Goal: Task Accomplishment & Management: Manage account settings

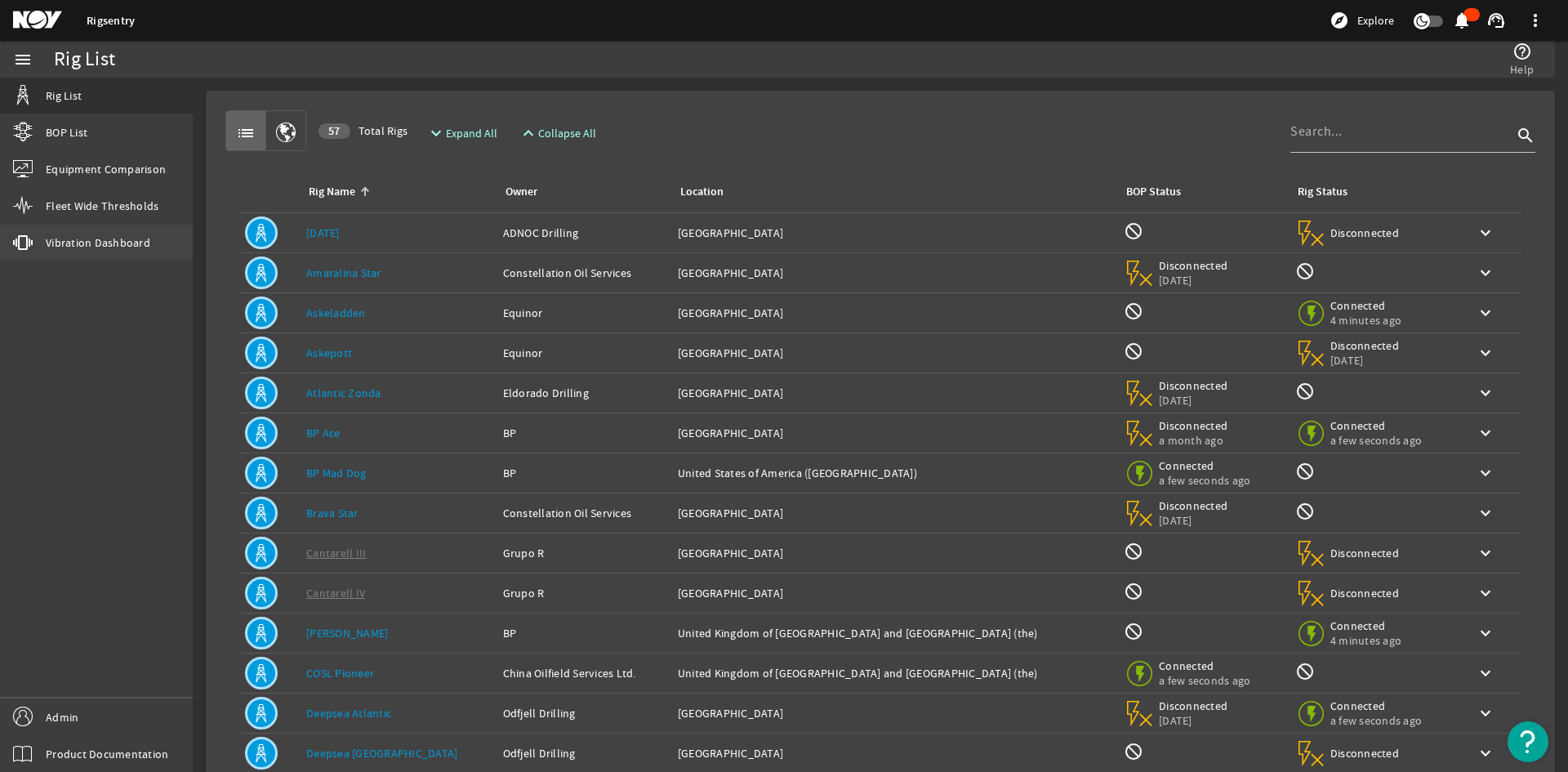
click at [67, 233] on link "vibration Vibration Dashboard" at bounding box center [96, 242] width 193 height 36
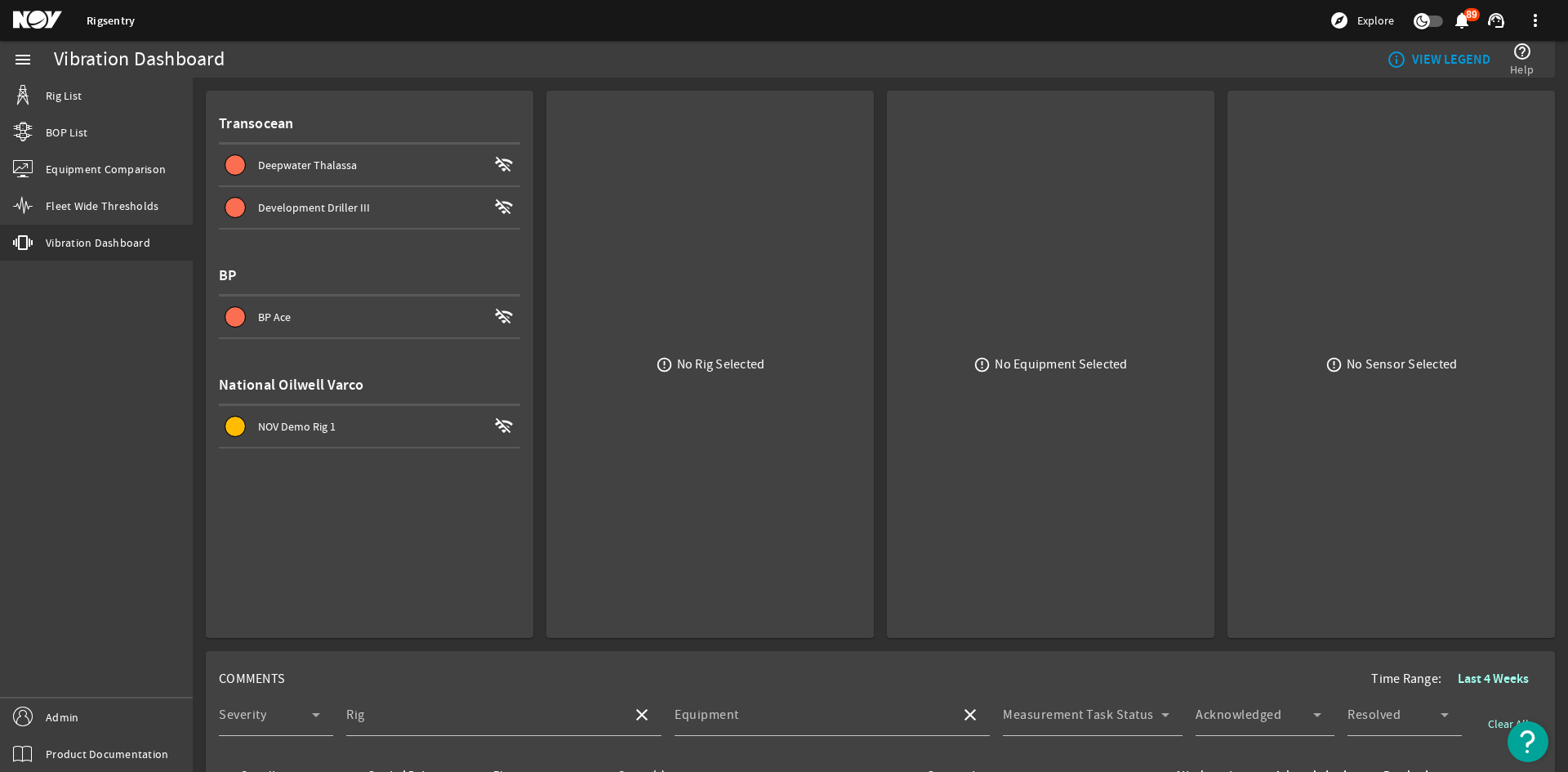
click at [107, 17] on link "Rigsentry" at bounding box center [110, 20] width 48 height 15
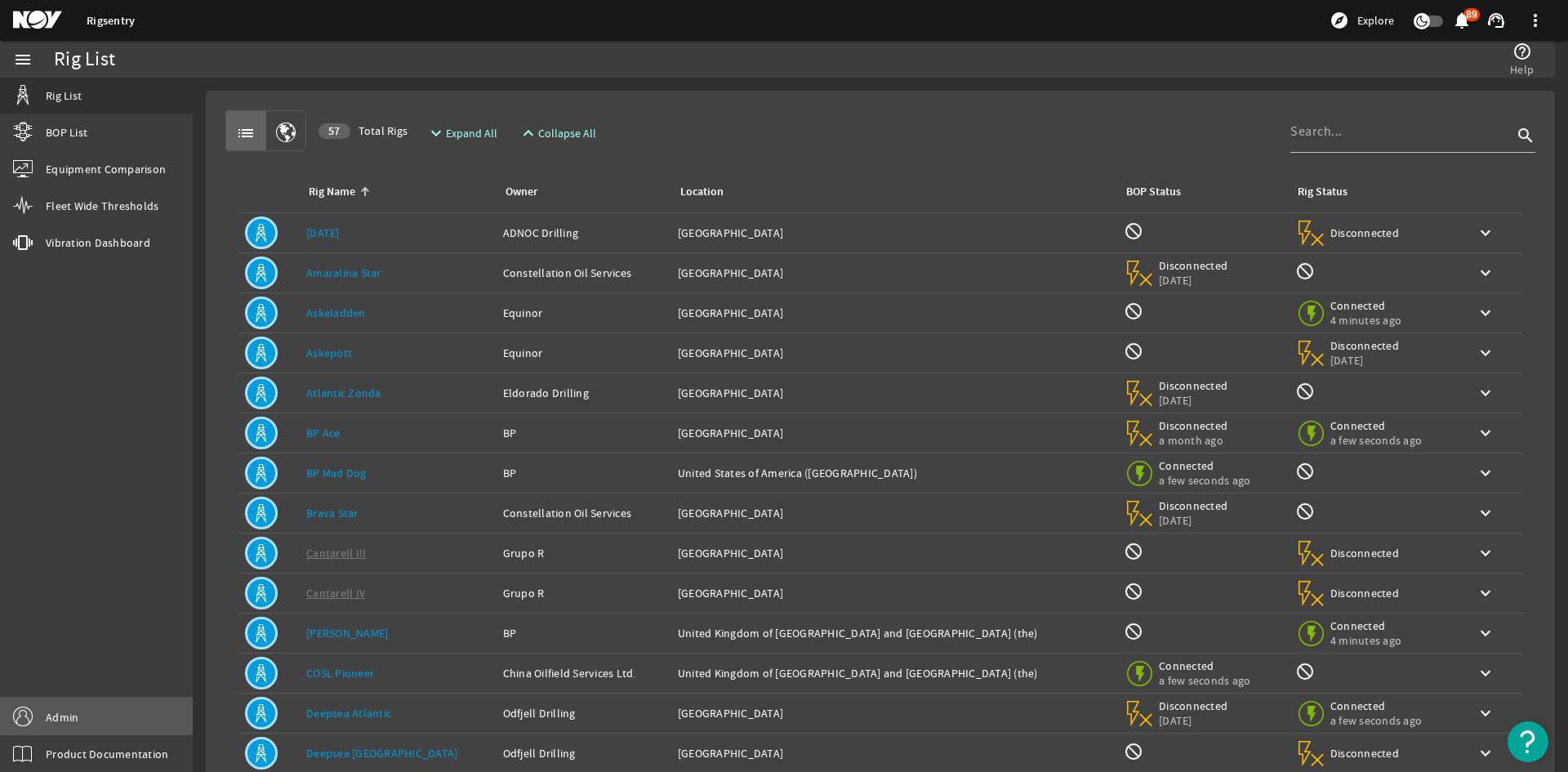
click at [73, 699] on link "Admin" at bounding box center [96, 716] width 193 height 37
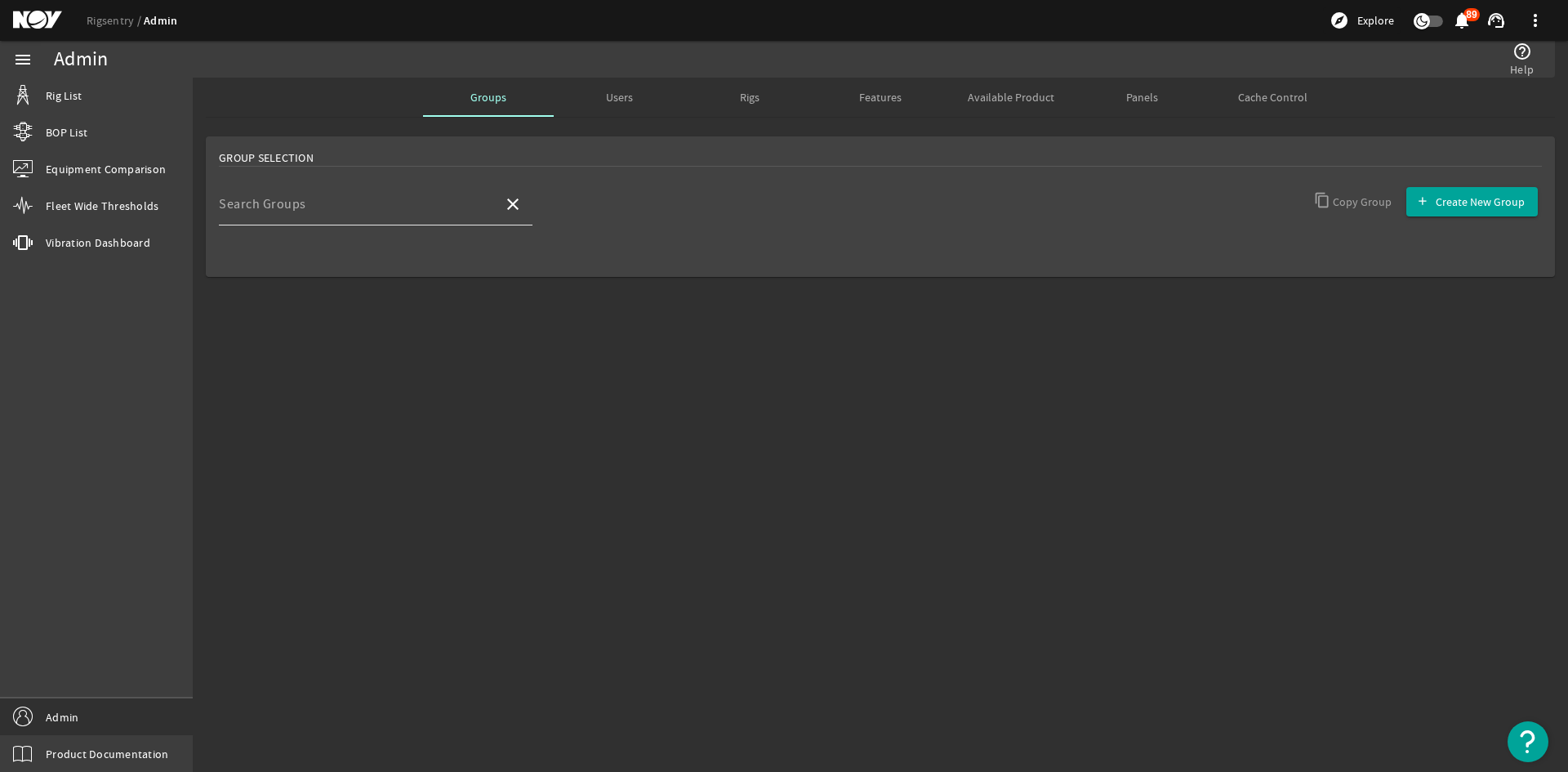
click at [372, 210] on input "Search Groups" at bounding box center [355, 210] width 271 height 20
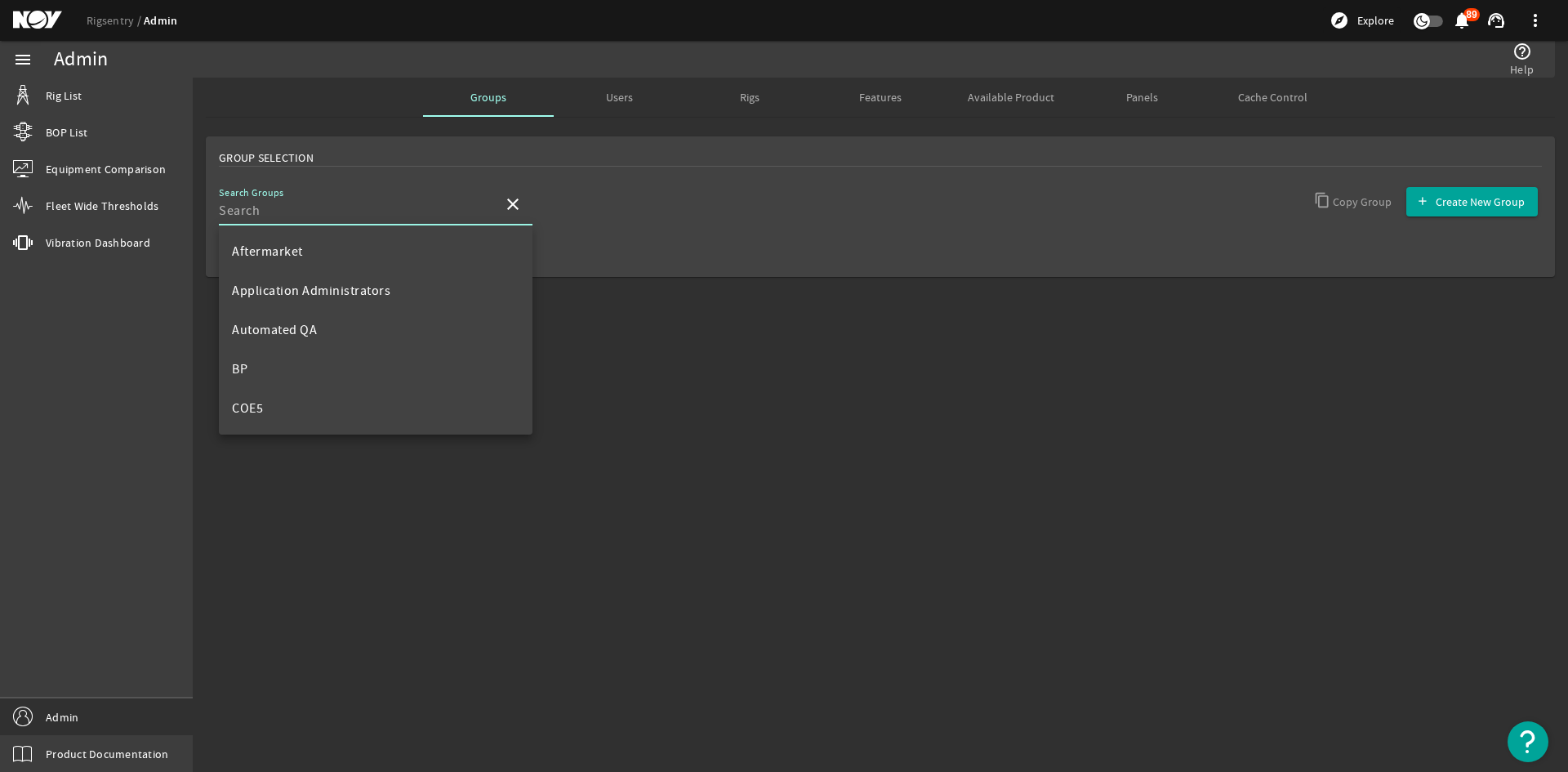
click at [304, 210] on input "Search Groups" at bounding box center [355, 210] width 271 height 20
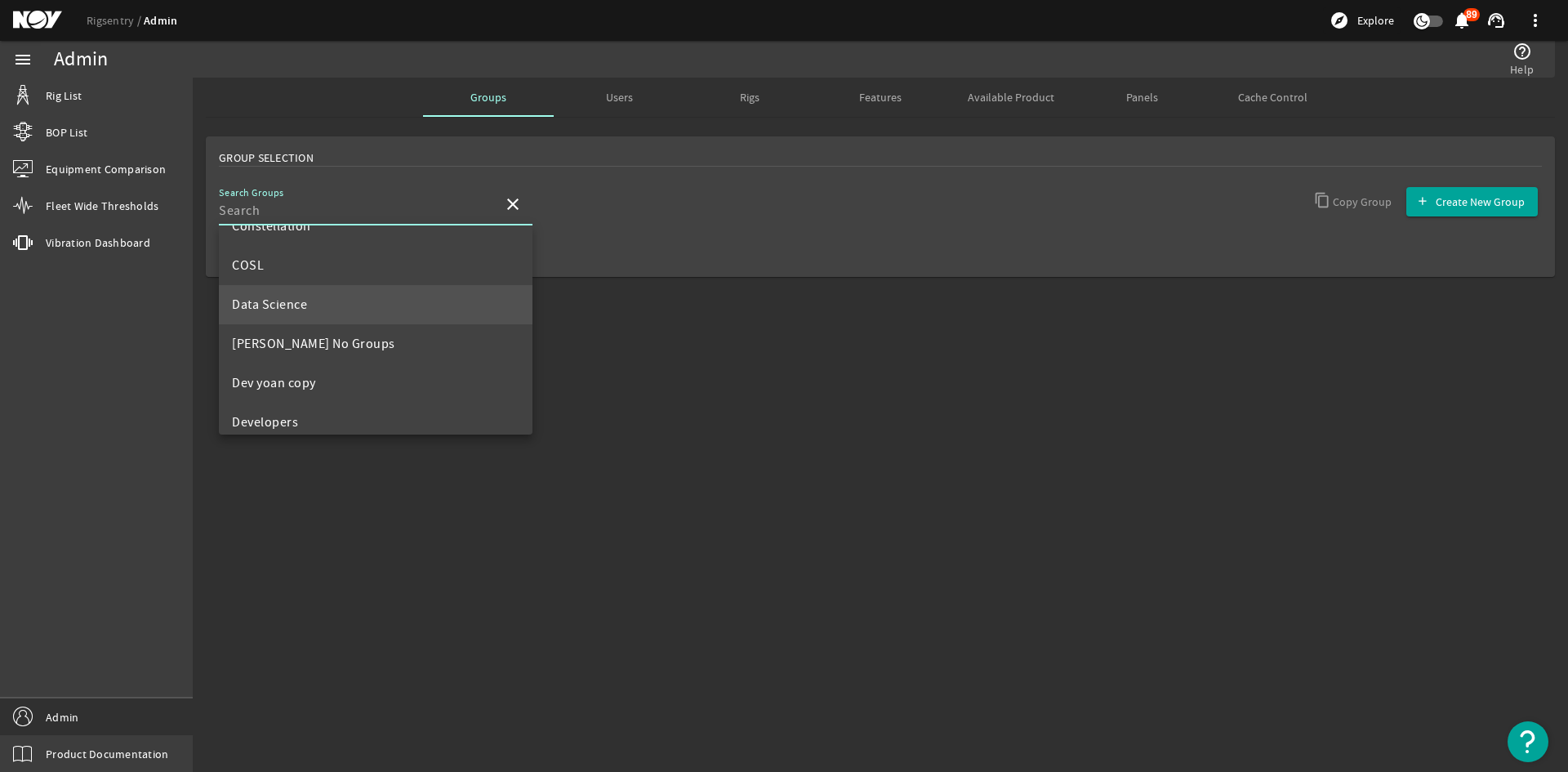
scroll to position [245, 0]
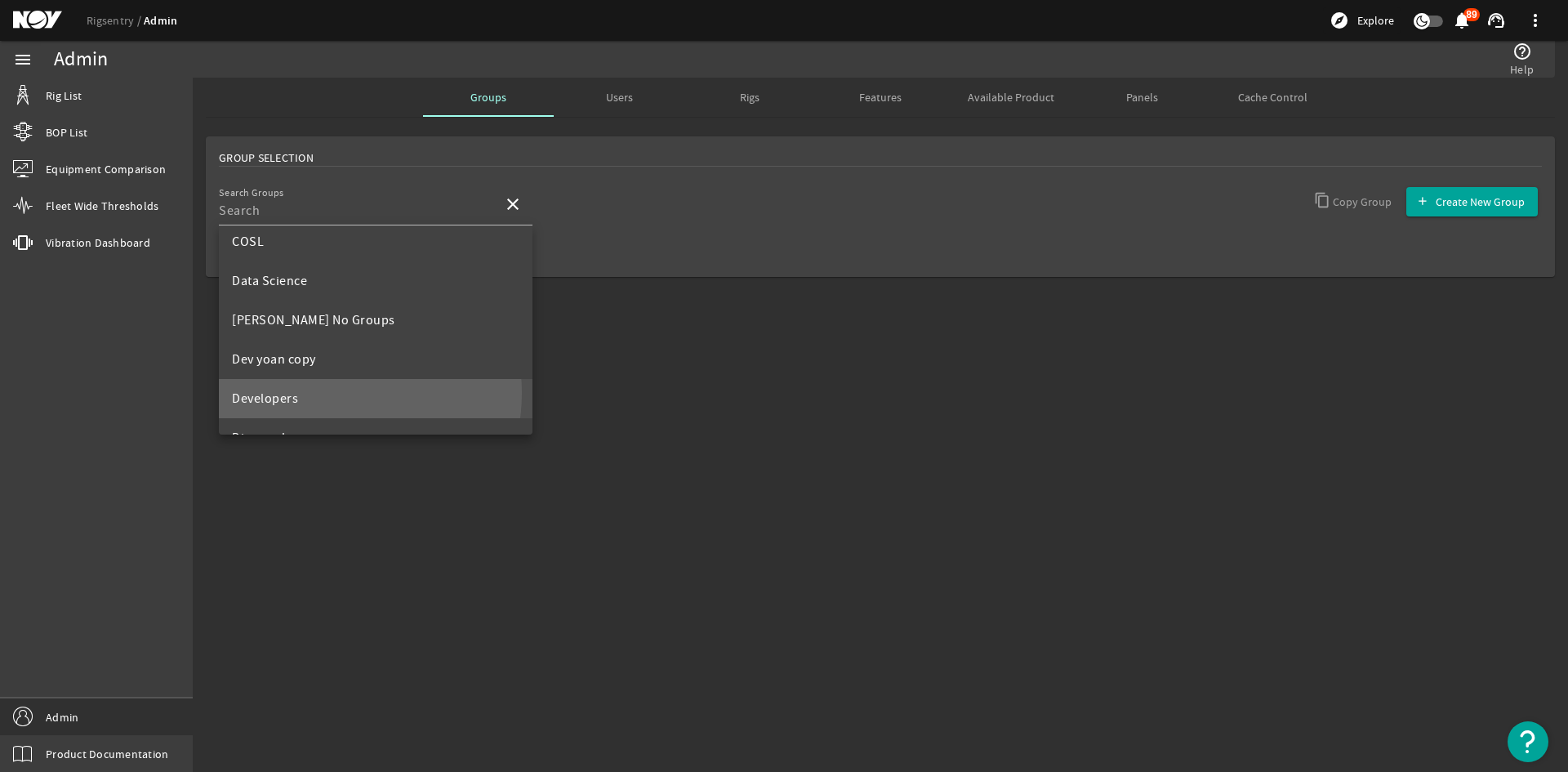
click at [318, 392] on mat-option "Developers" at bounding box center [376, 398] width 314 height 39
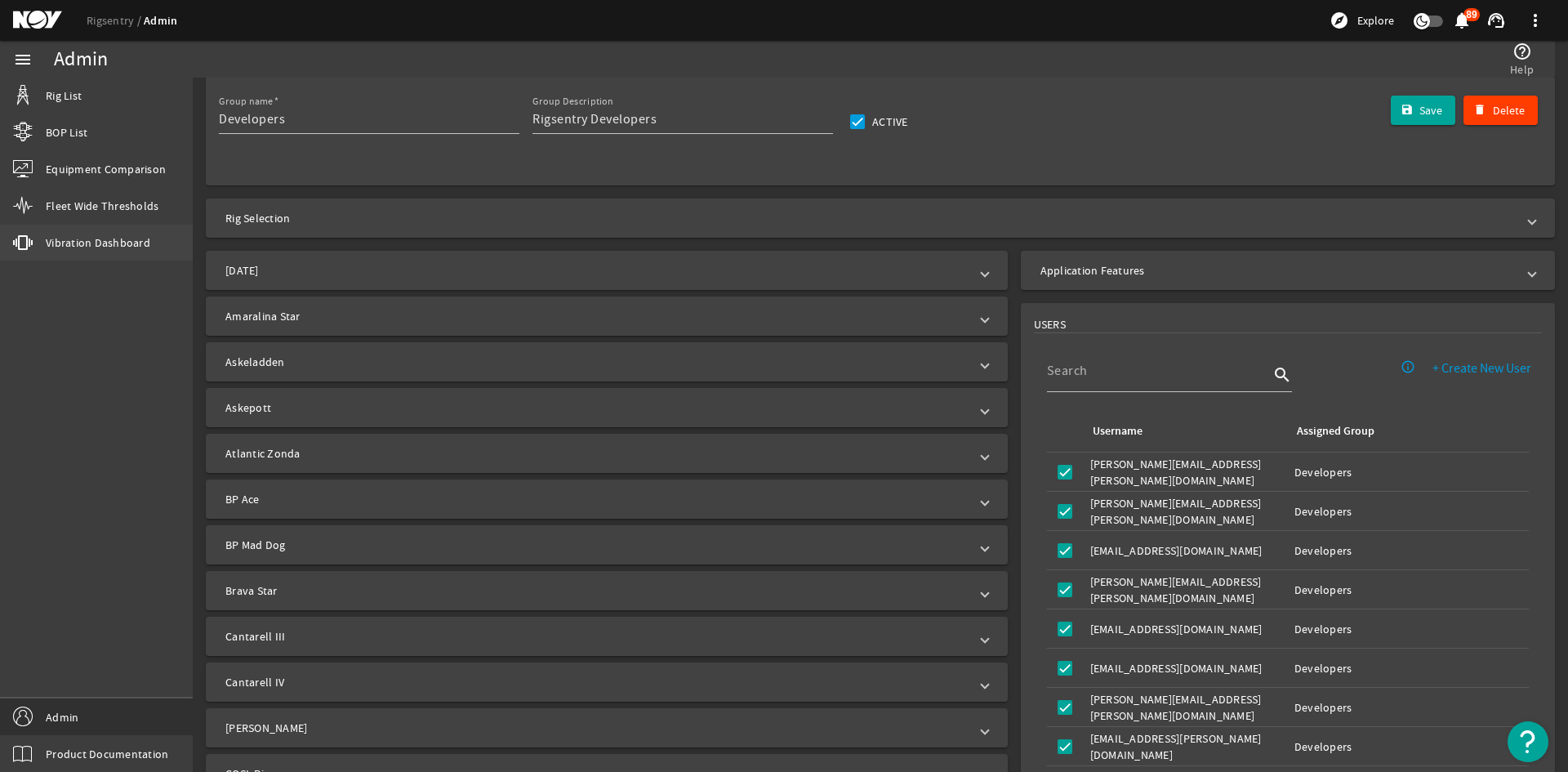
click at [109, 242] on span "Vibration Dashboard" at bounding box center [98, 242] width 105 height 16
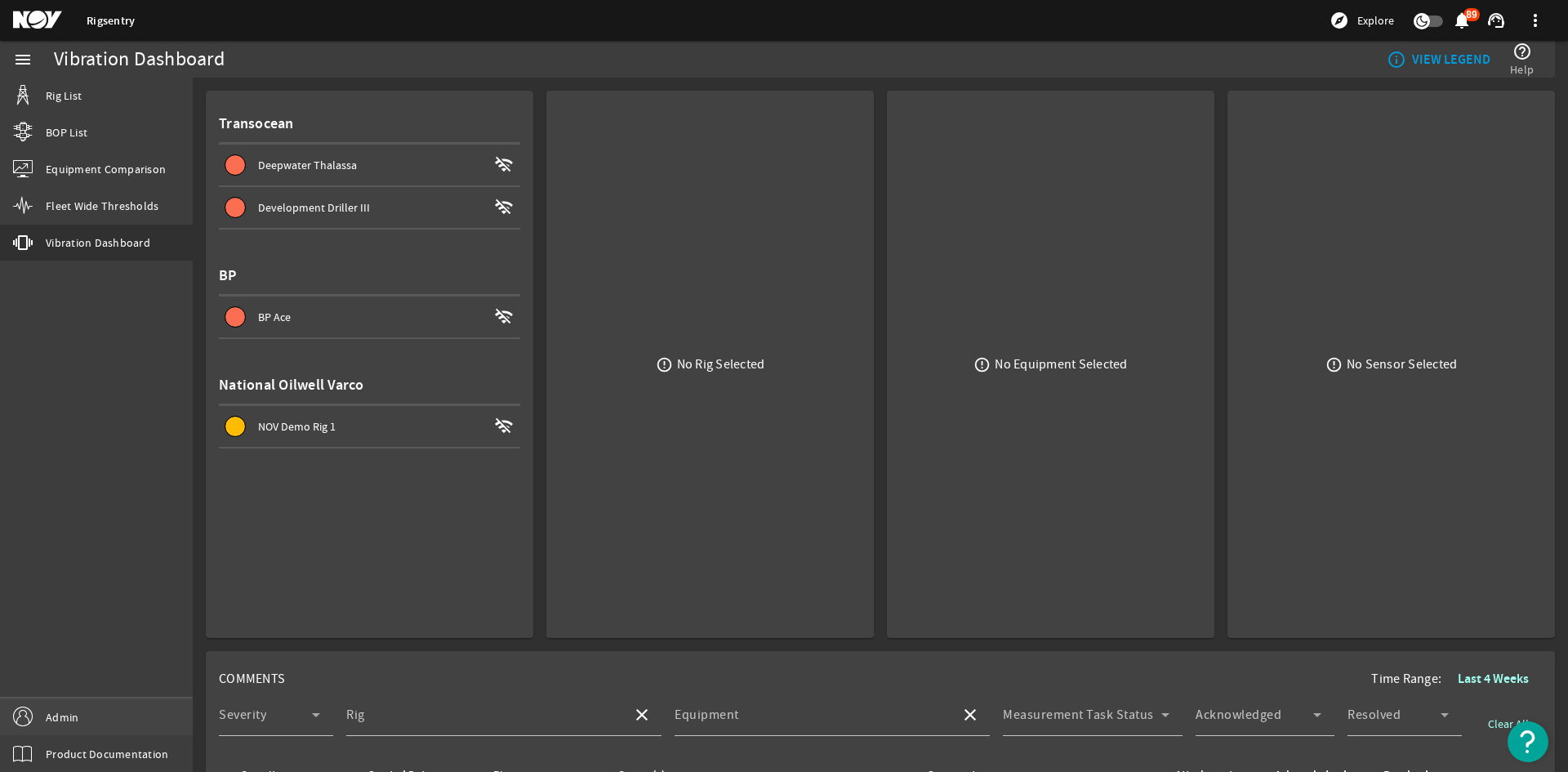
click at [80, 705] on link "Admin" at bounding box center [96, 716] width 193 height 37
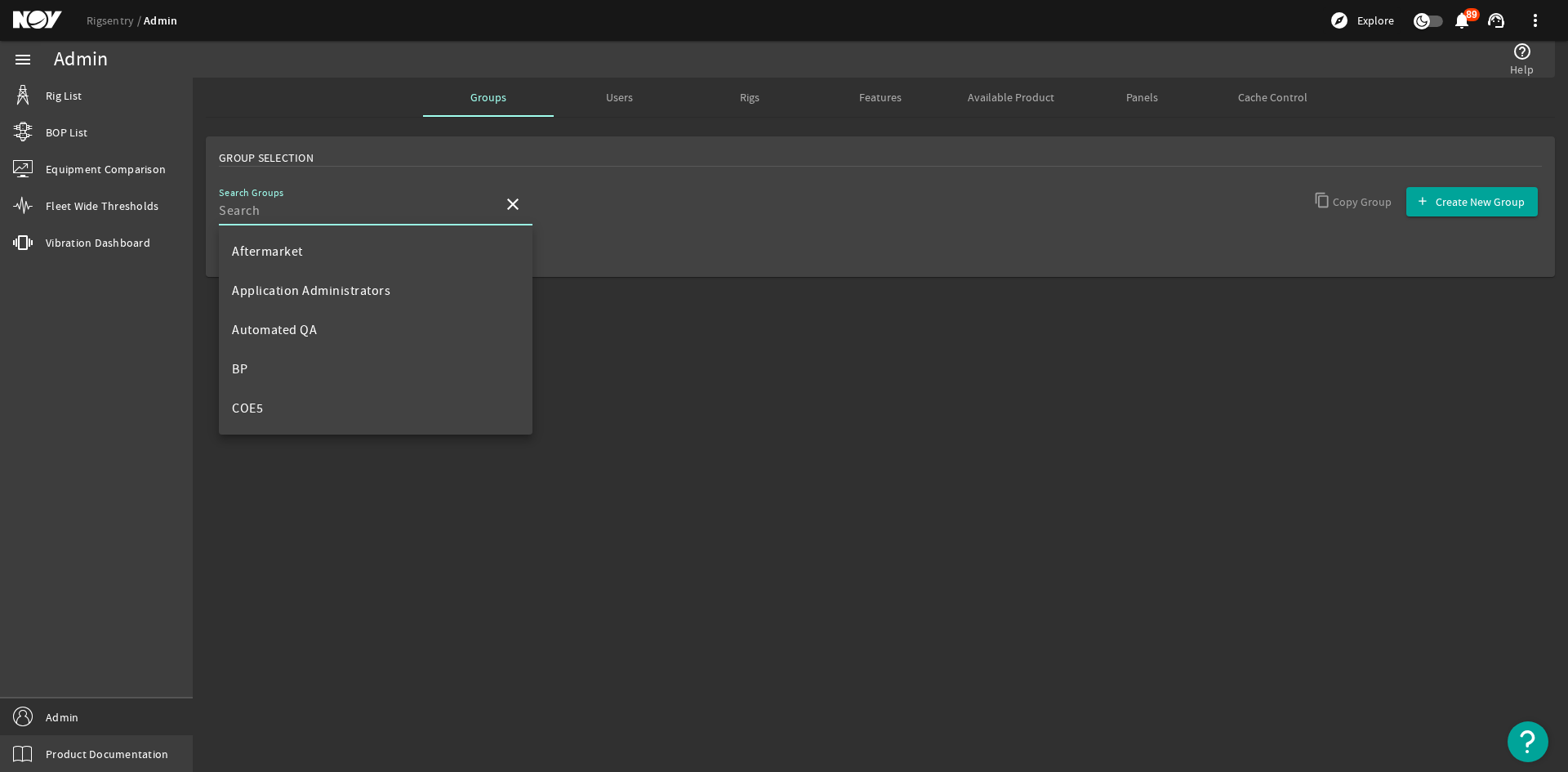
click at [368, 204] on input "Search Groups" at bounding box center [355, 210] width 271 height 20
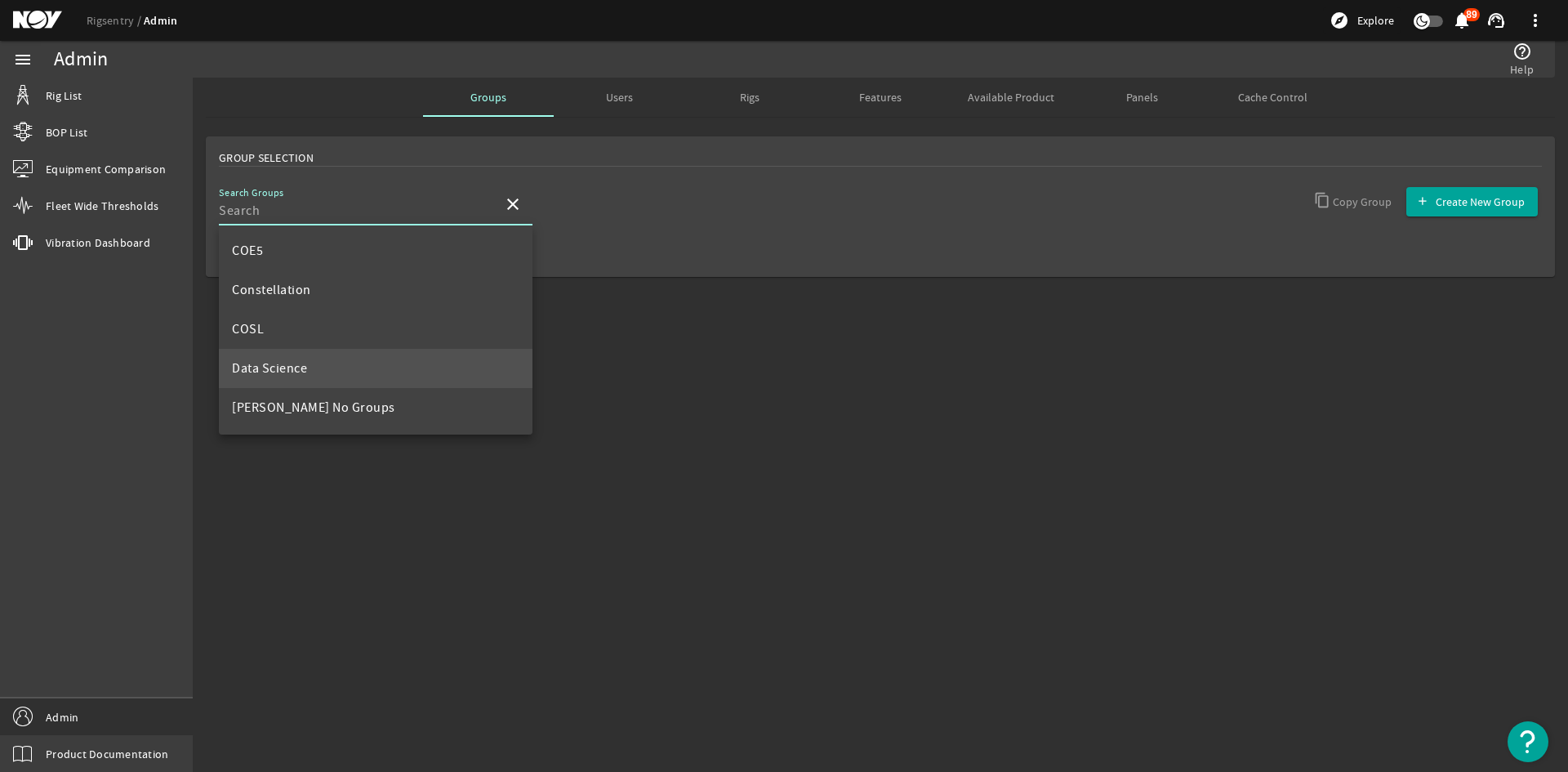
scroll to position [163, 0]
click at [1019, 94] on span "Available Product" at bounding box center [1010, 96] width 86 height 11
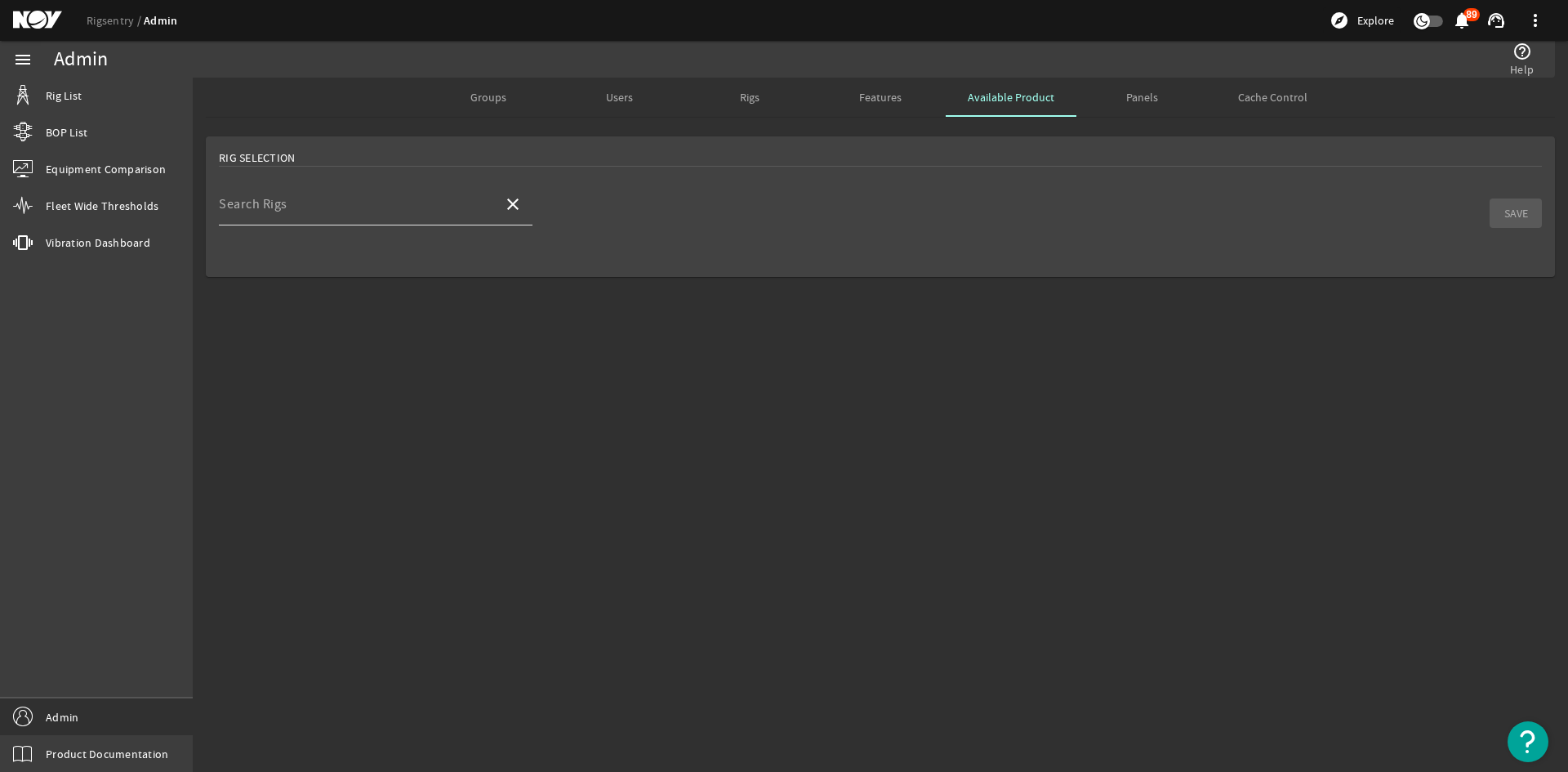
click at [395, 199] on div "Search Rigs" at bounding box center [355, 204] width 271 height 43
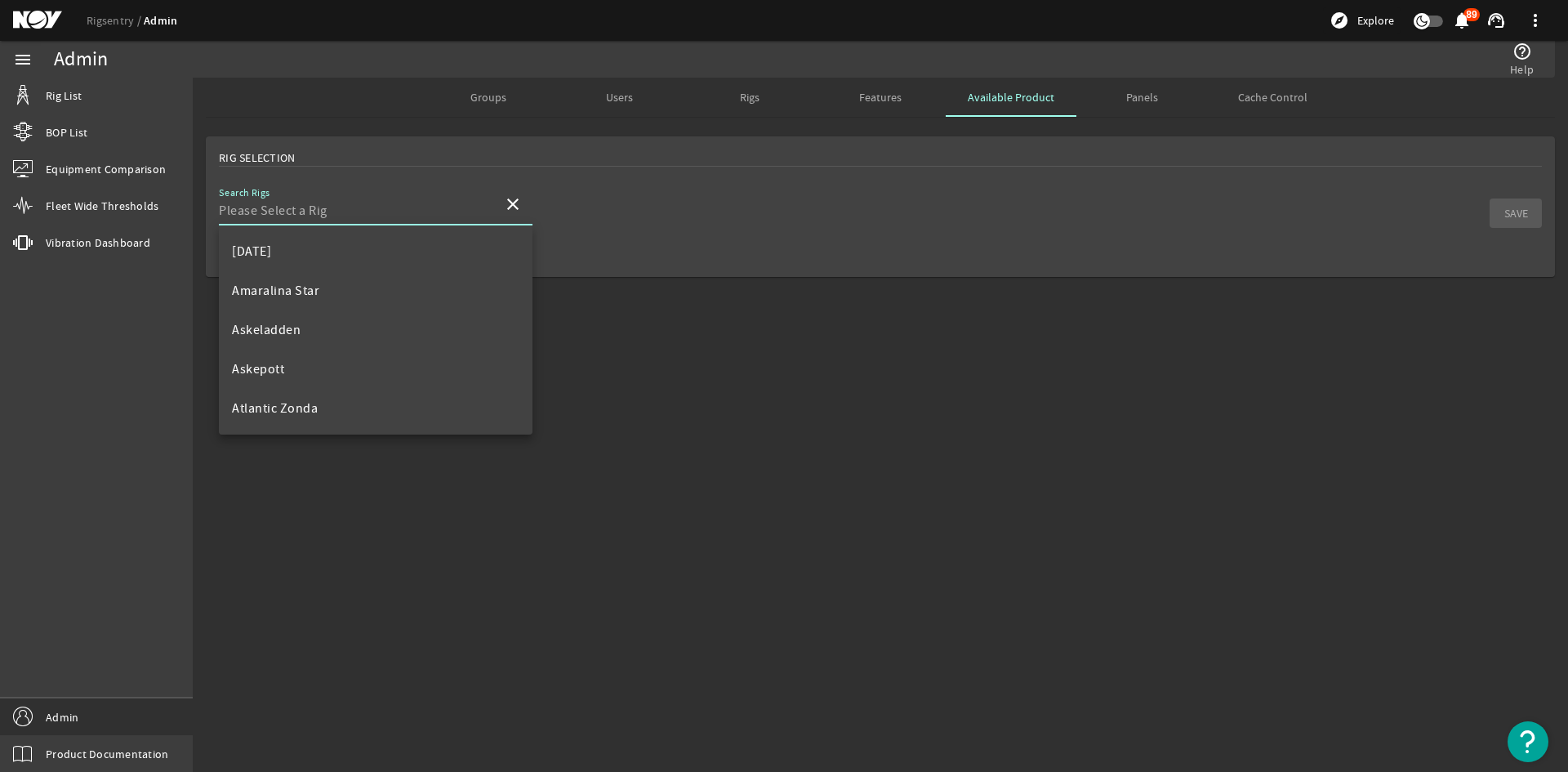
click at [391, 218] on input "Search Rigs" at bounding box center [355, 210] width 271 height 20
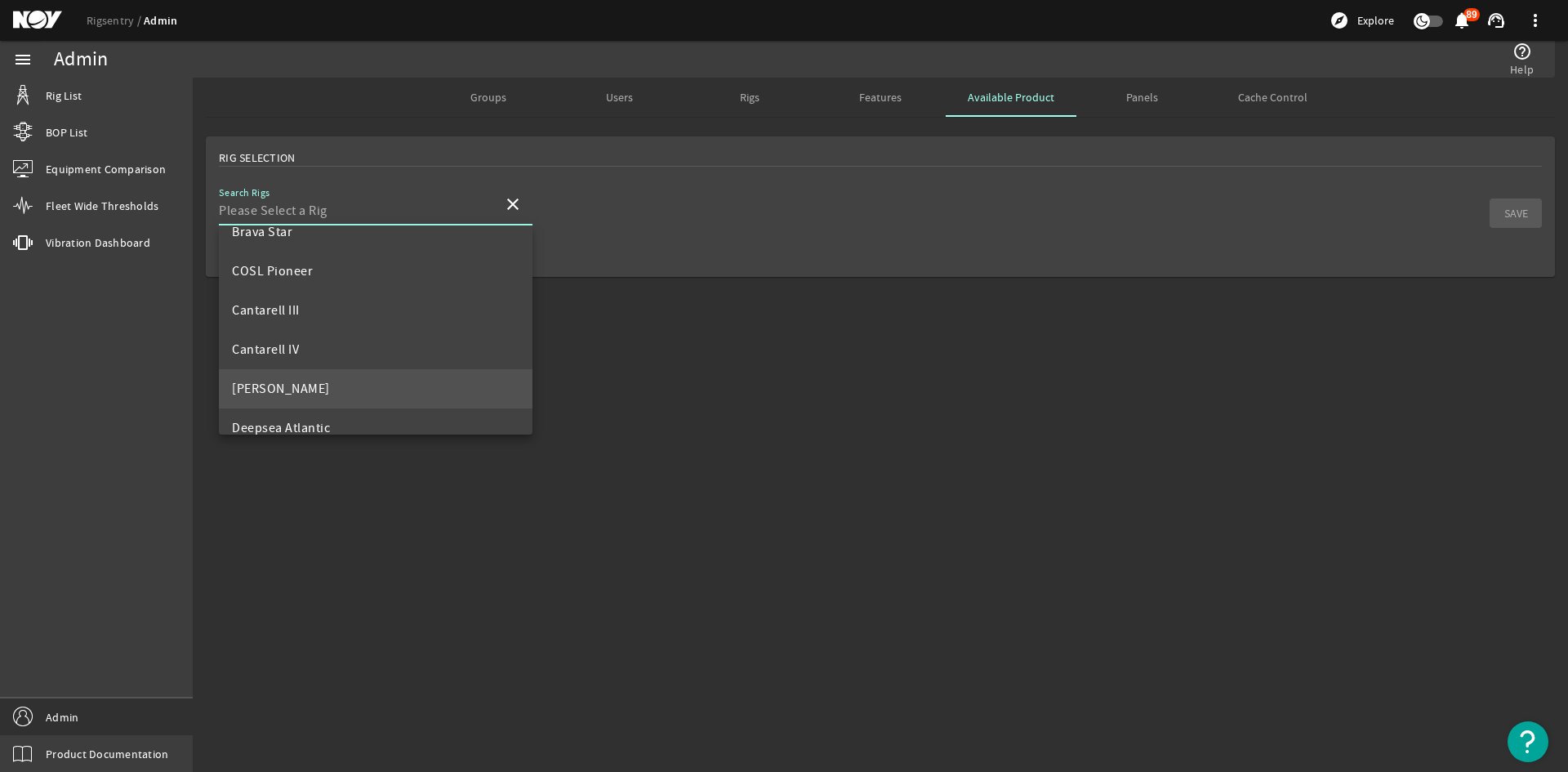
scroll to position [327, 0]
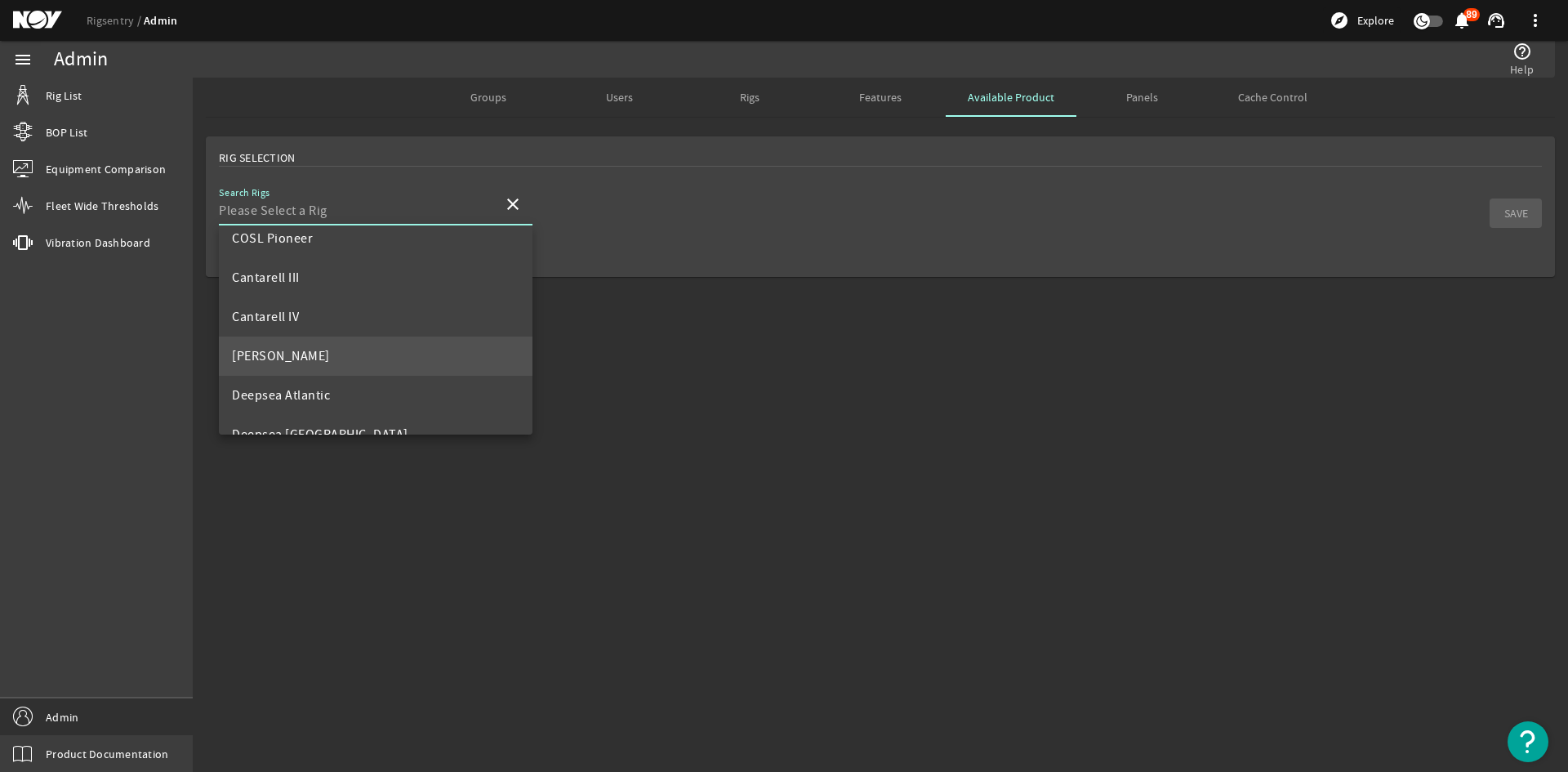
click at [324, 362] on mat-option "[PERSON_NAME]" at bounding box center [376, 356] width 314 height 39
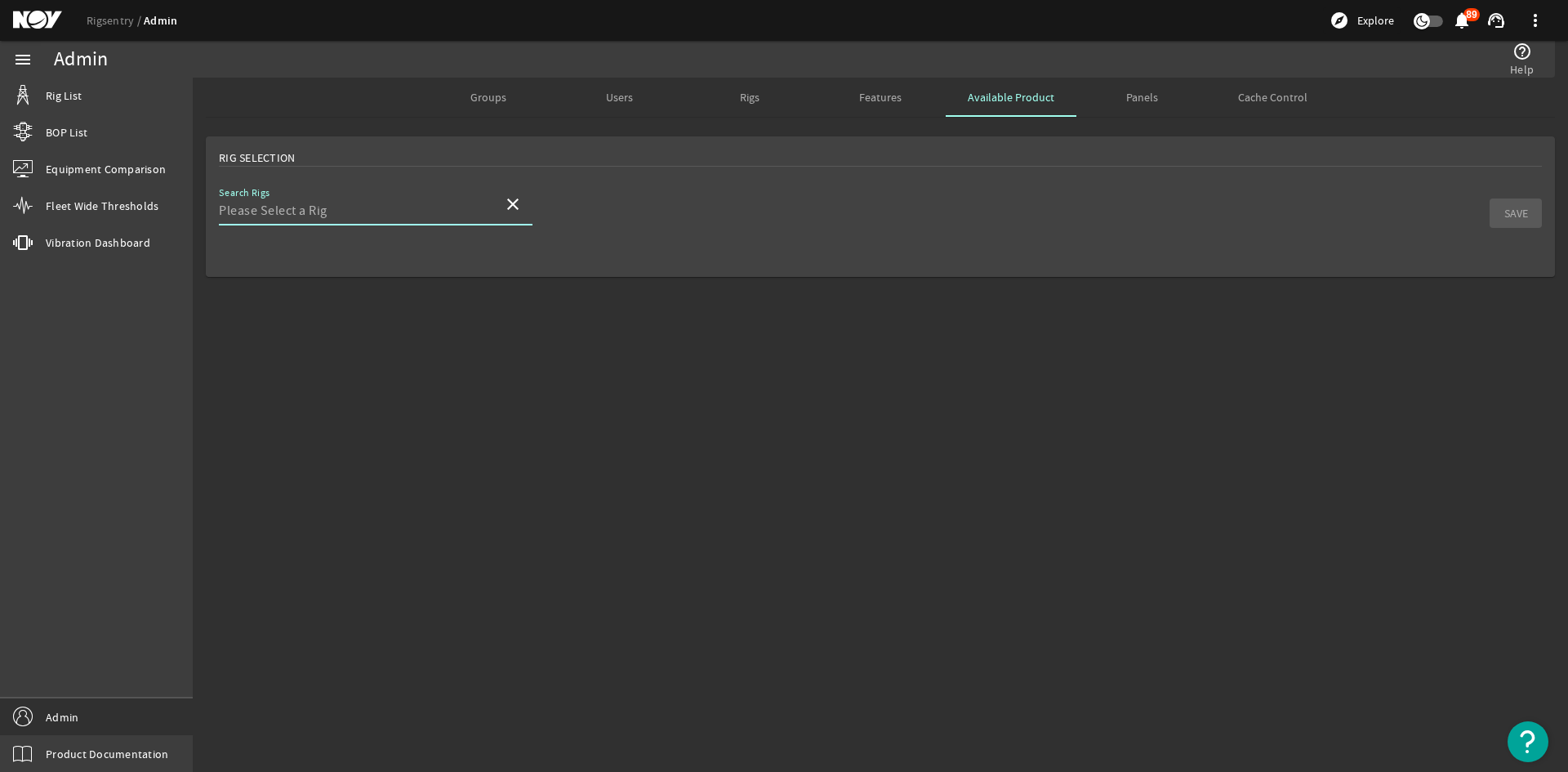
type input "[PERSON_NAME]"
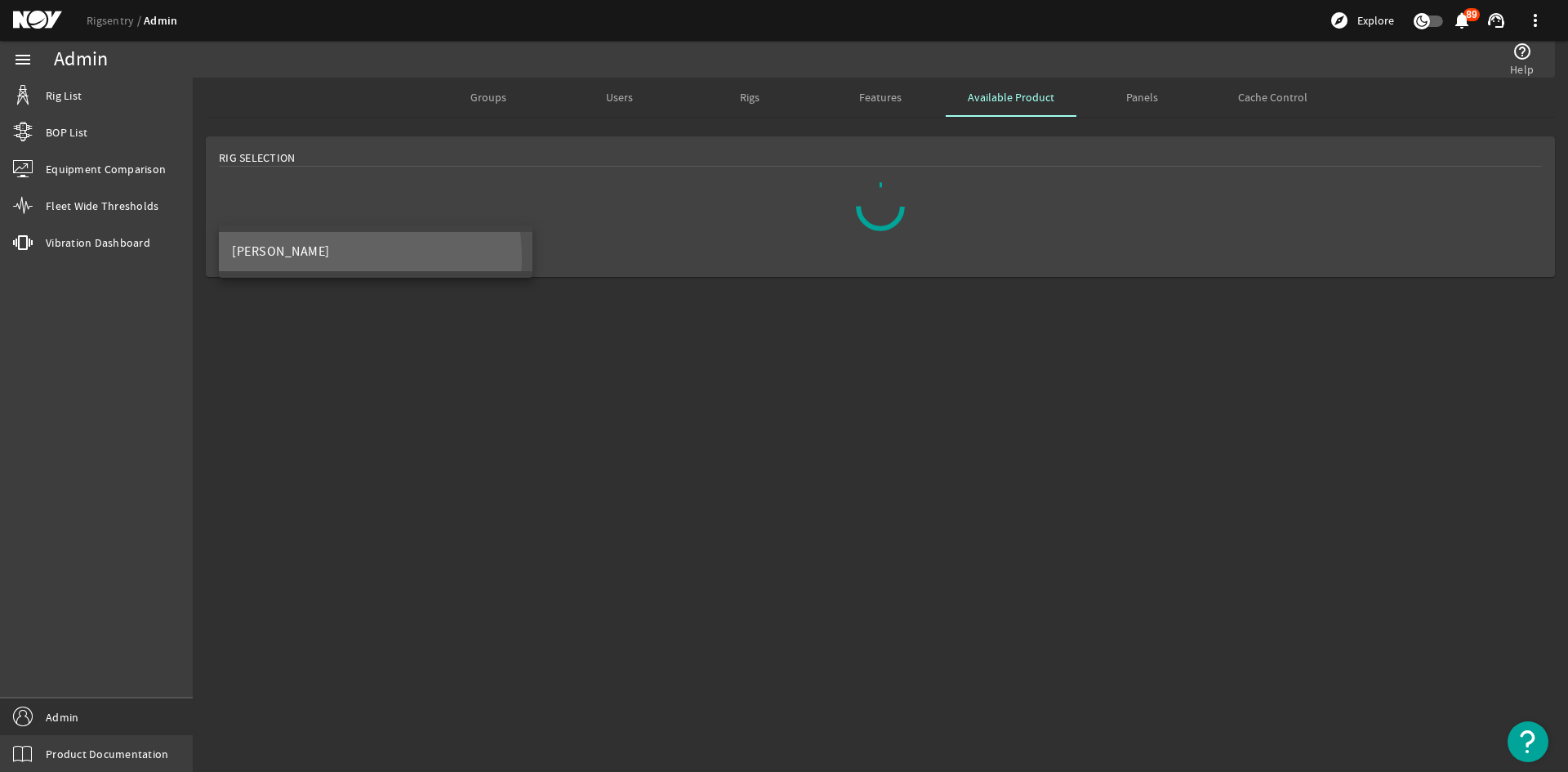
scroll to position [0, 0]
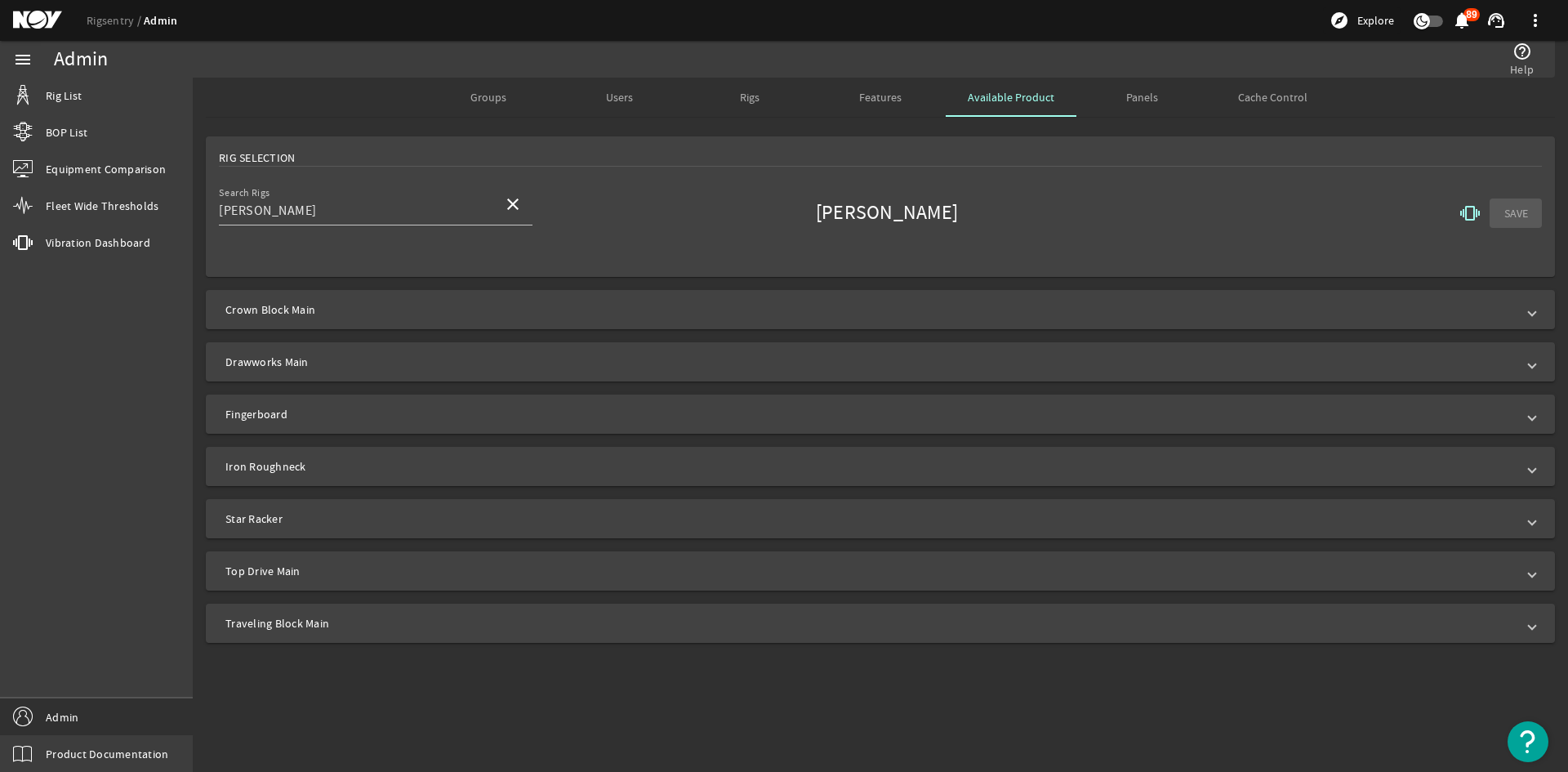
click at [1473, 216] on mat-icon "vibration" at bounding box center [1470, 212] width 20 height 20
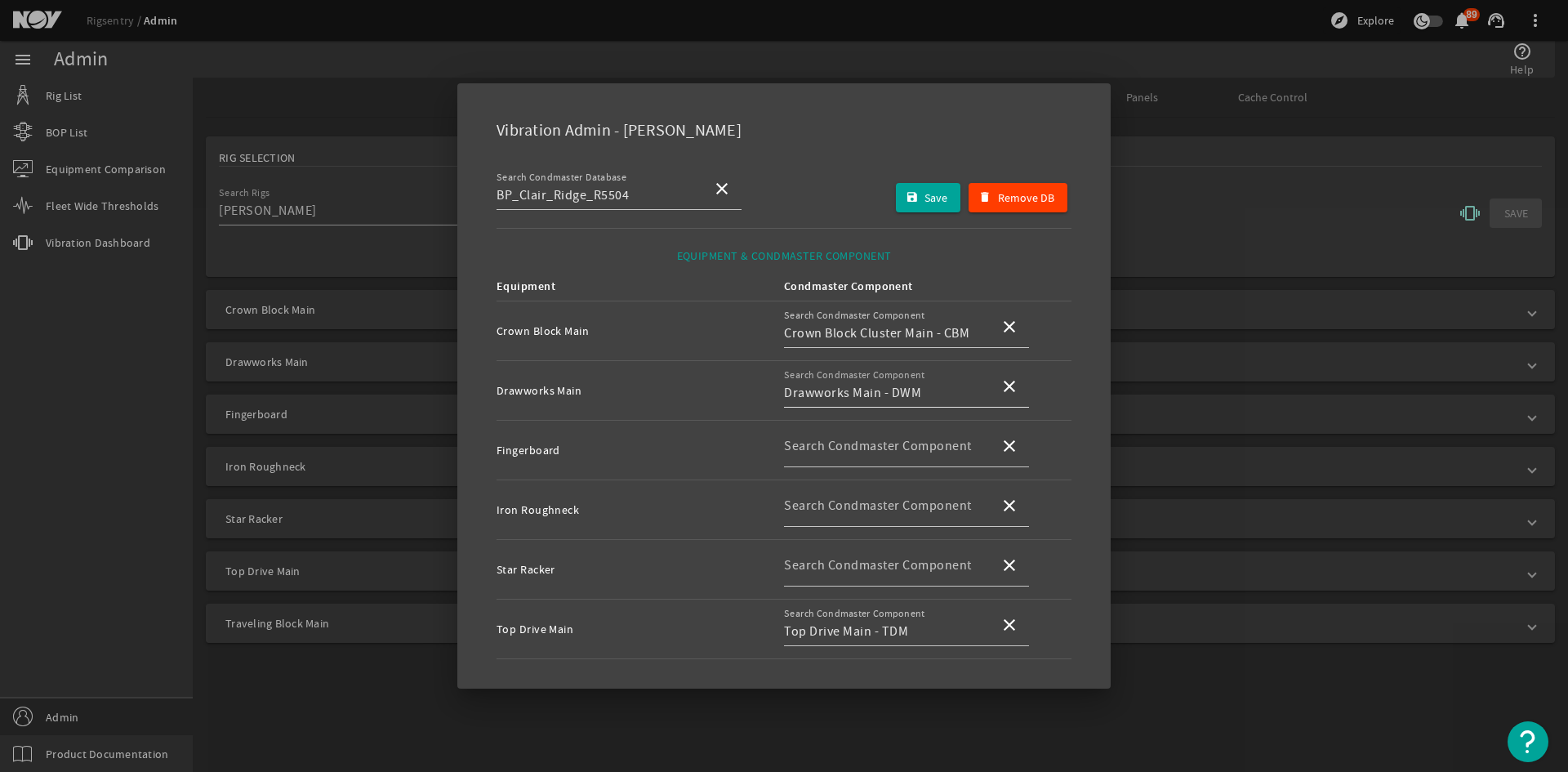
click at [860, 386] on input "Drawworks Main - DWM" at bounding box center [885, 392] width 202 height 20
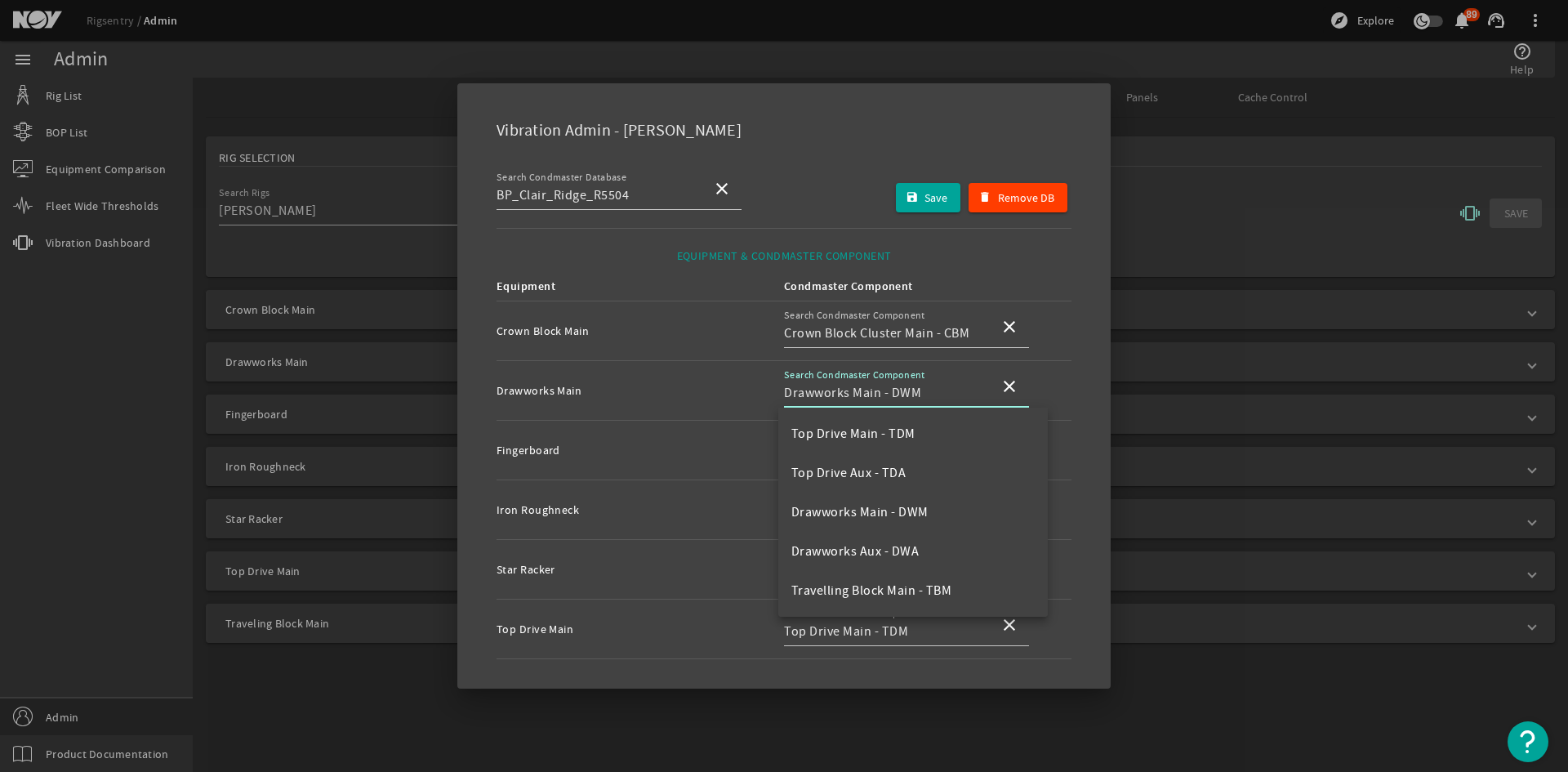
click at [867, 140] on div "Vibration Admin - Clair Ridge" at bounding box center [784, 127] width 614 height 48
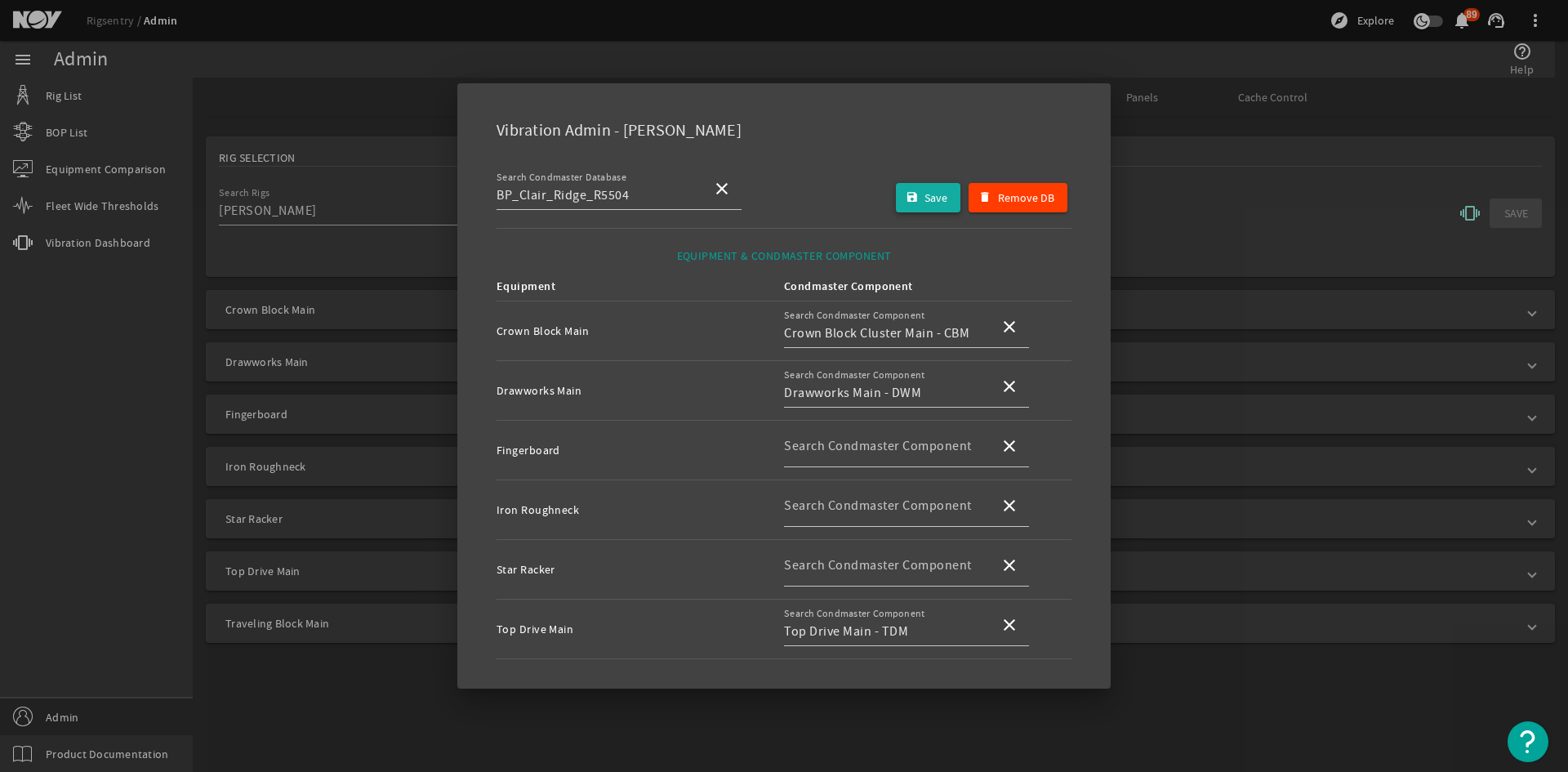
click at [926, 185] on span "submit" at bounding box center [928, 198] width 66 height 39
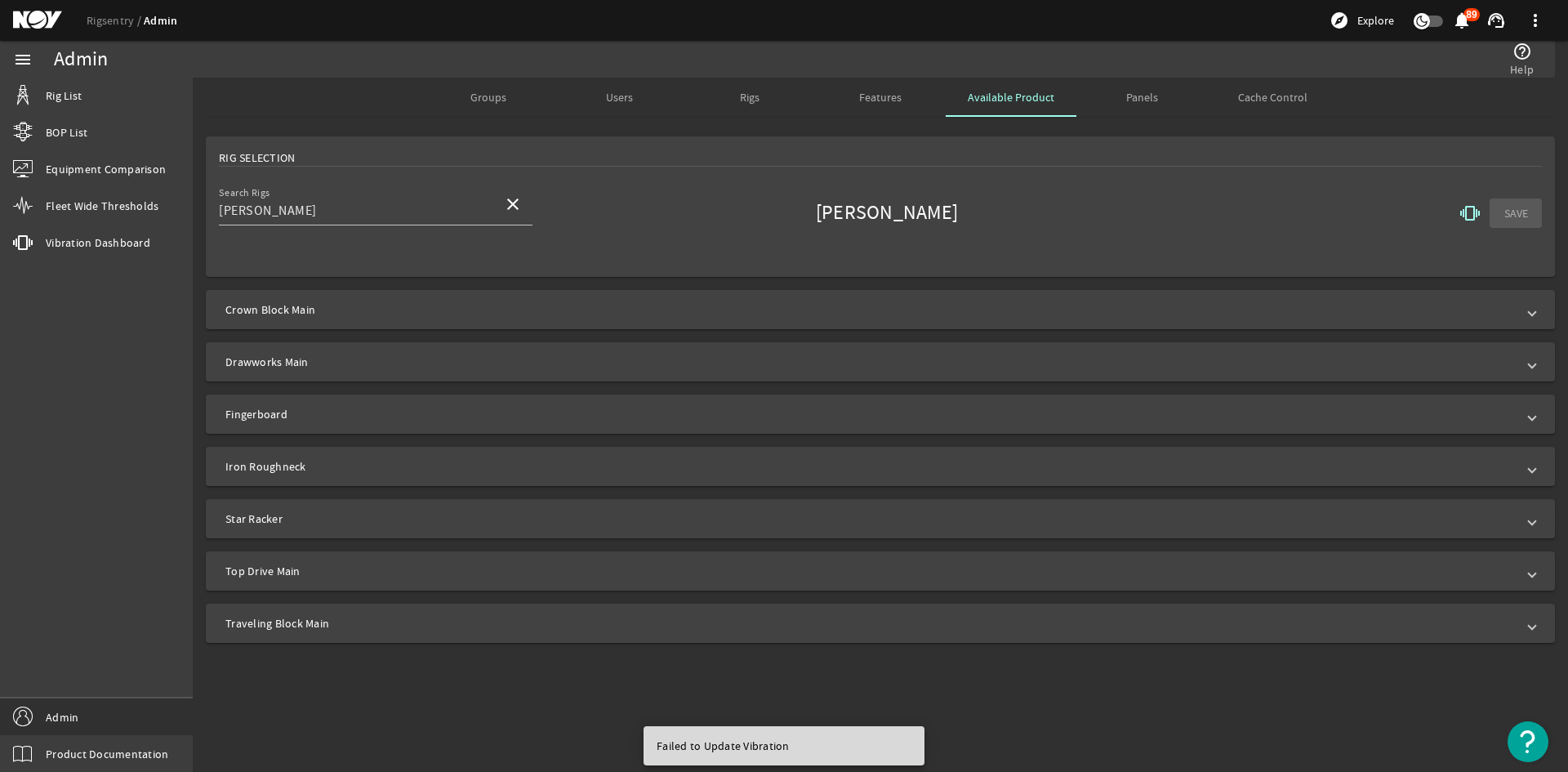
click at [497, 89] on span "Groups" at bounding box center [488, 97] width 36 height 39
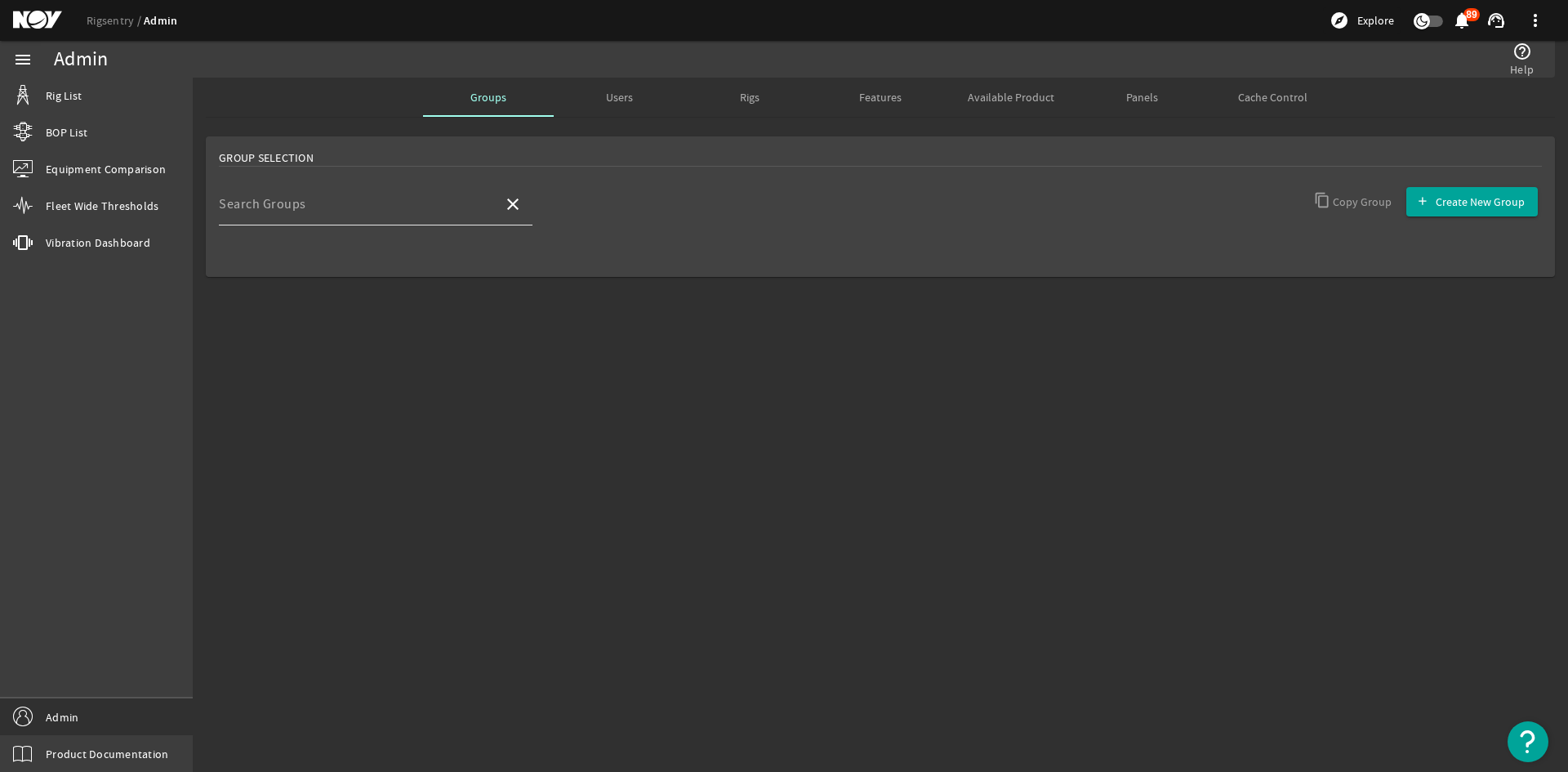
click at [396, 215] on input "Search Groups" at bounding box center [355, 210] width 271 height 20
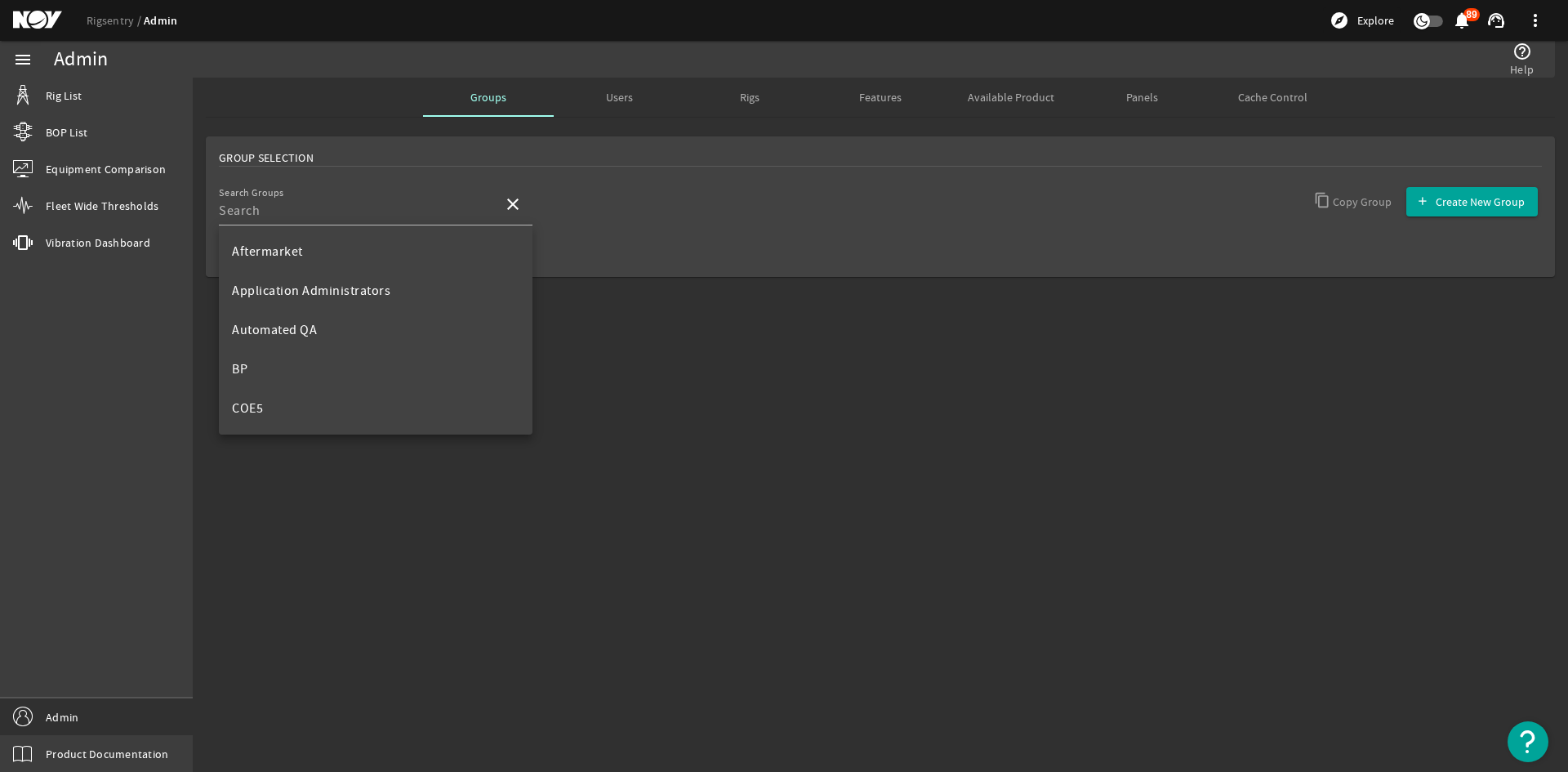
click at [911, 123] on rigsentry-tab "Groups Users Rigs Features Available Product Panels Cache Control Group Selecti…" at bounding box center [880, 206] width 1375 height 257
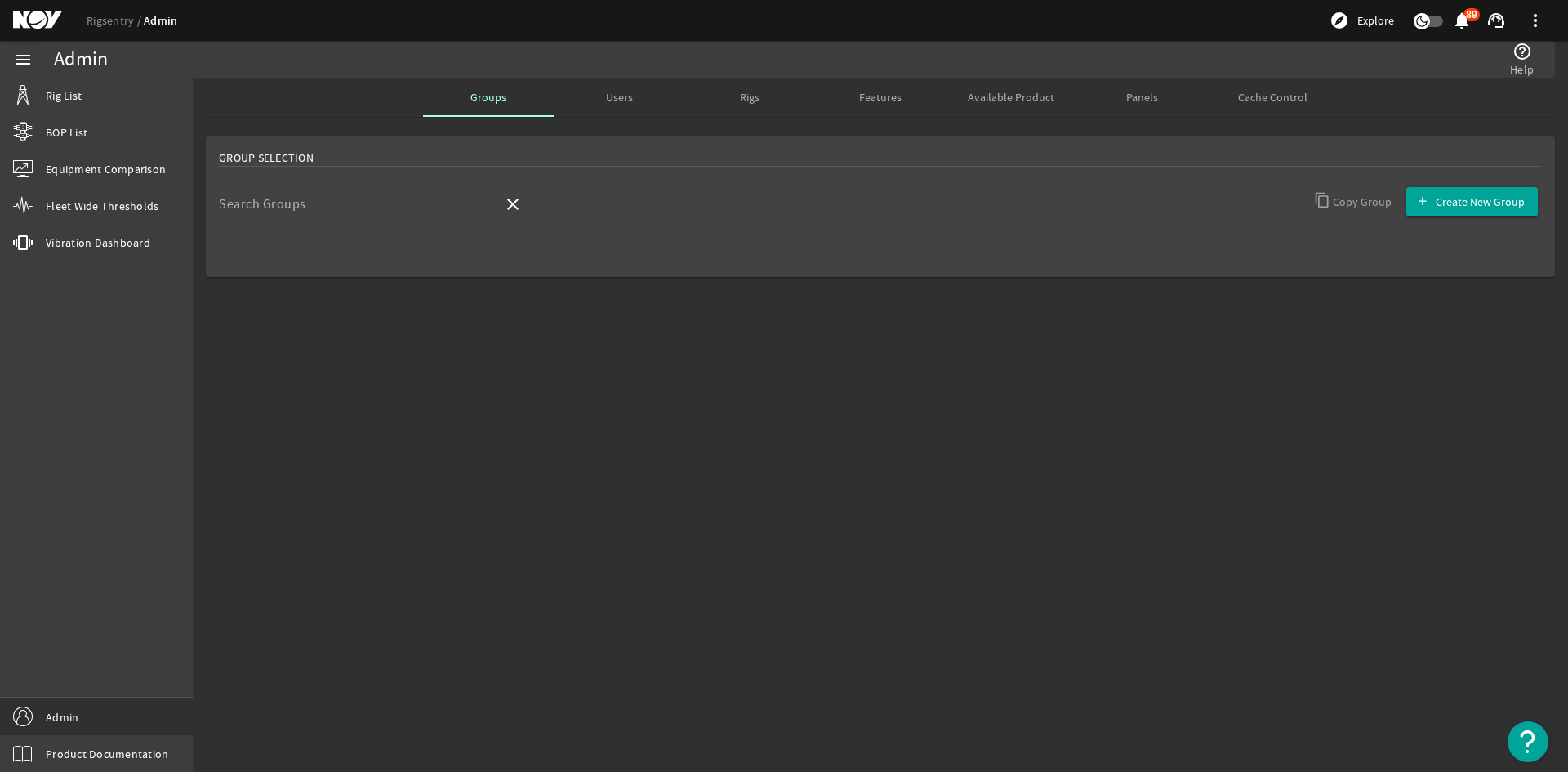
click at [421, 205] on input "Search Groups" at bounding box center [355, 210] width 271 height 20
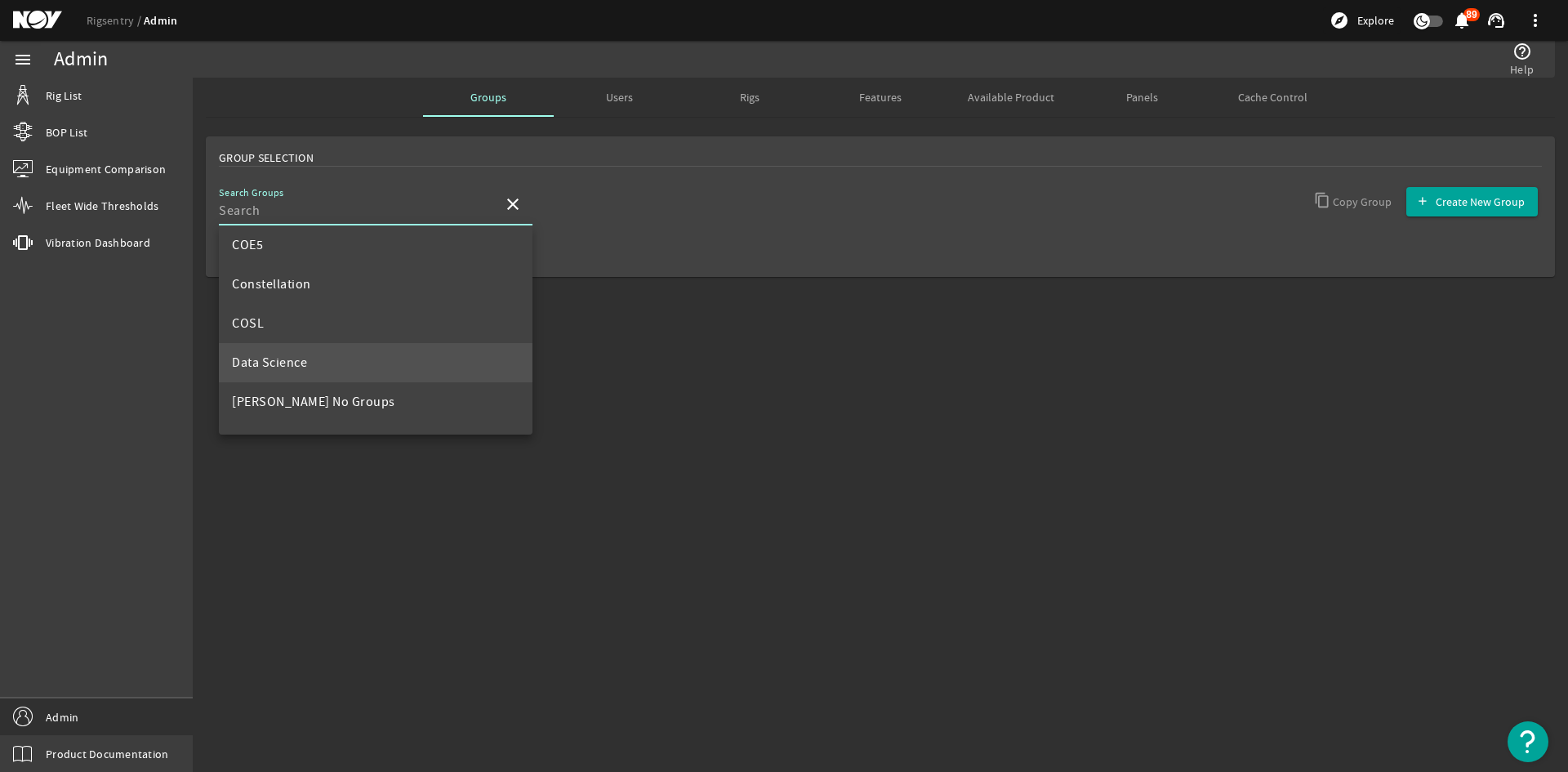
scroll to position [245, 0]
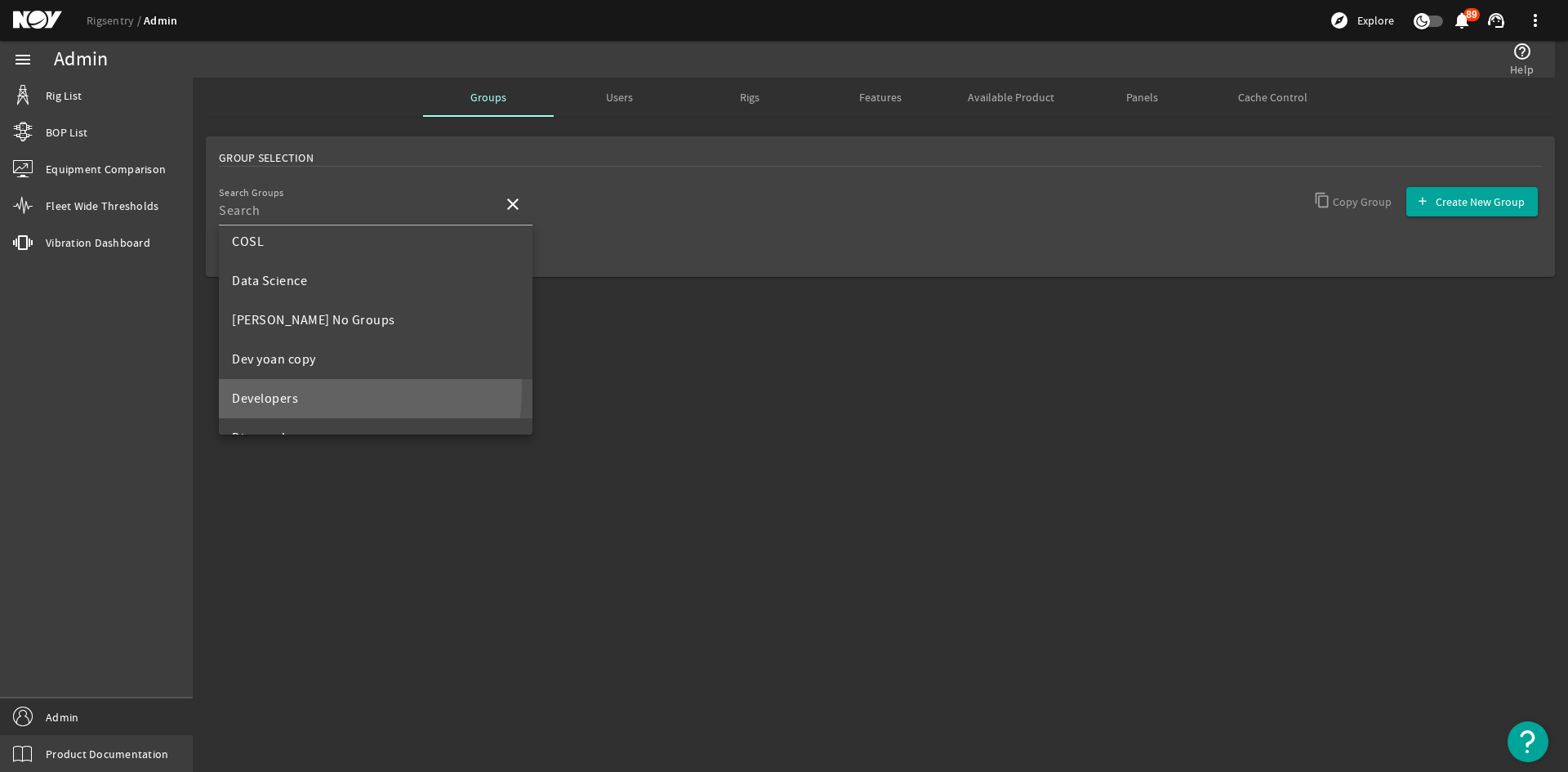
click at [303, 390] on mat-option "Developers" at bounding box center [376, 398] width 314 height 39
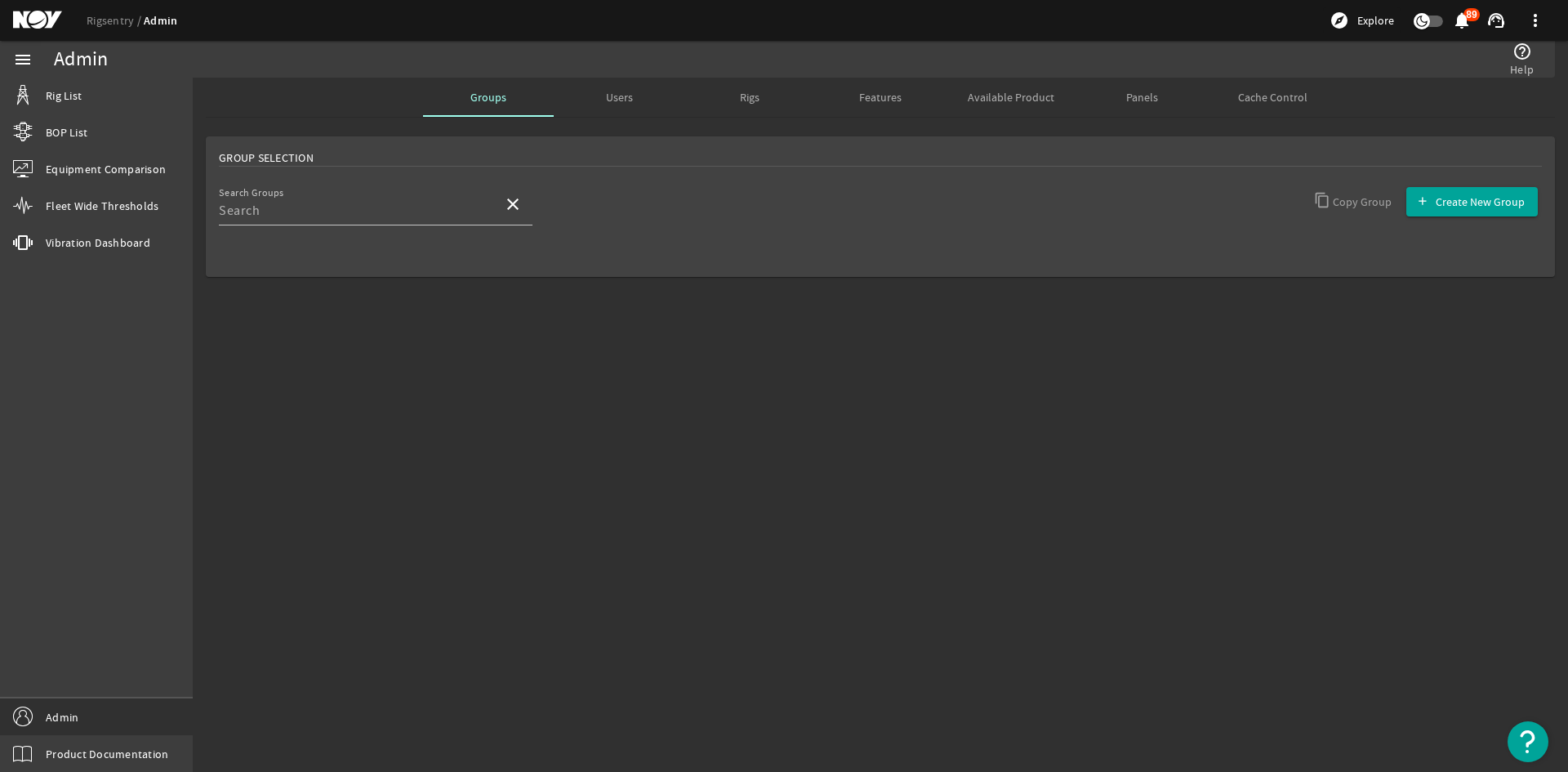
type input "Developers"
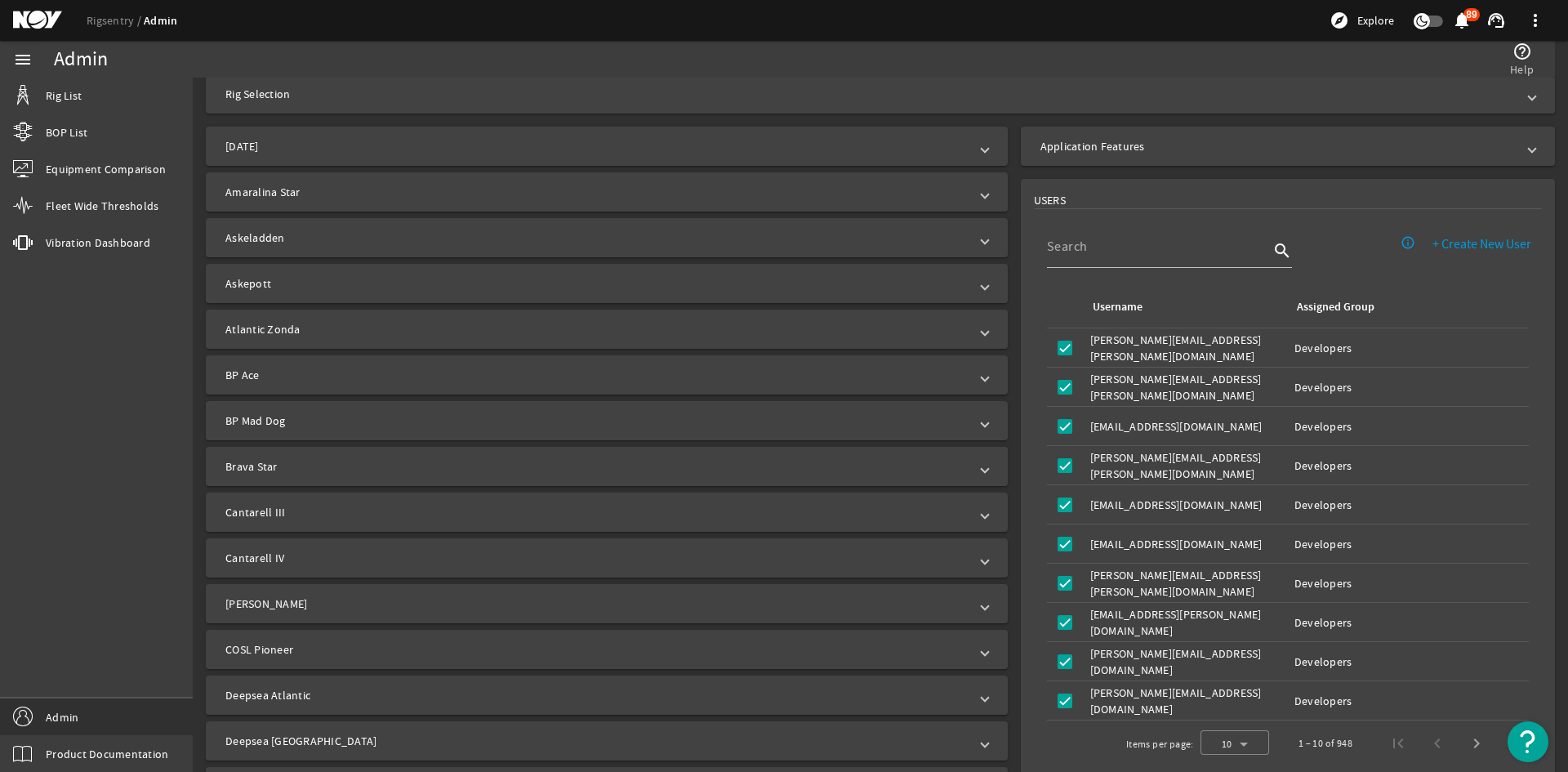
scroll to position [409, 0]
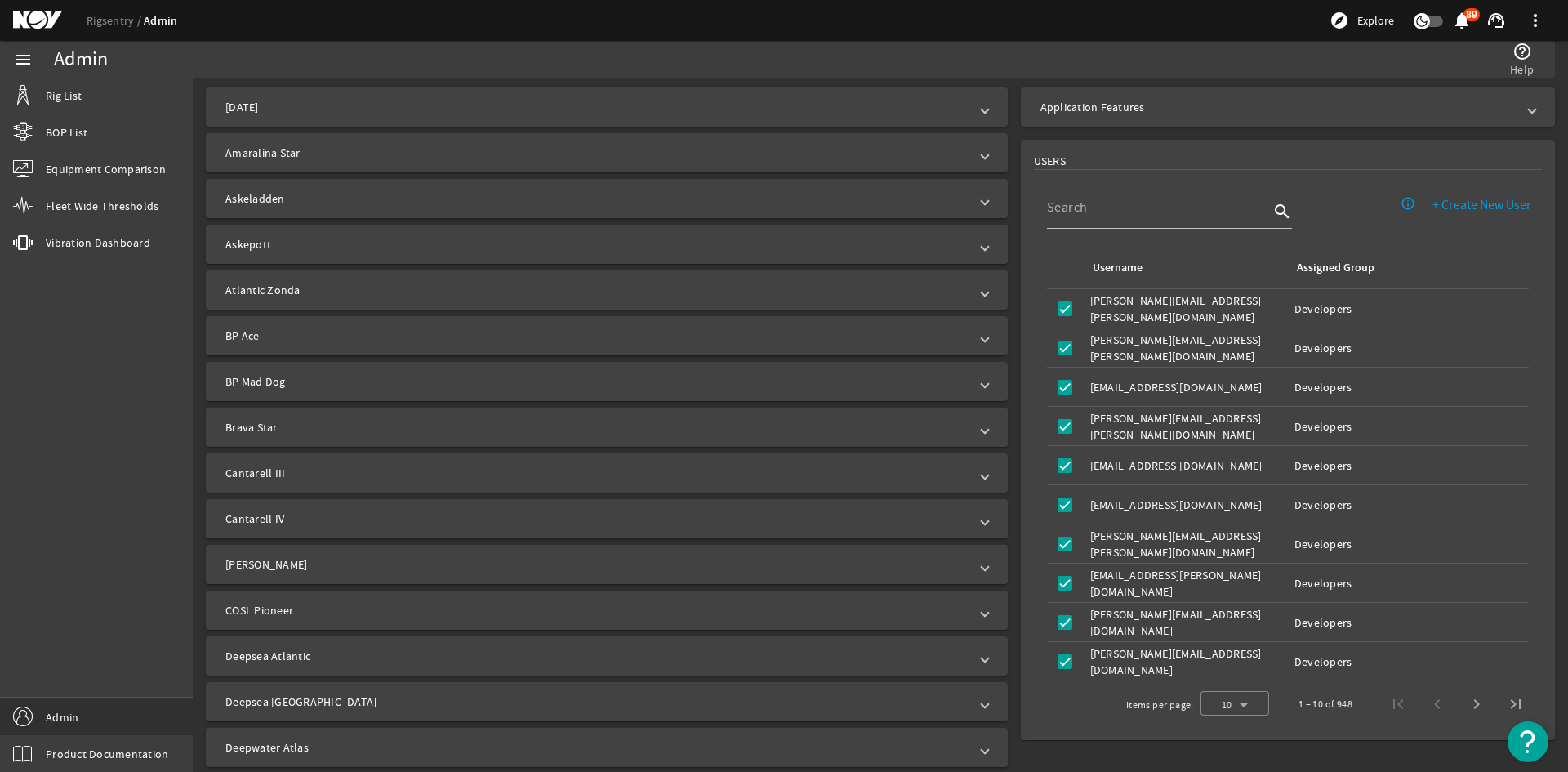
click at [374, 583] on mat-expansion-panel-header "[PERSON_NAME]" at bounding box center [607, 564] width 802 height 39
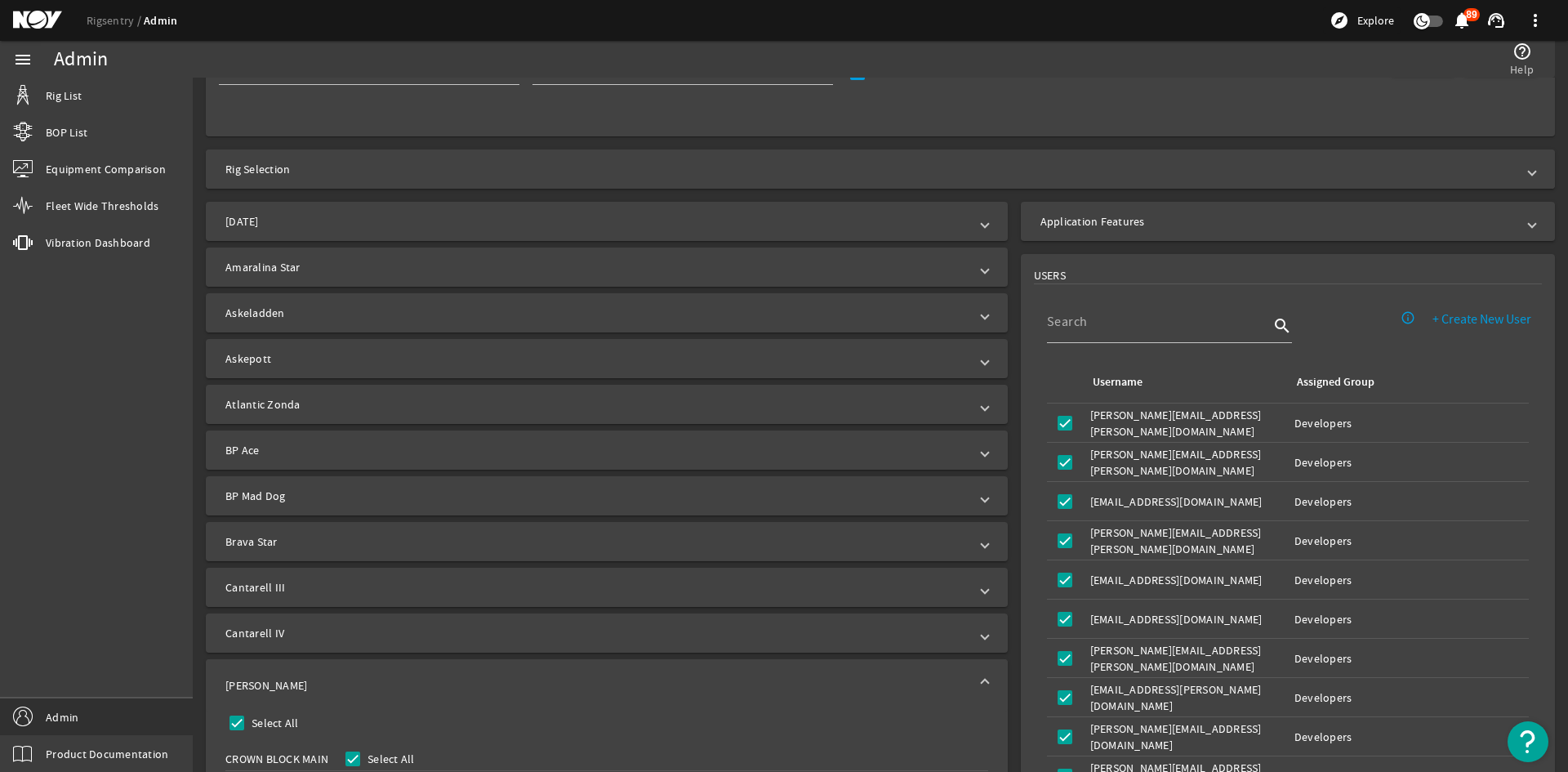
scroll to position [163, 0]
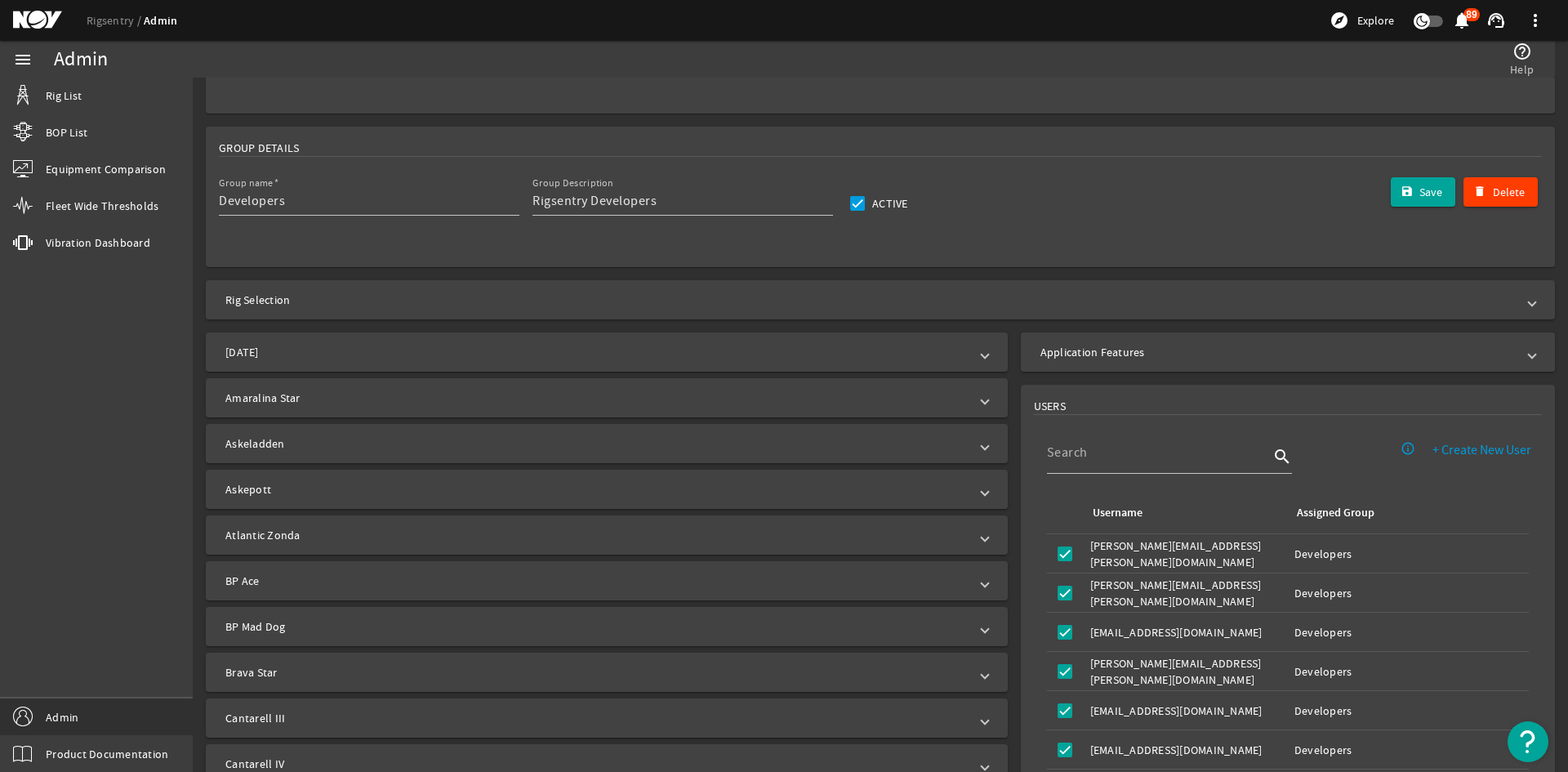
click at [1195, 356] on mat-panel-title "Application Features" at bounding box center [1278, 351] width 475 height 16
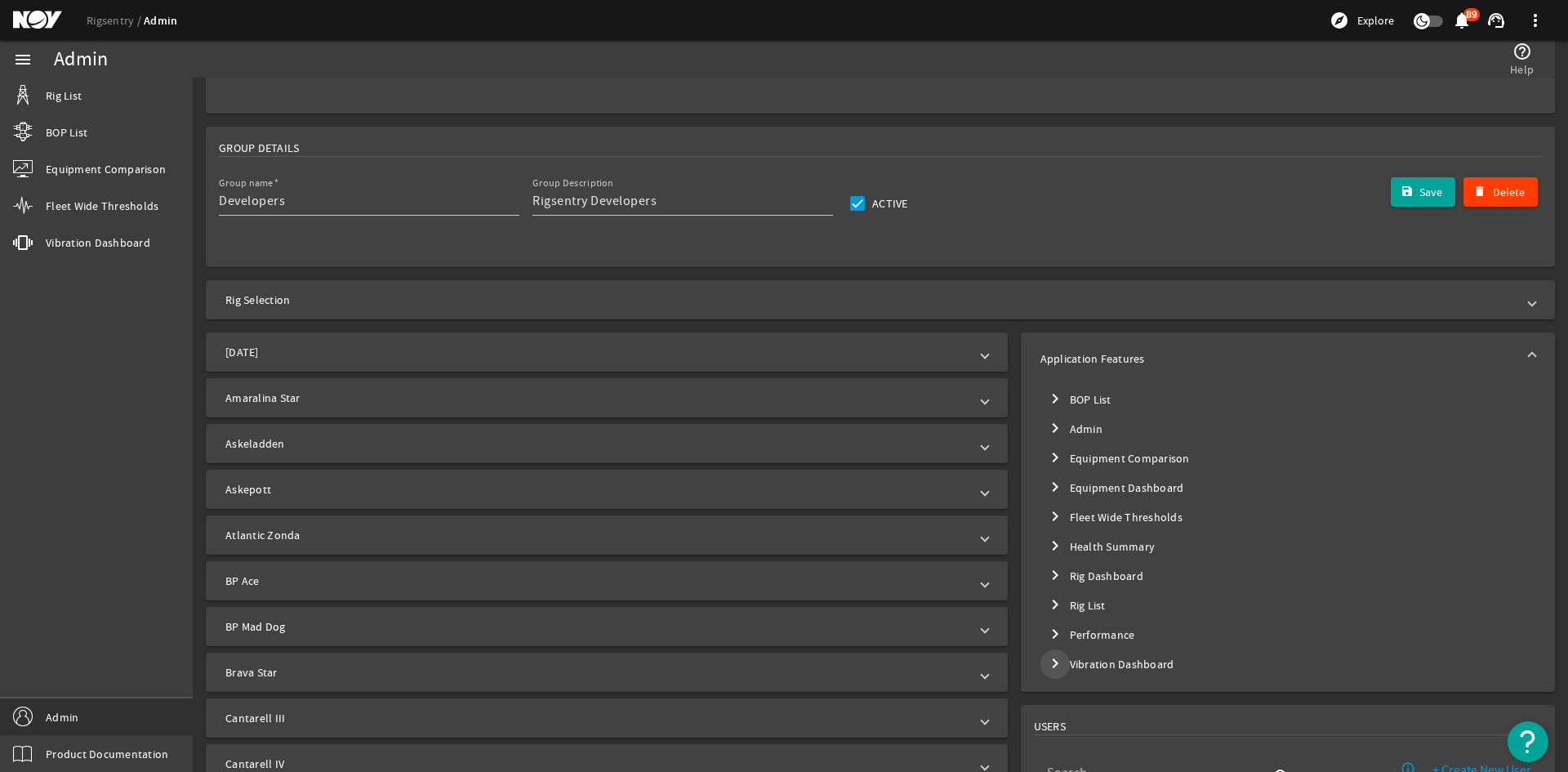
click at [1053, 655] on mat-icon "chevron_right" at bounding box center [1054, 663] width 20 height 20
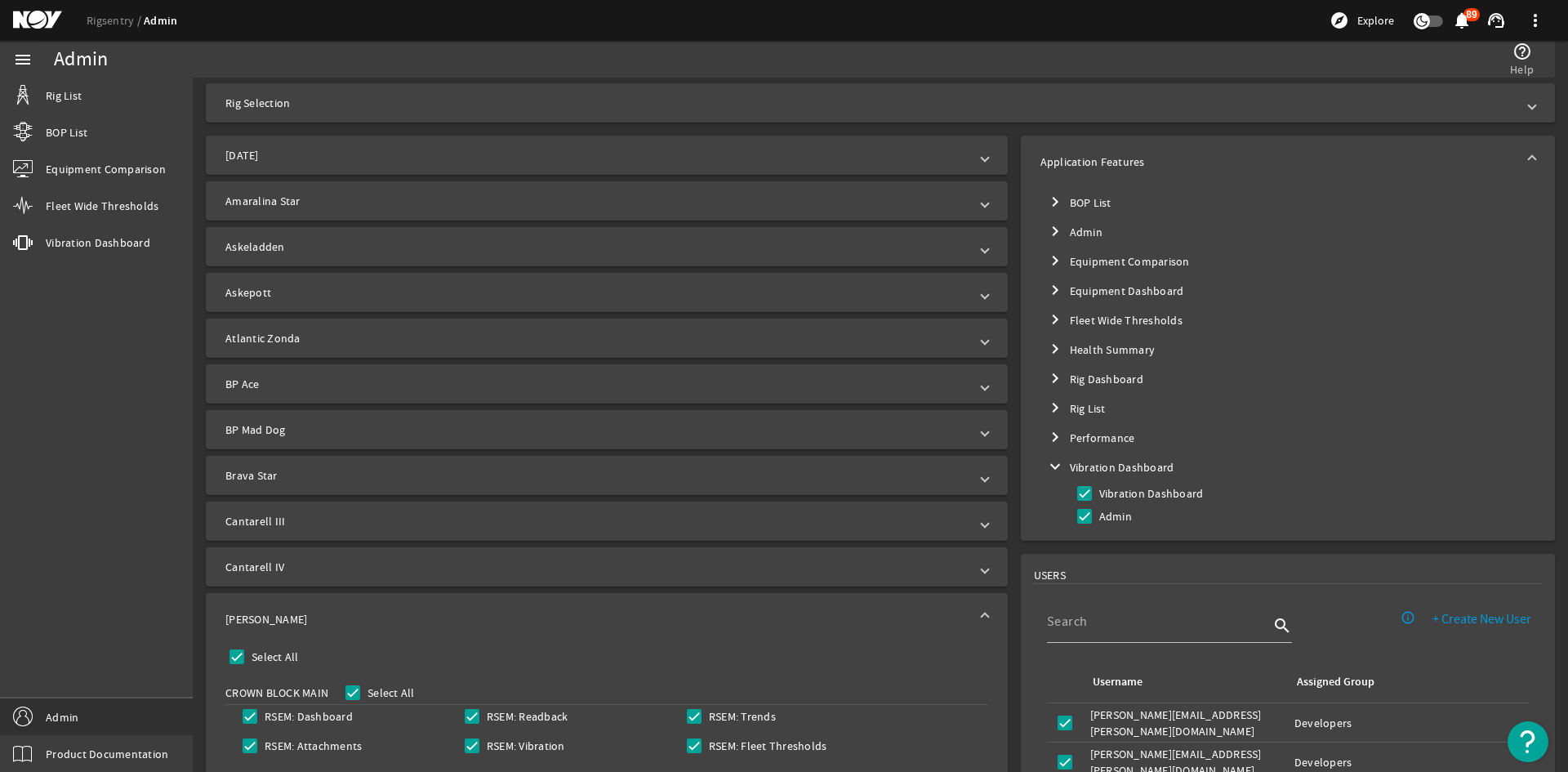
scroll to position [490, 0]
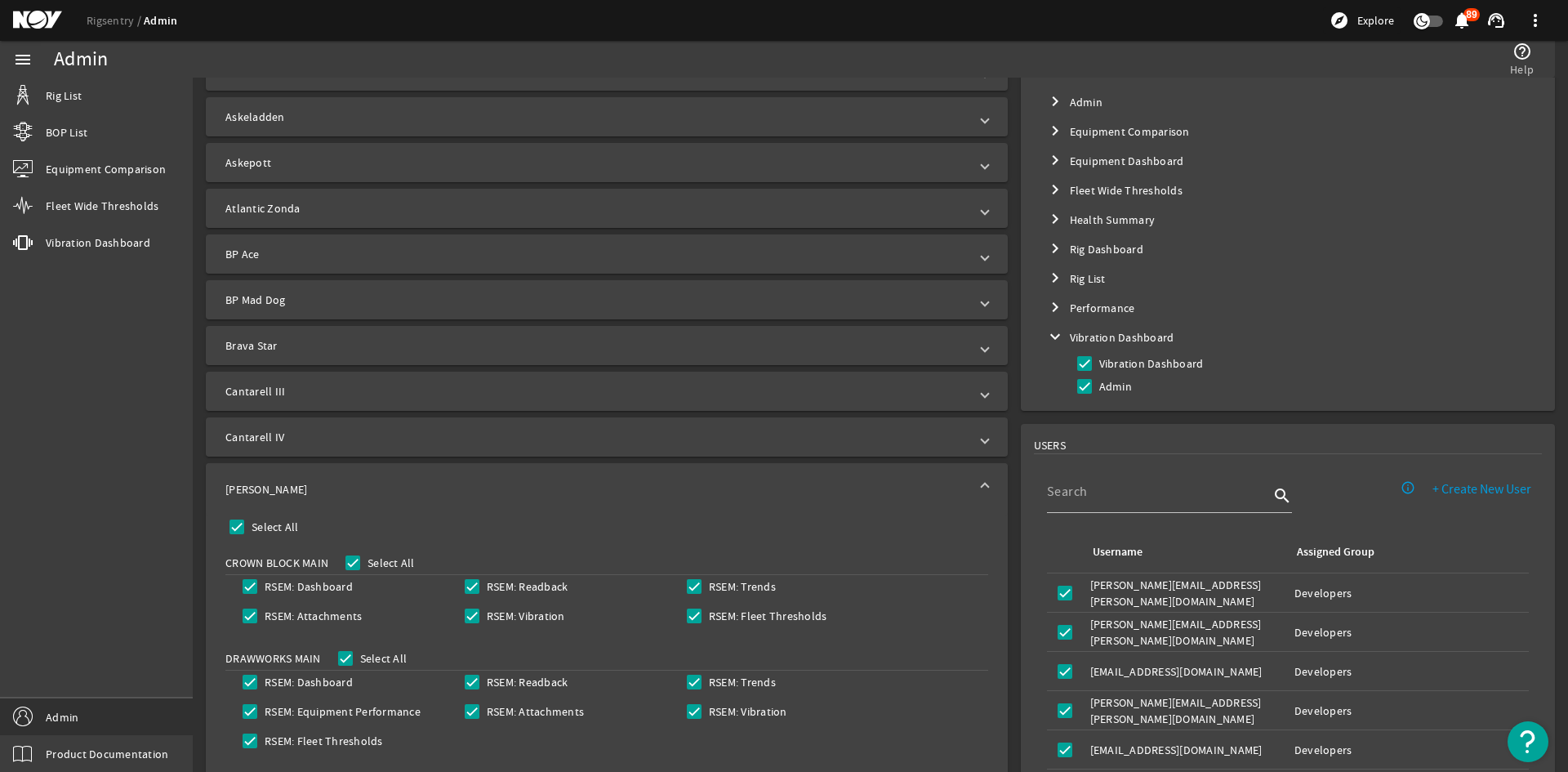
click at [971, 479] on mat-expansion-panel-header "[PERSON_NAME]" at bounding box center [607, 489] width 802 height 52
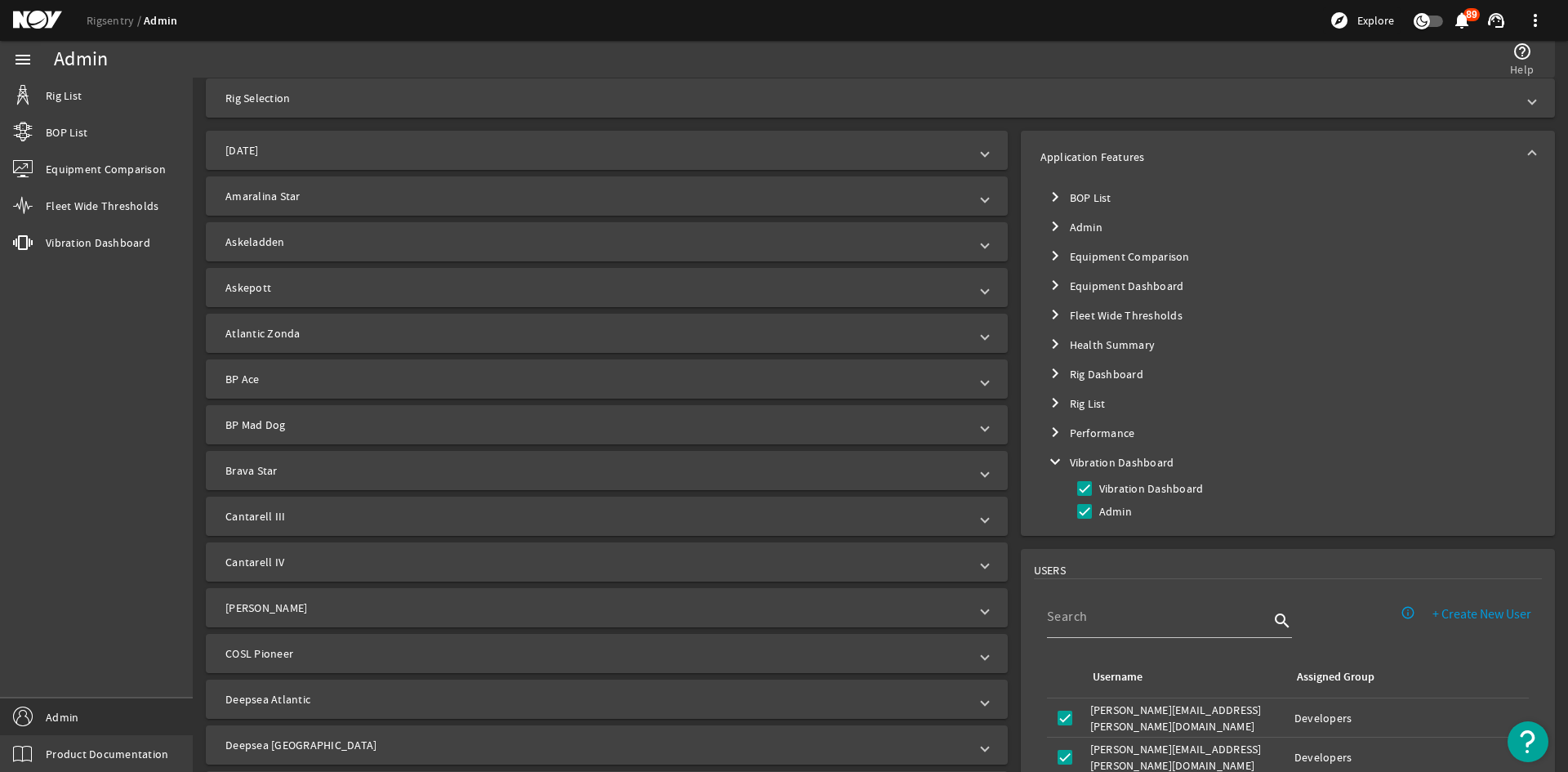
scroll to position [327, 0]
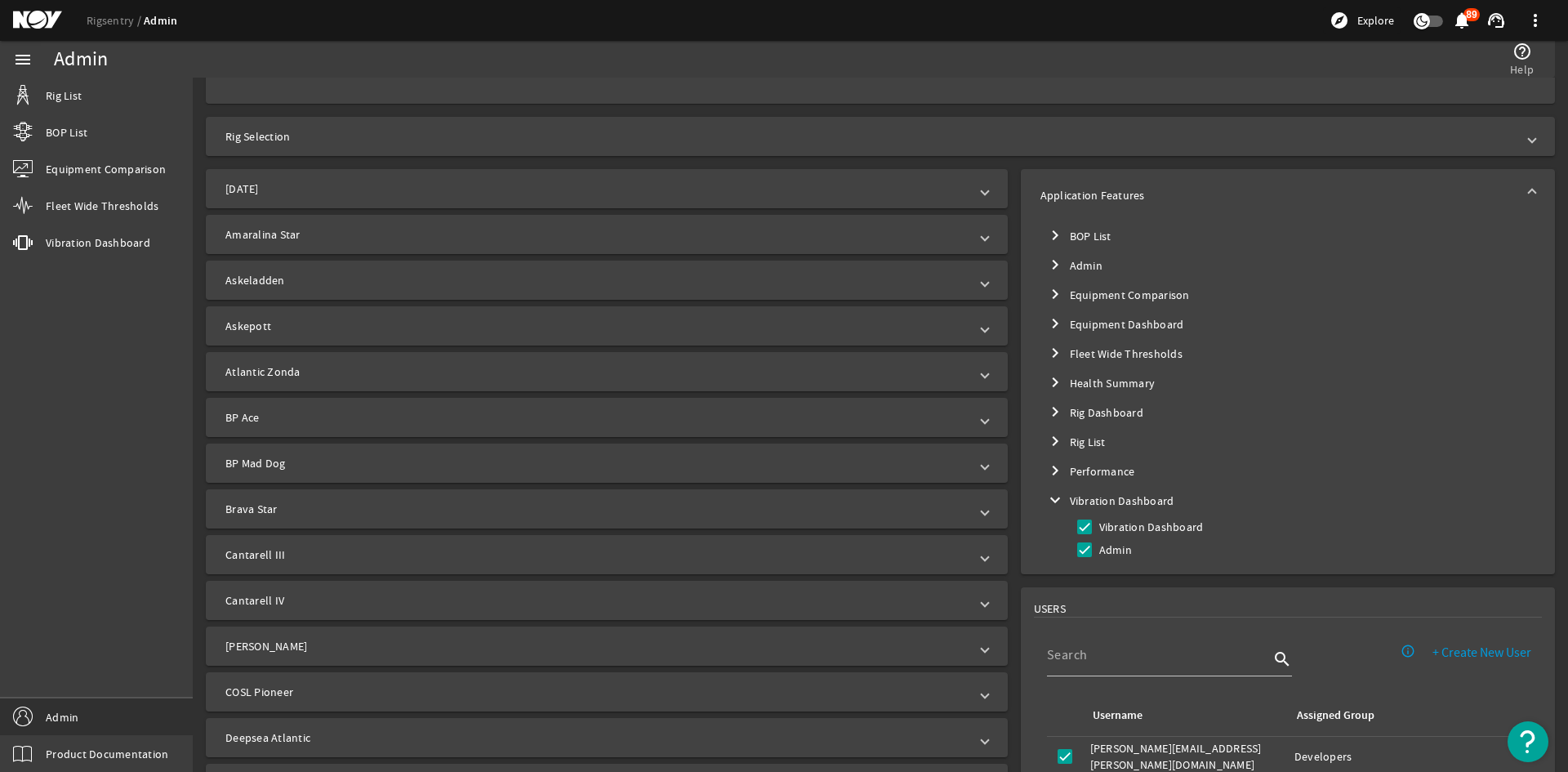
click at [1051, 502] on mat-icon "expand_more" at bounding box center [1054, 499] width 20 height 20
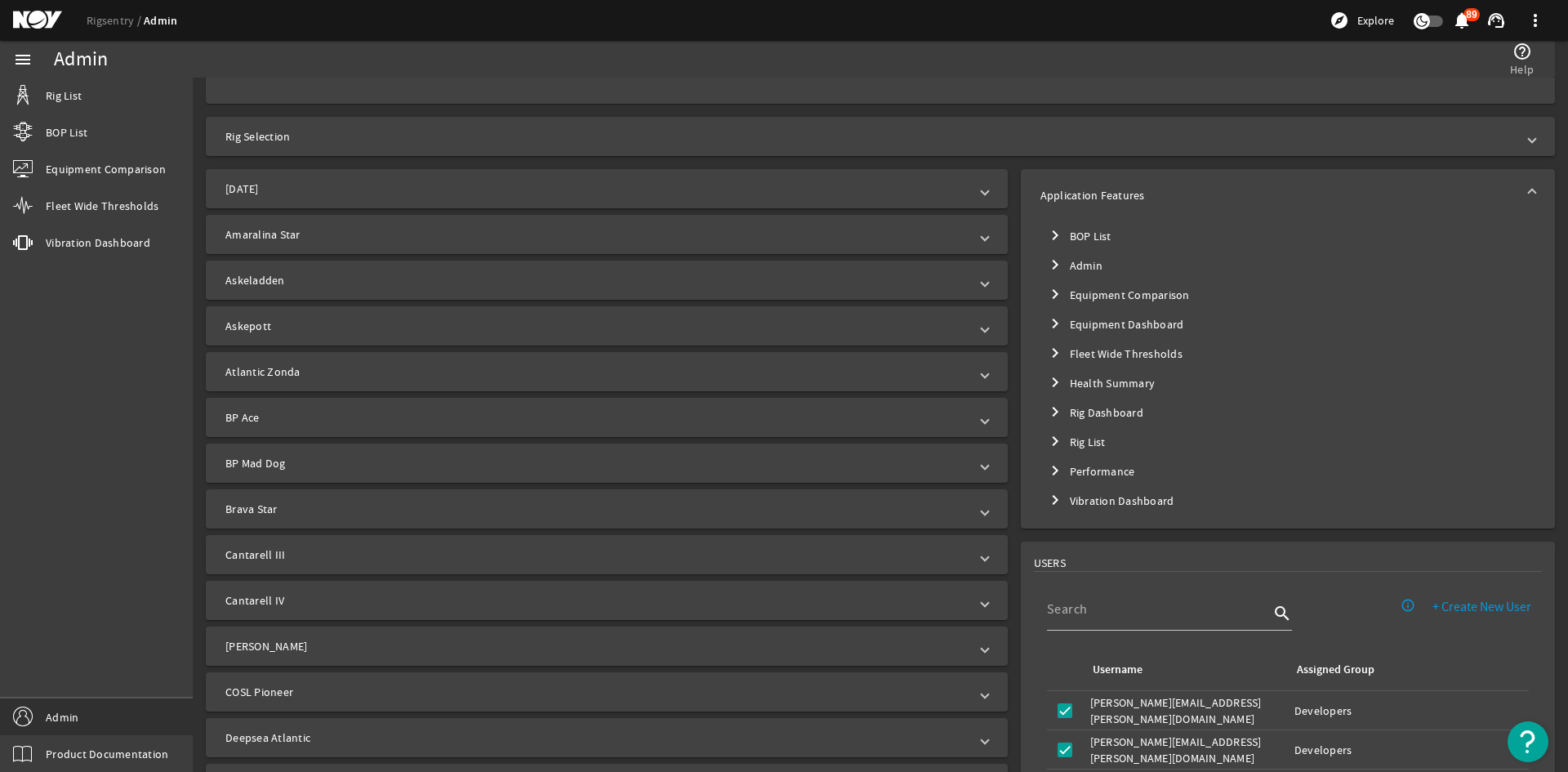
scroll to position [0, 0]
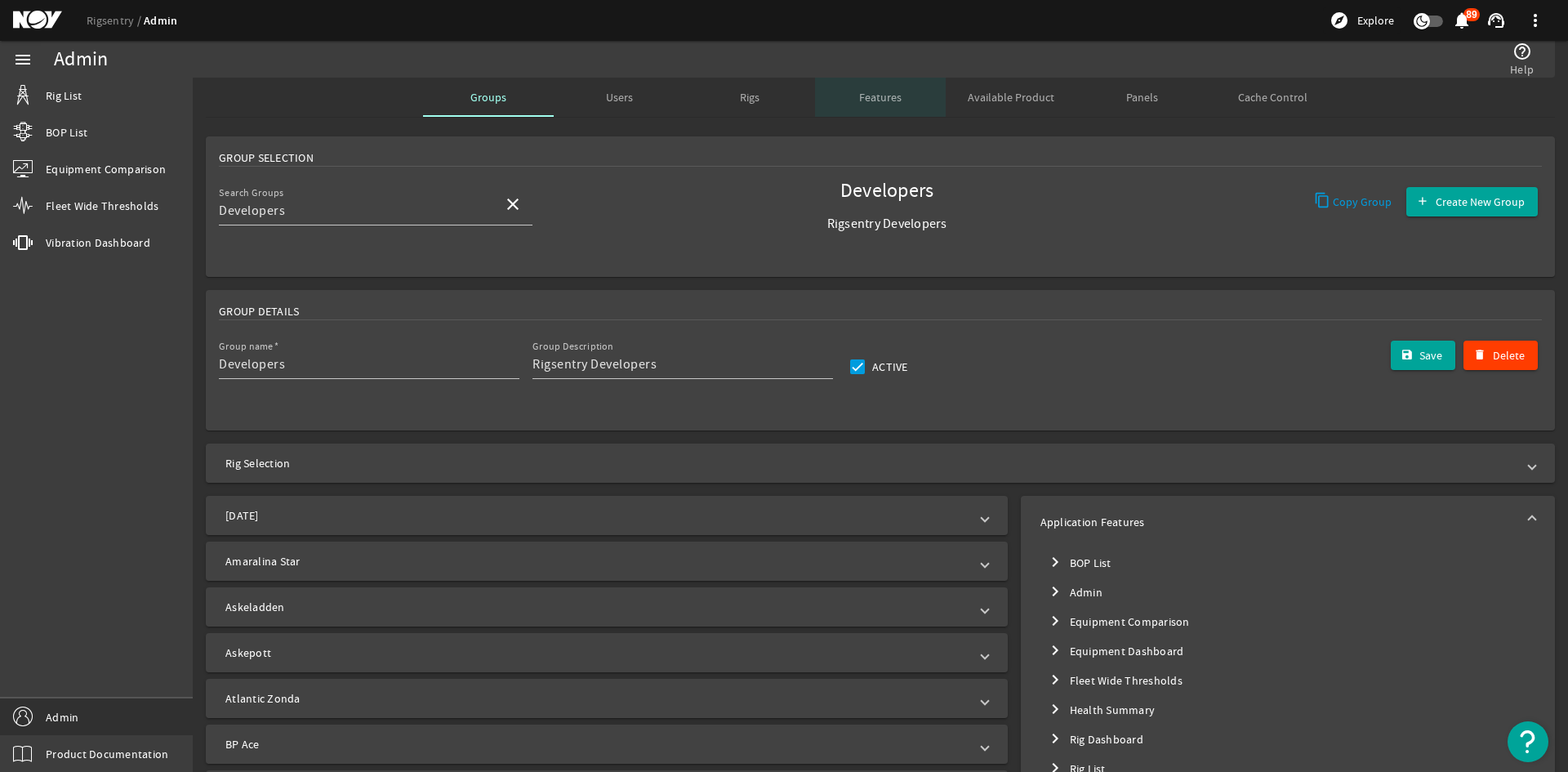
click at [873, 109] on span "Features" at bounding box center [880, 97] width 43 height 39
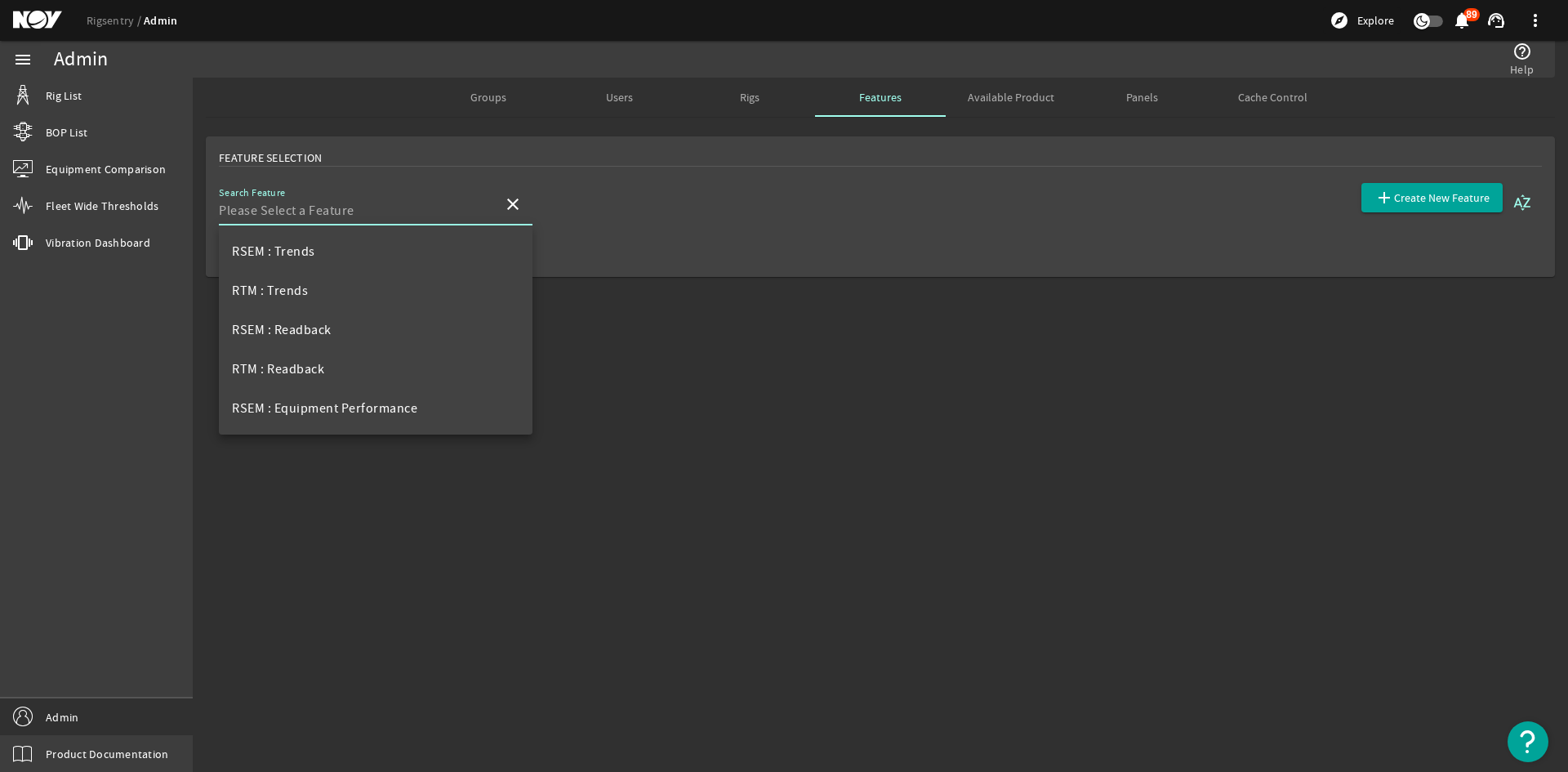
click at [334, 218] on input "Search Feature" at bounding box center [355, 210] width 271 height 20
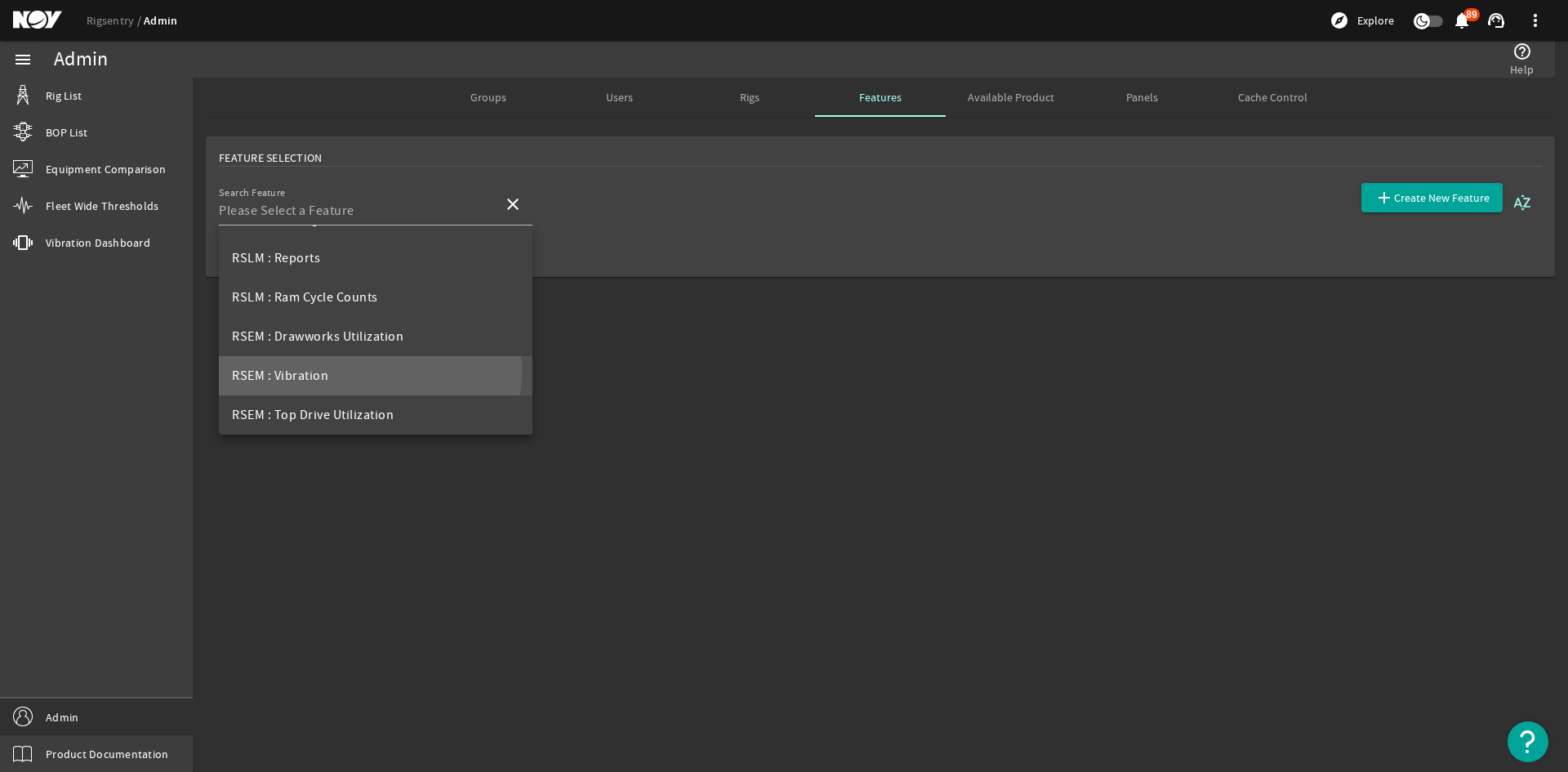
click at [363, 371] on mat-option "RSEM : Vibration" at bounding box center [376, 375] width 314 height 39
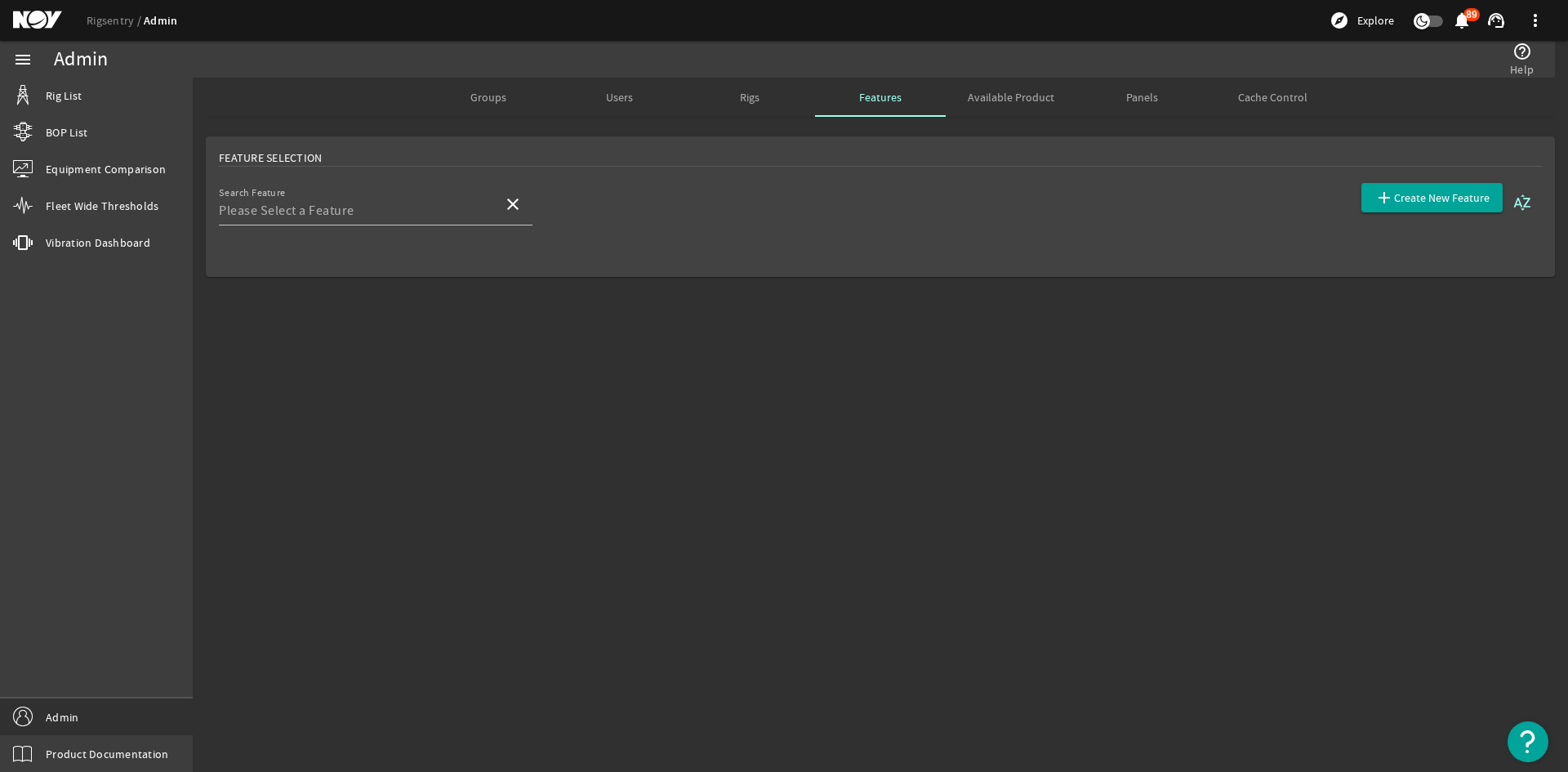
type input "RSEM : Vibration"
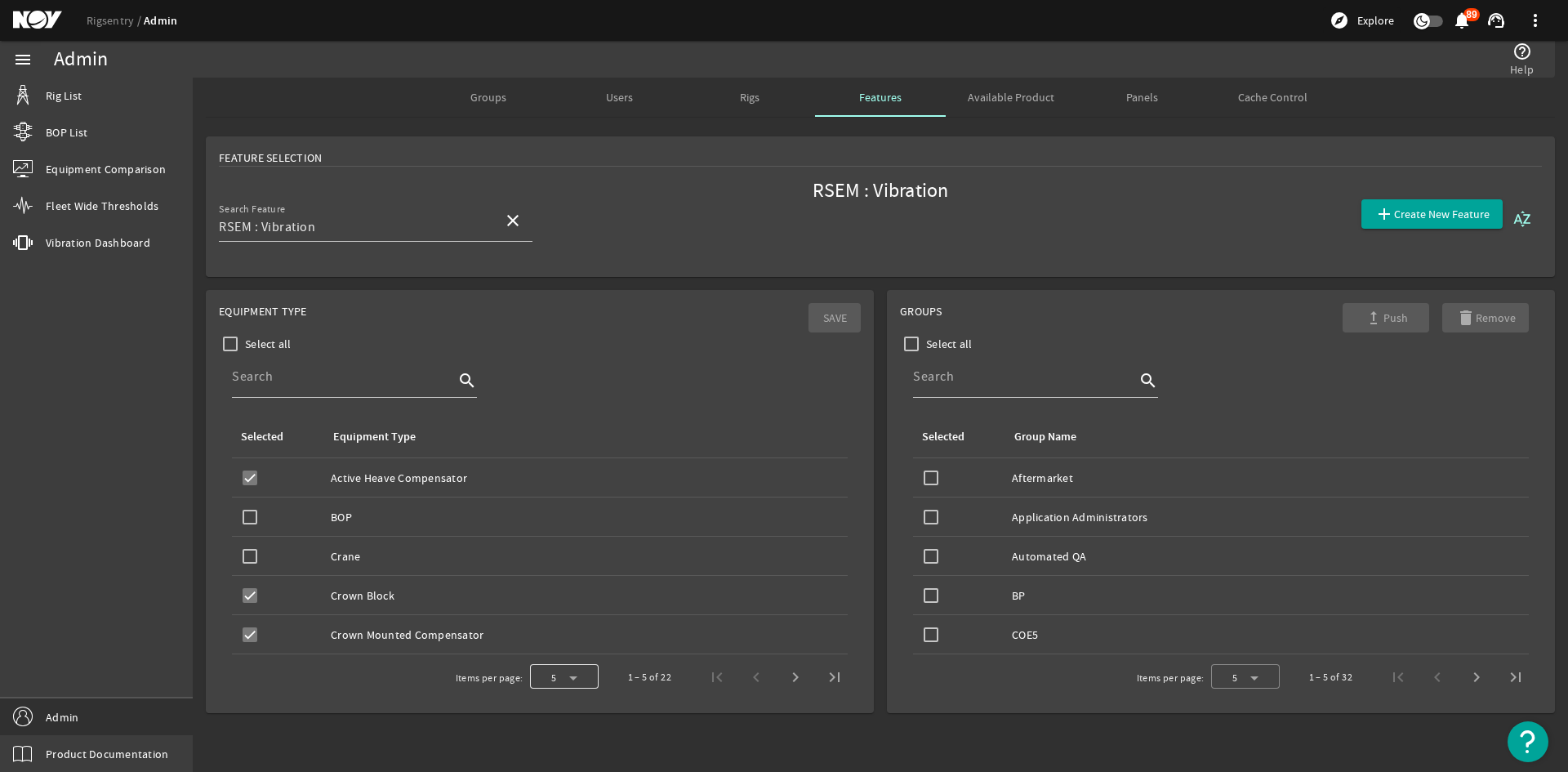
click at [580, 674] on div at bounding box center [564, 677] width 68 height 39
click at [571, 639] on mat-option "50" at bounding box center [563, 635] width 68 height 39
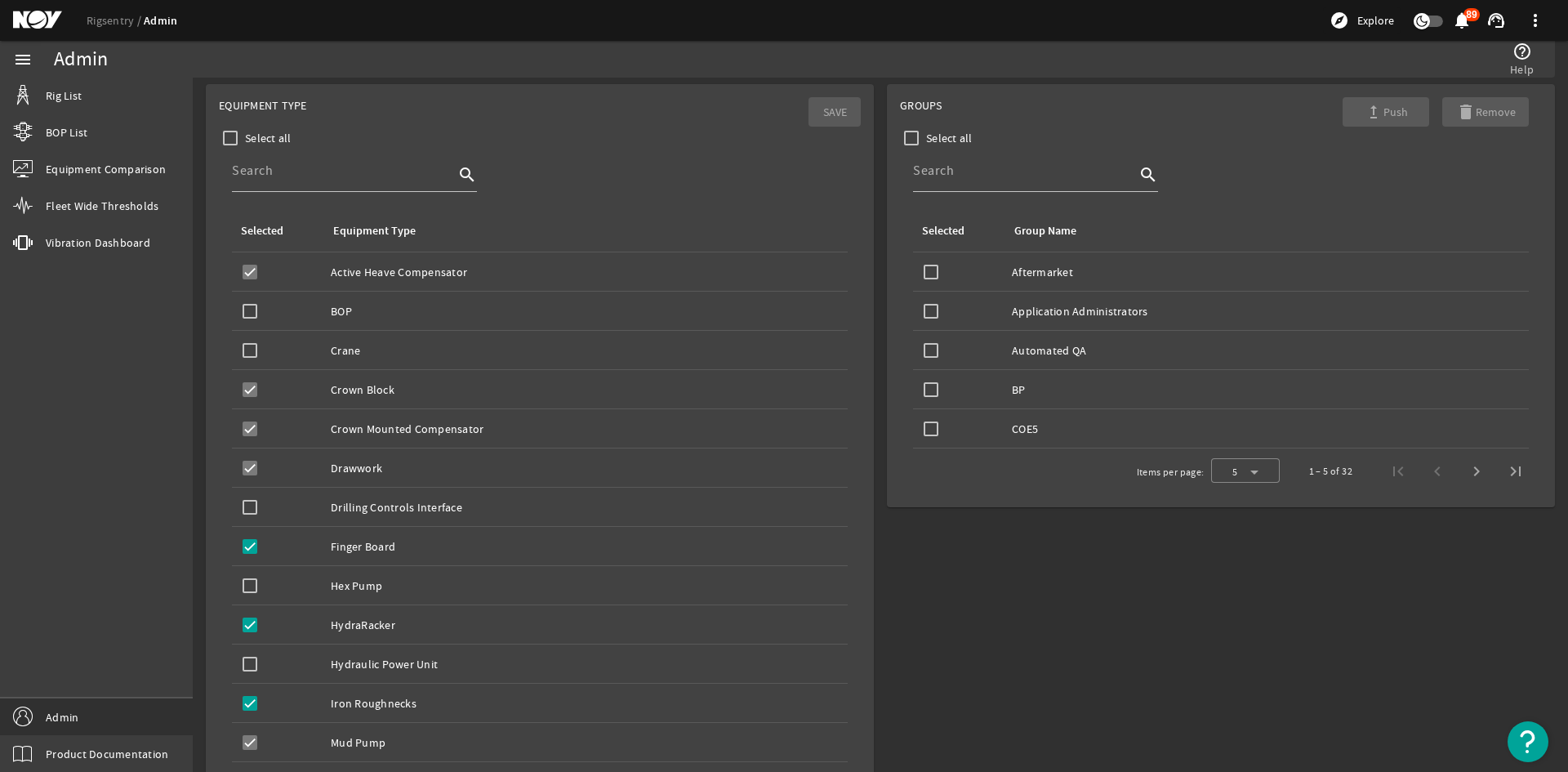
scroll to position [125, 0]
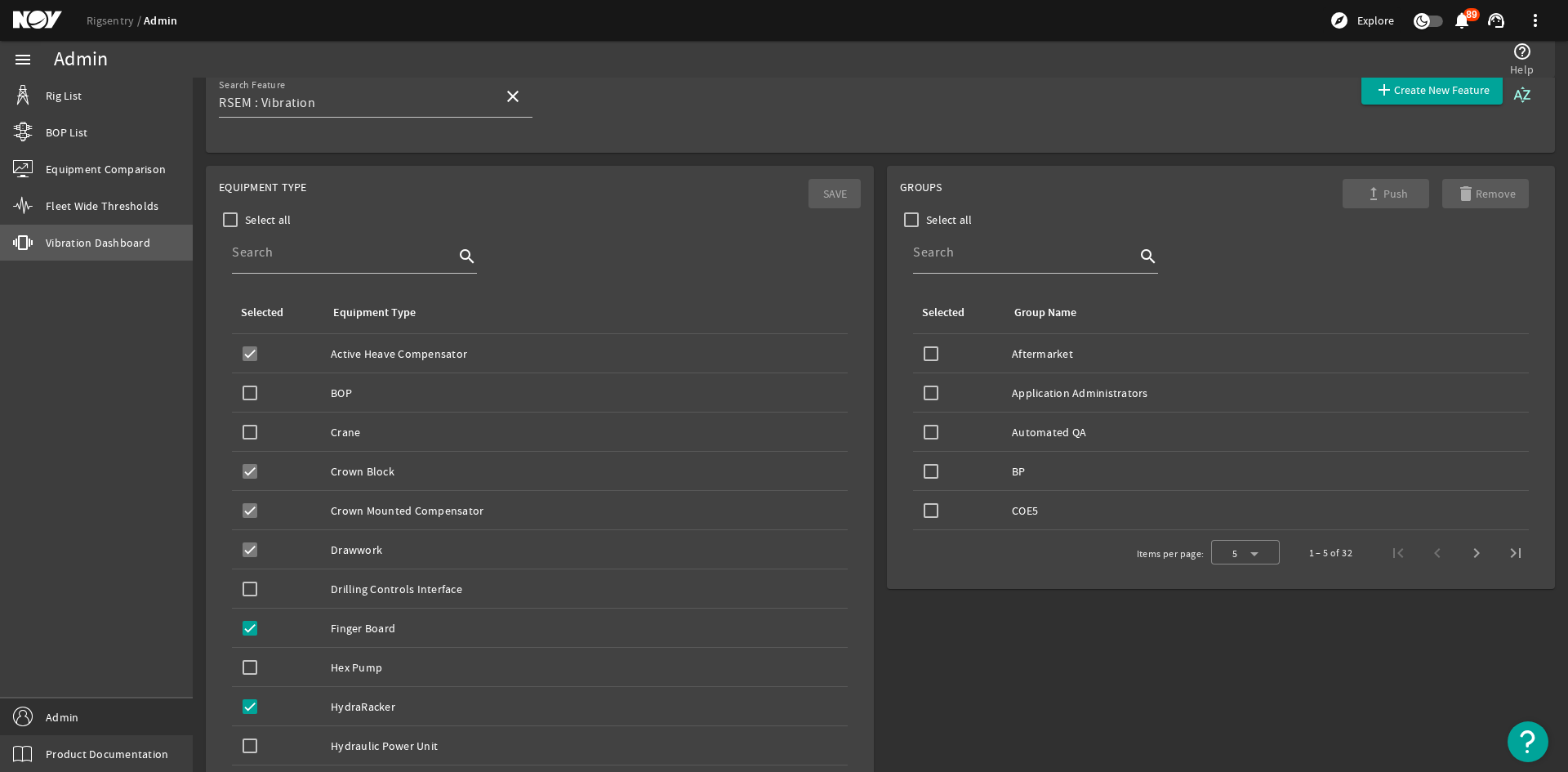
click at [125, 252] on link "vibration Vibration Dashboard" at bounding box center [96, 242] width 193 height 36
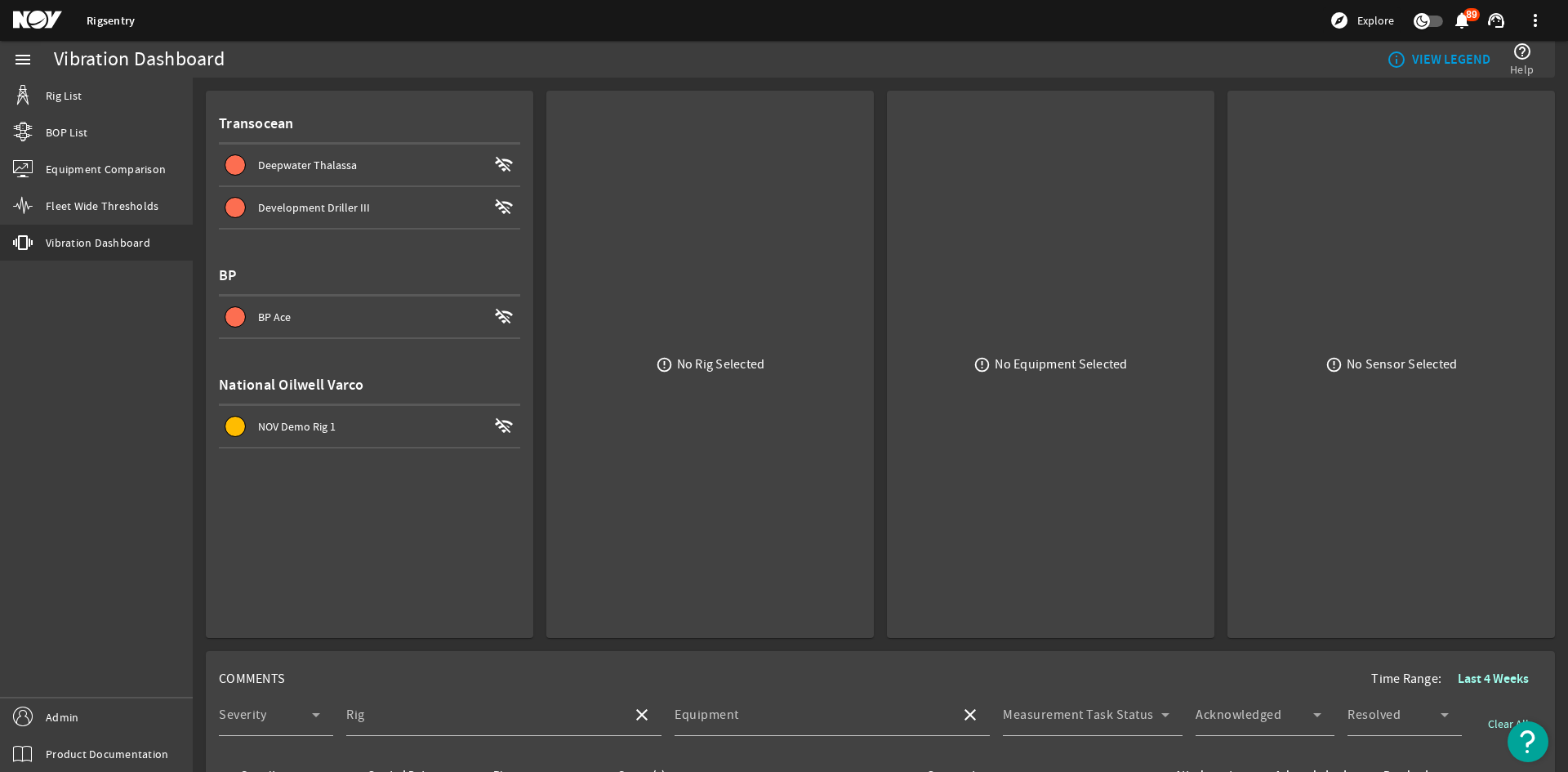
click at [95, 19] on link "Rigsentry" at bounding box center [110, 20] width 48 height 15
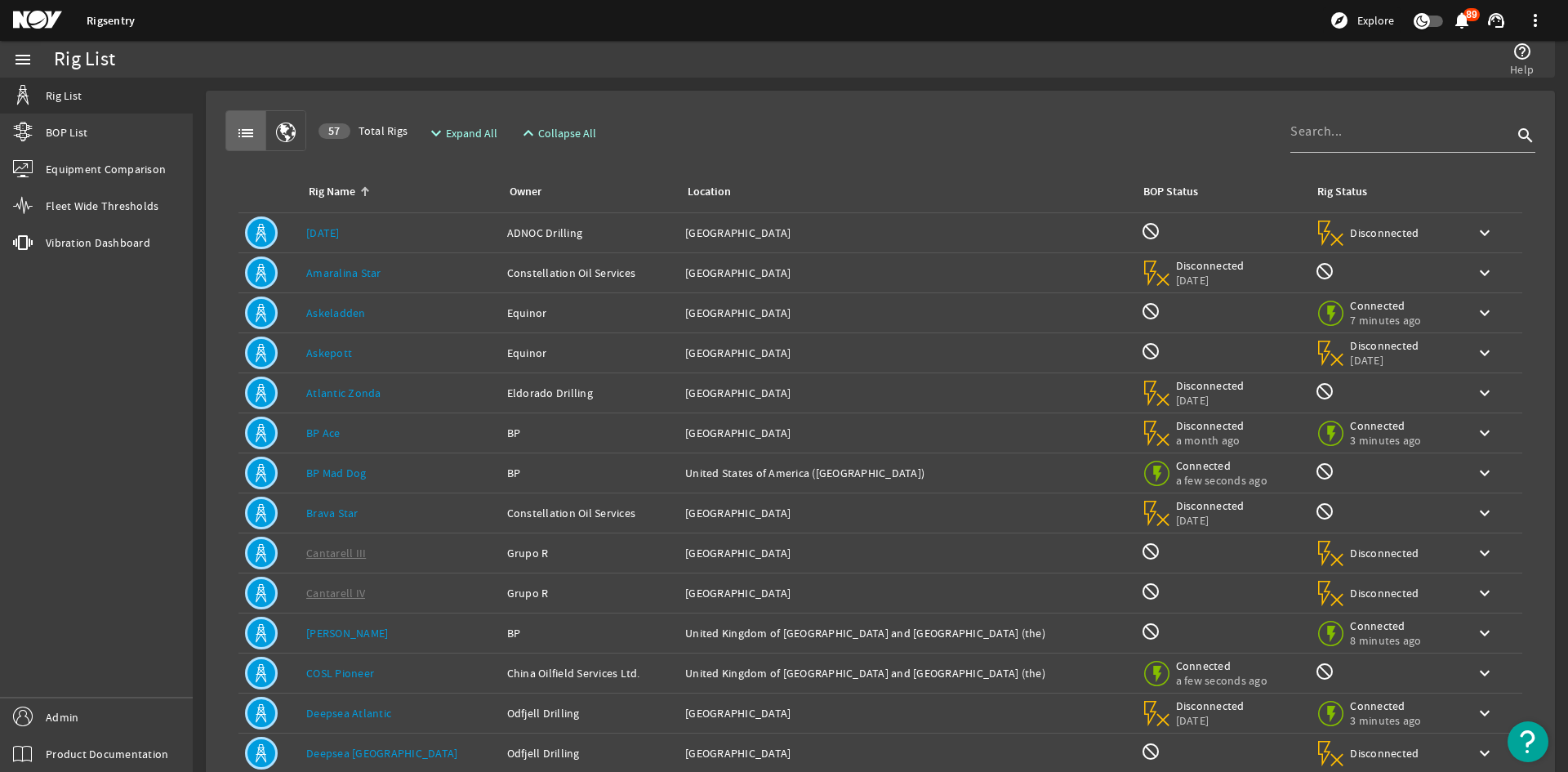
click at [347, 635] on link "[PERSON_NAME]" at bounding box center [347, 632] width 82 height 15
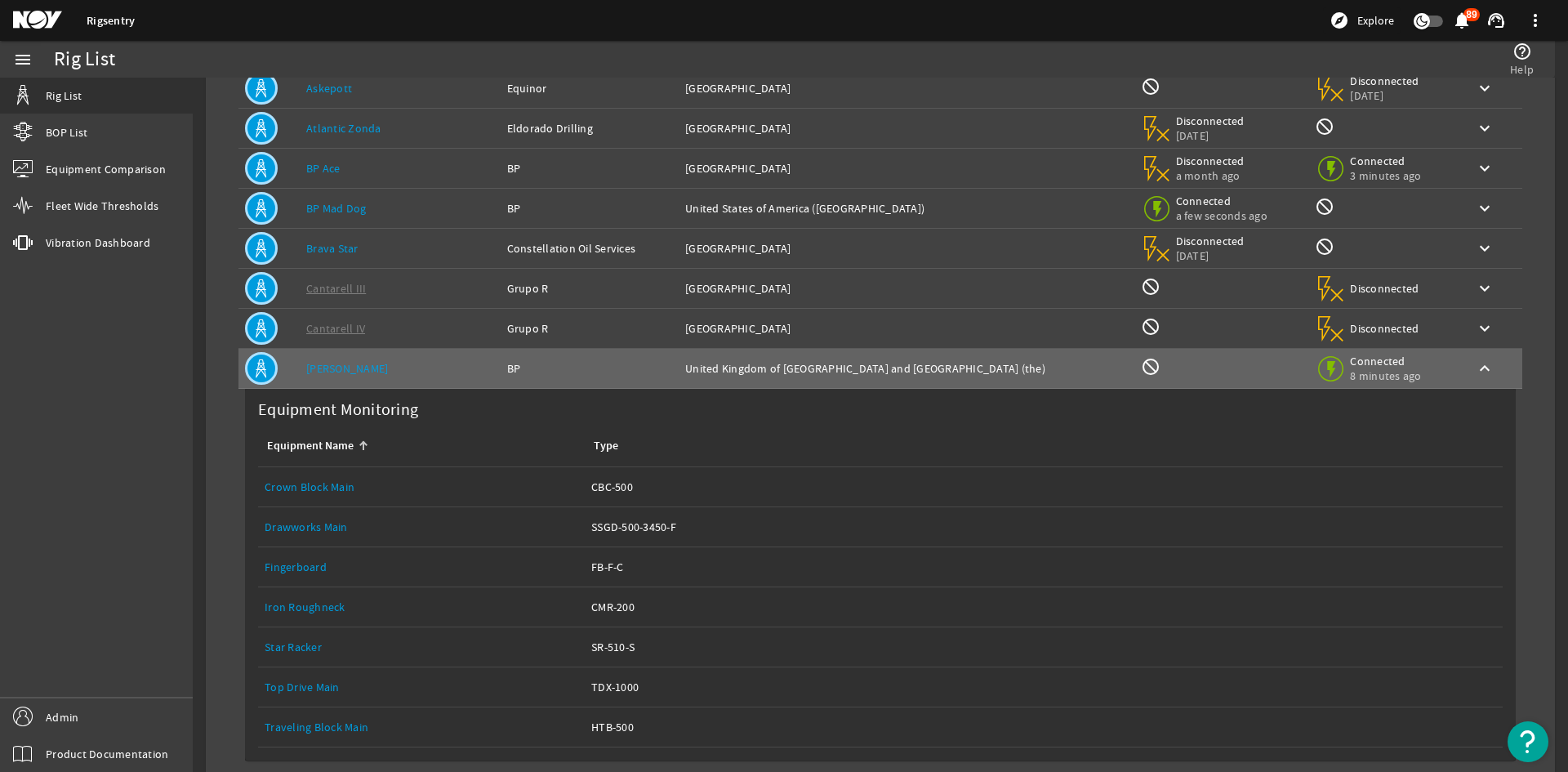
scroll to position [409, 0]
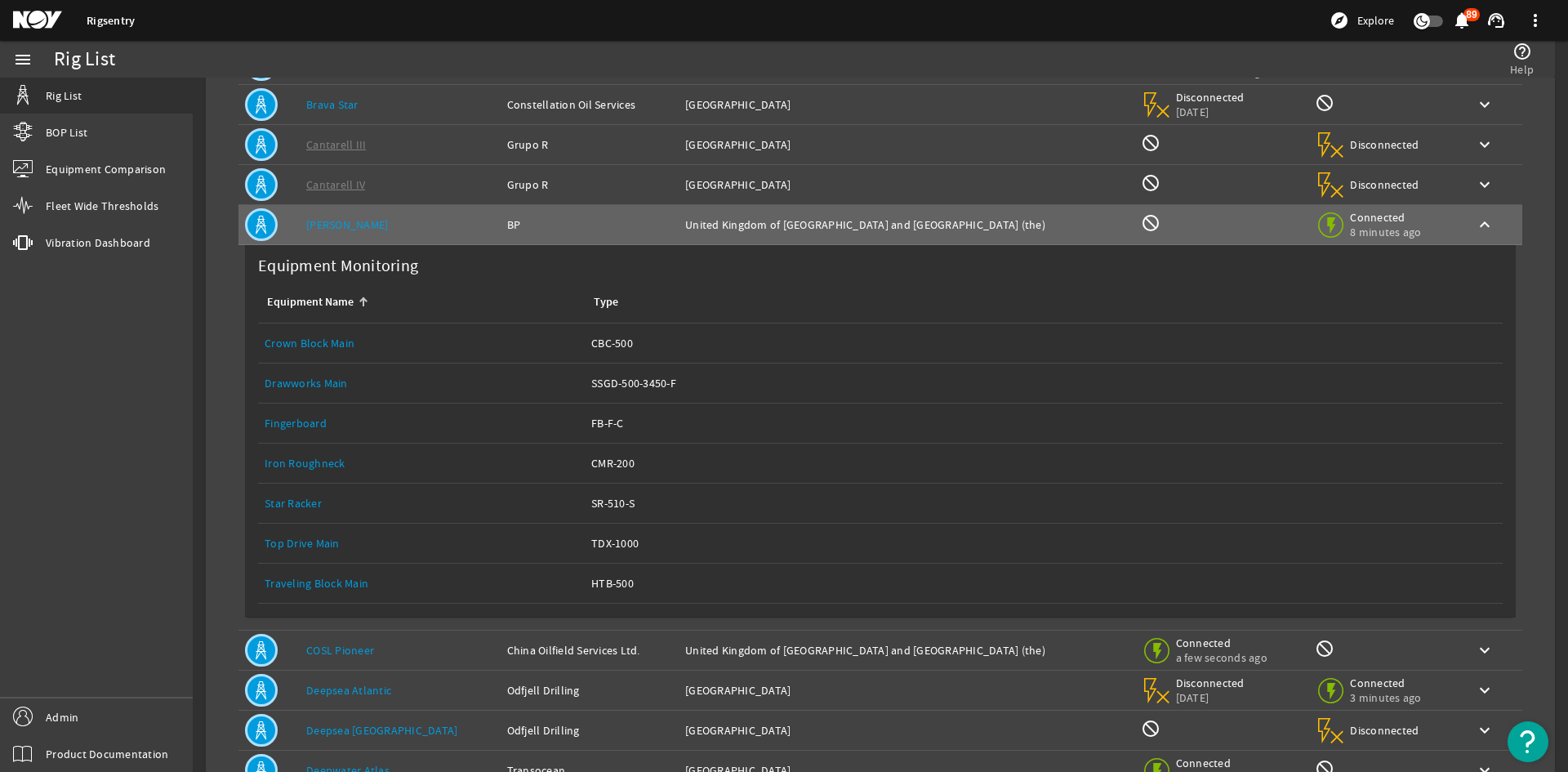
click at [306, 540] on link "Top Drive Main" at bounding box center [302, 543] width 75 height 15
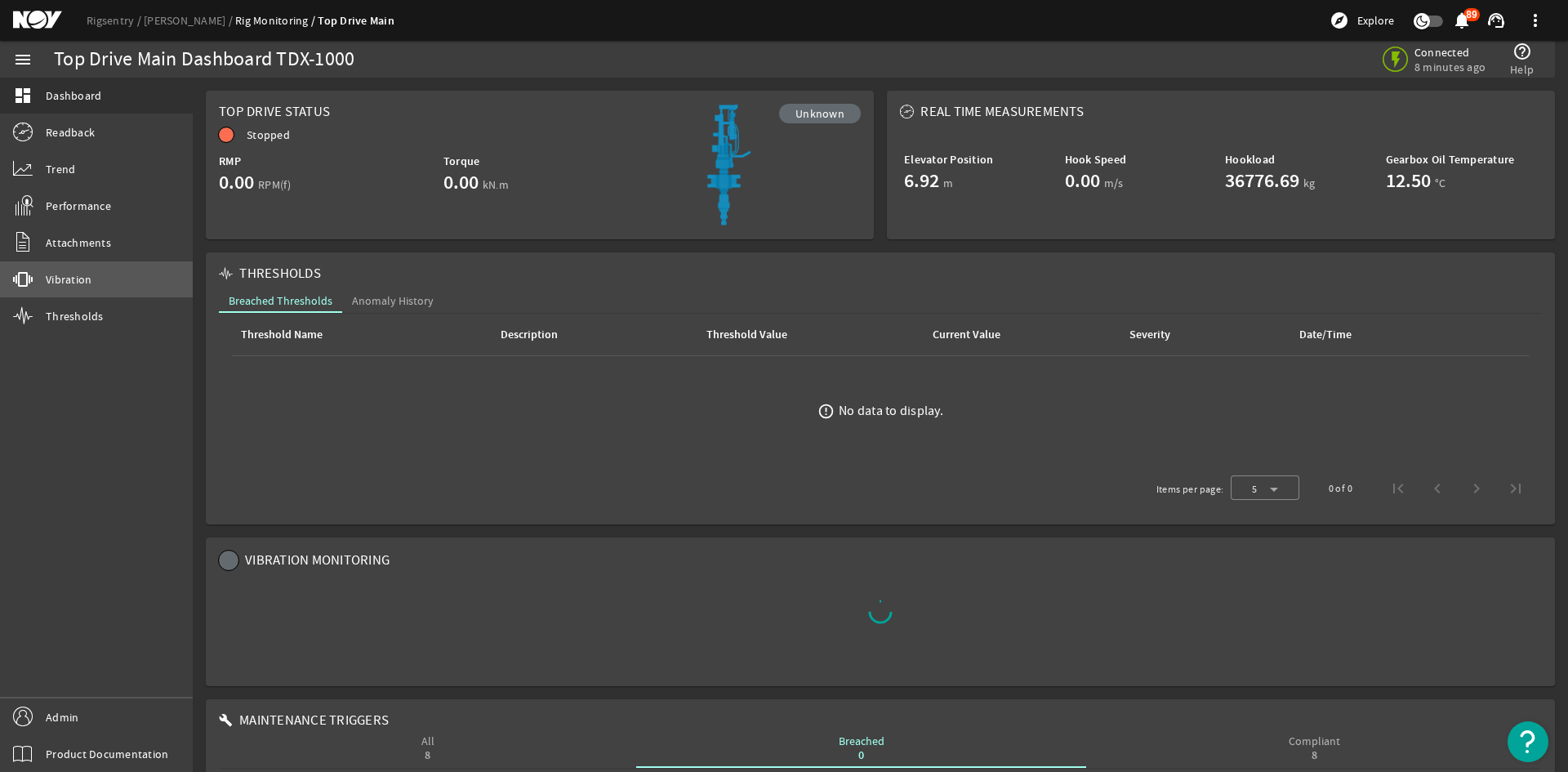
click at [97, 266] on link "vibration Vibration" at bounding box center [96, 279] width 193 height 36
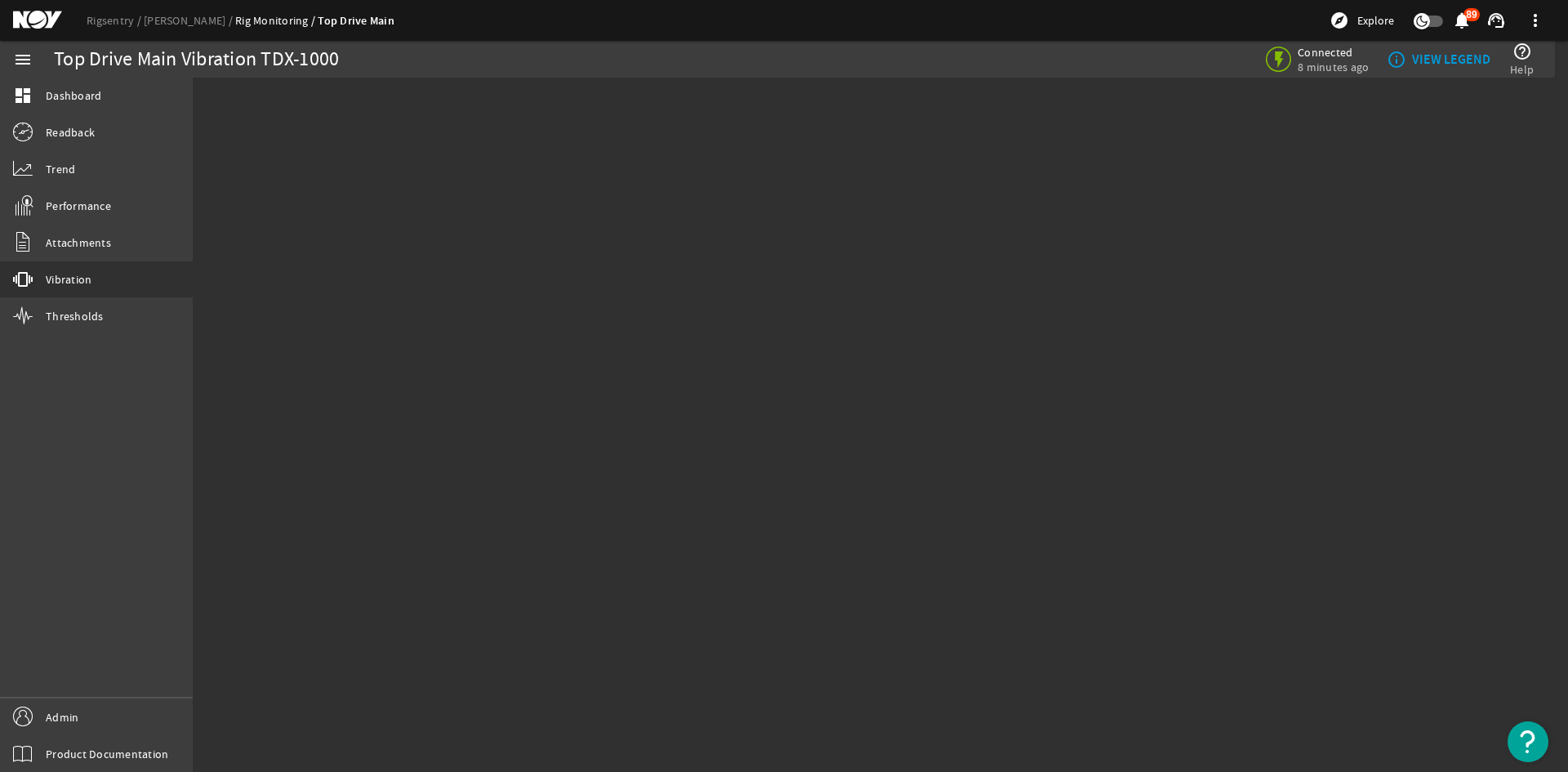
drag, startPoint x: 456, startPoint y: 342, endPoint x: 458, endPoint y: 321, distance: 21.1
click at [458, 322] on mat-sidenav-content "Top Drive Main Vibration TDX-1000 Connected 8 minutes ago info_outline VIEW LEG…" at bounding box center [880, 425] width 1375 height 694
drag, startPoint x: 450, startPoint y: 294, endPoint x: 549, endPoint y: 288, distance: 99.2
click at [513, 293] on mat-sidenav-content "Top Drive Main Vibration TDX-1000 Connected 8 minutes ago info_outline VIEW LEG…" at bounding box center [880, 425] width 1375 height 694
drag, startPoint x: 804, startPoint y: 262, endPoint x: 862, endPoint y: 451, distance: 197.7
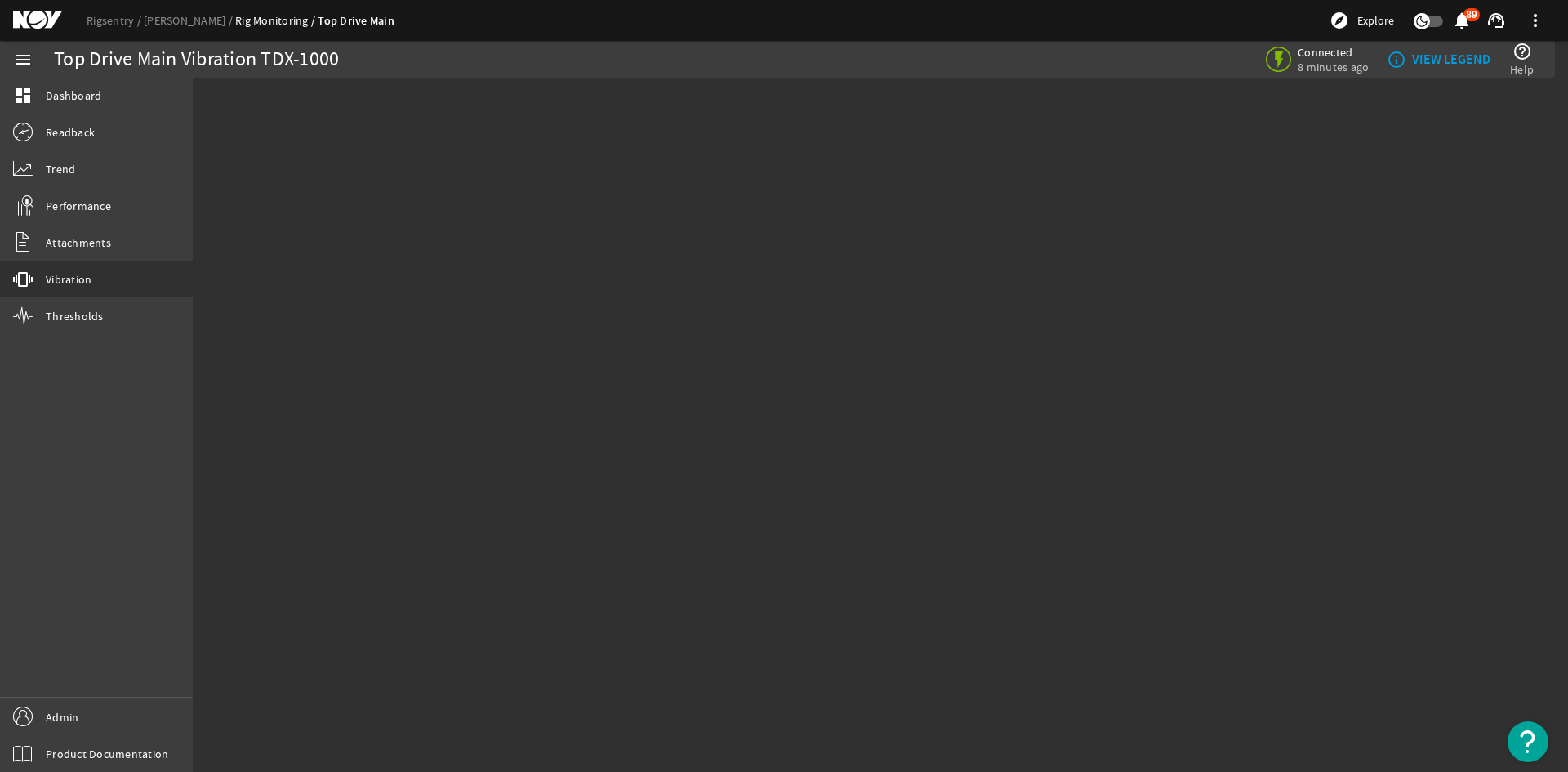
click at [845, 410] on mat-sidenav-content "Top Drive Main Vibration TDX-1000 Connected 8 minutes ago info_outline VIEW LEG…" at bounding box center [880, 425] width 1375 height 694
click at [46, 104] on link "dashboard Dashboard" at bounding box center [96, 96] width 193 height 36
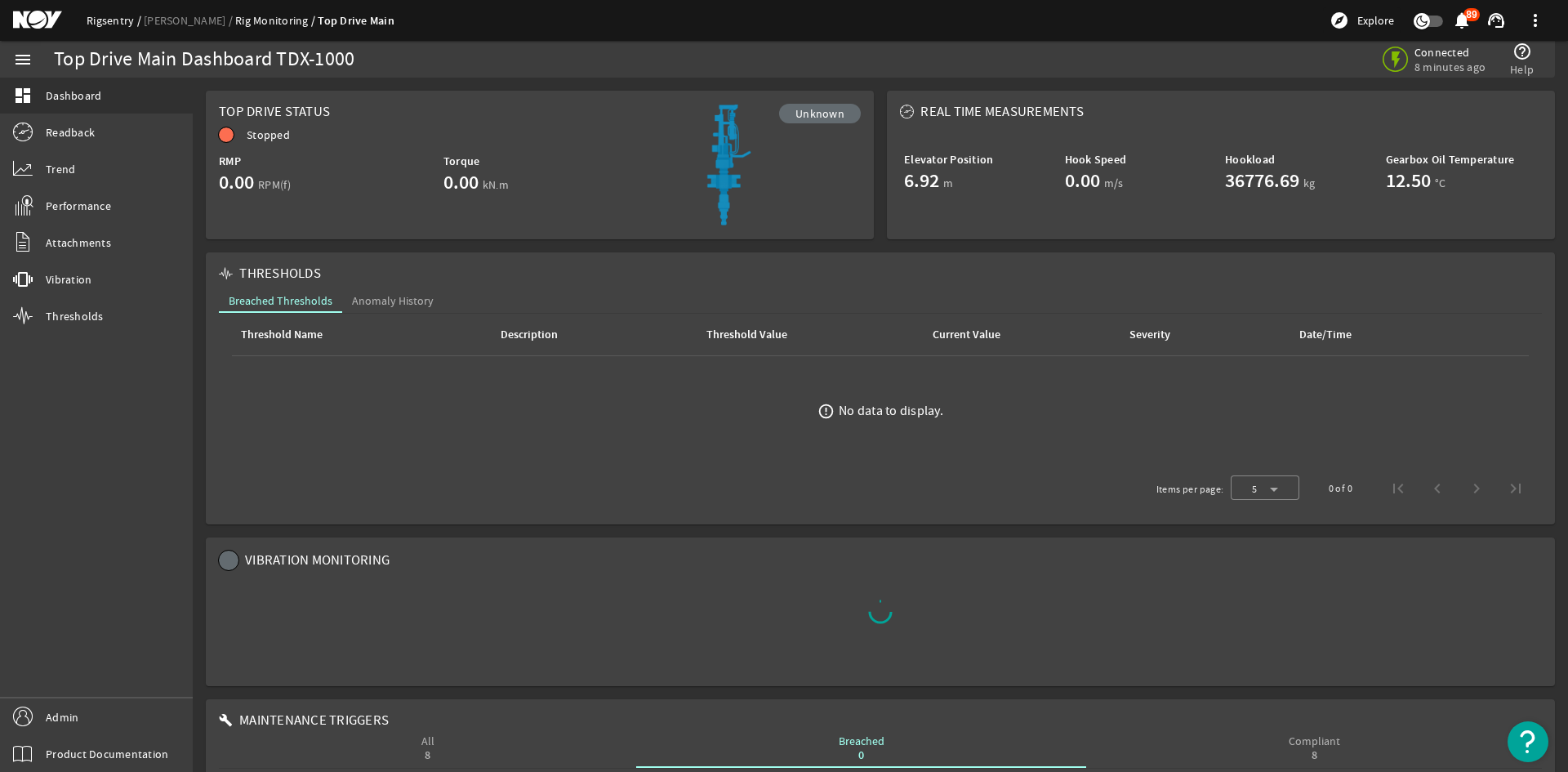
click at [113, 24] on link "Rigsentry" at bounding box center [114, 20] width 57 height 15
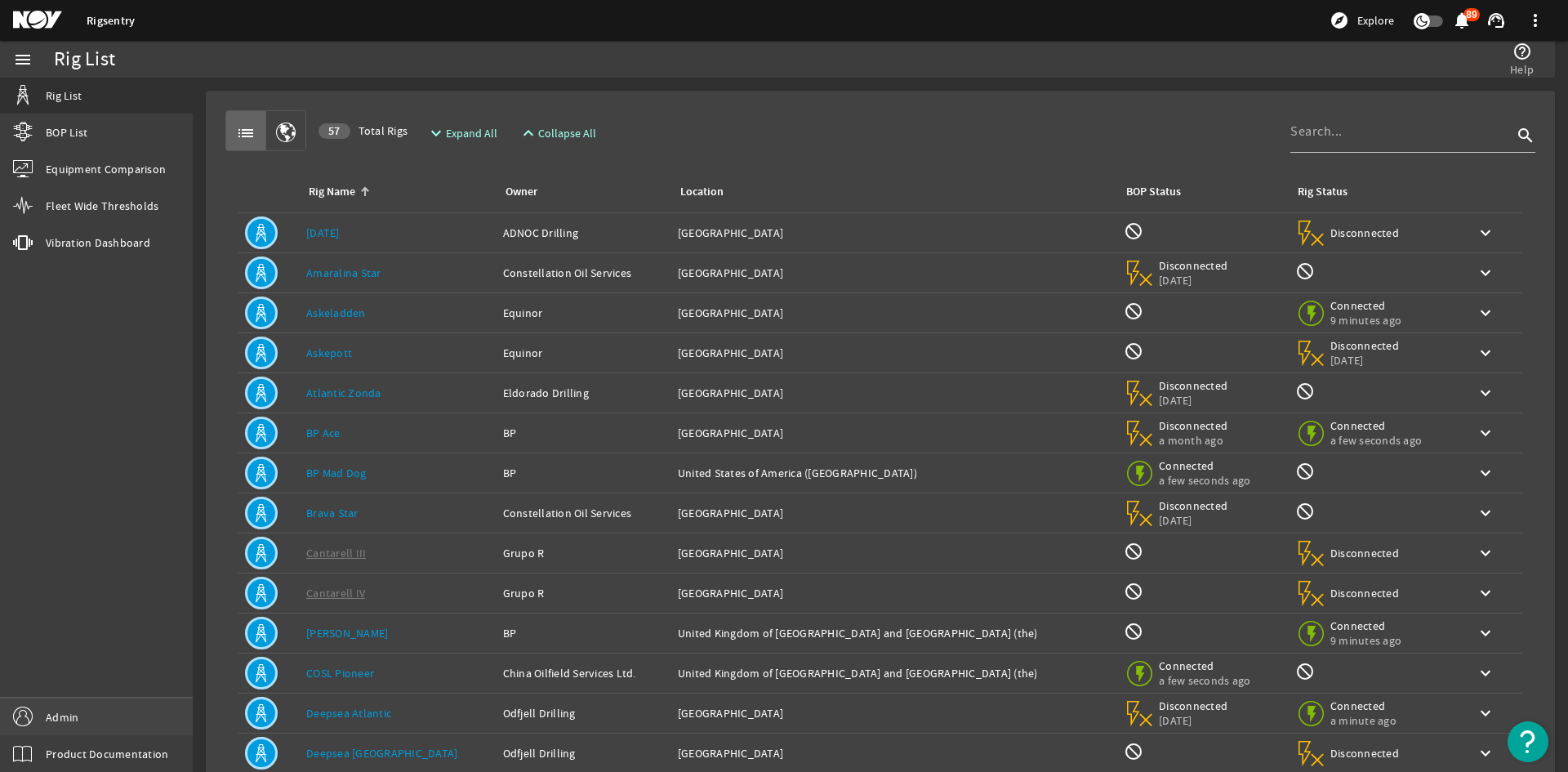
click at [104, 706] on link "Admin" at bounding box center [96, 716] width 193 height 37
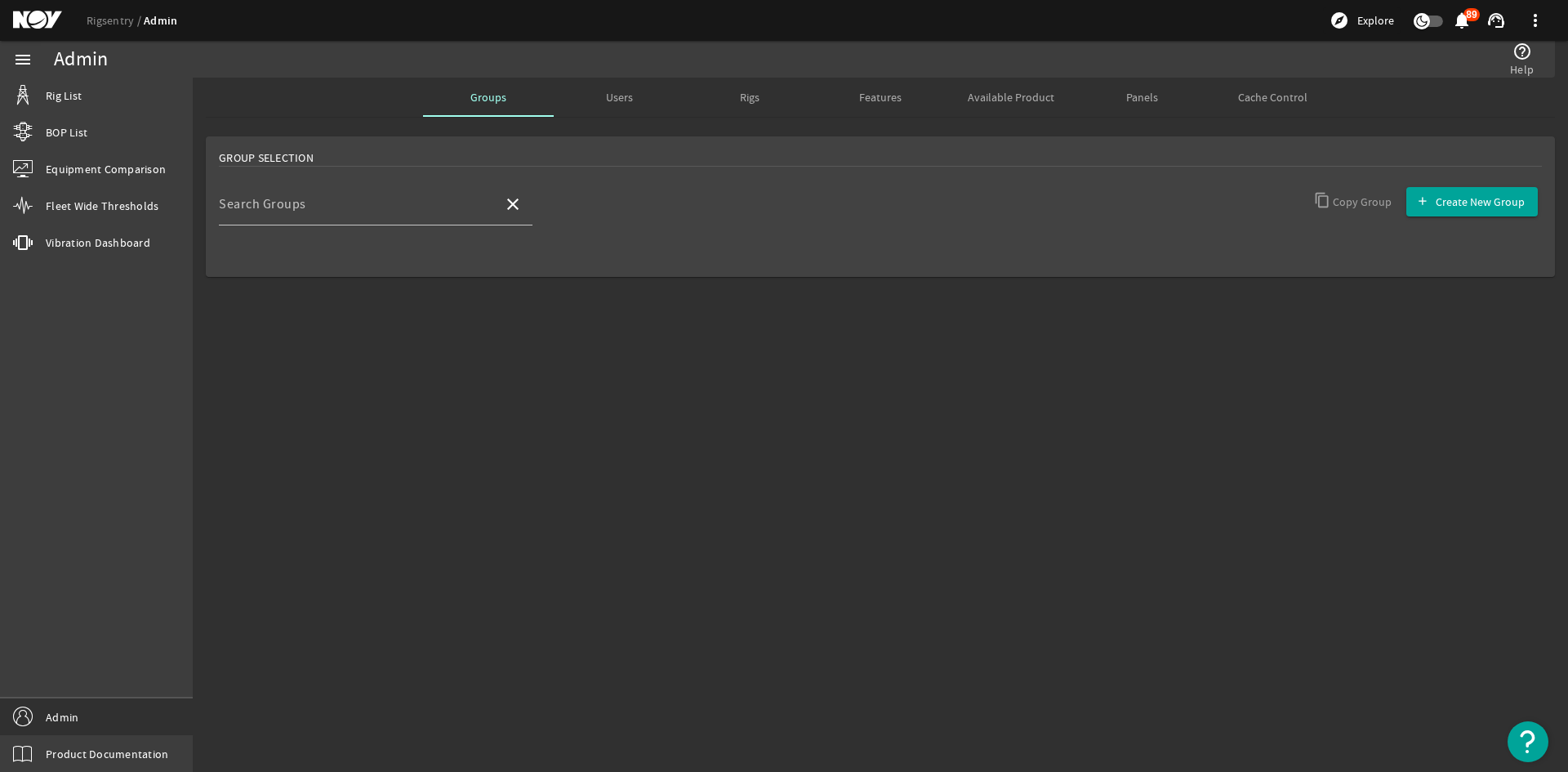
click at [1020, 97] on span "Available Product" at bounding box center [1010, 96] width 86 height 11
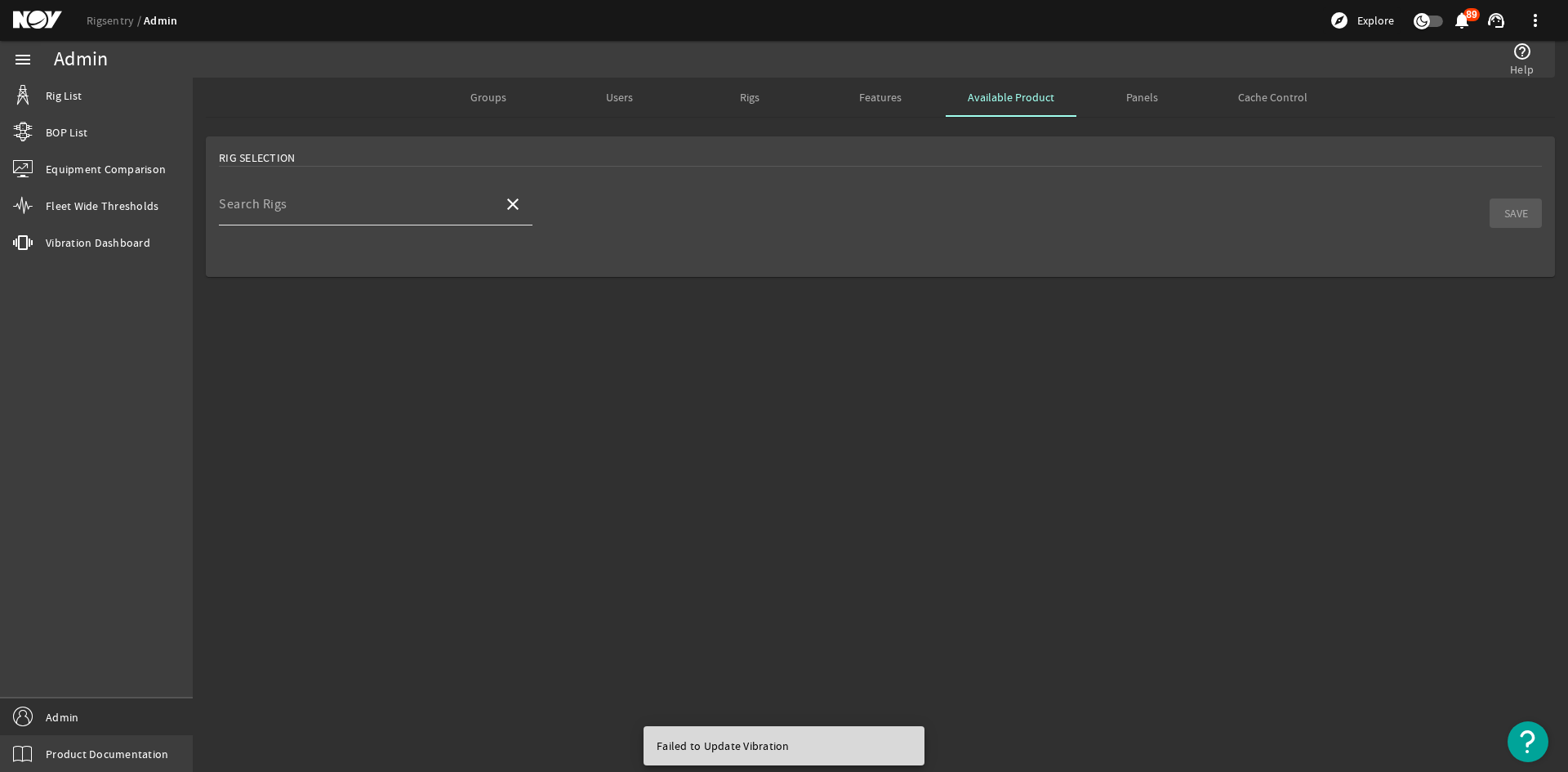
click at [328, 194] on div "Search Rigs" at bounding box center [355, 204] width 271 height 43
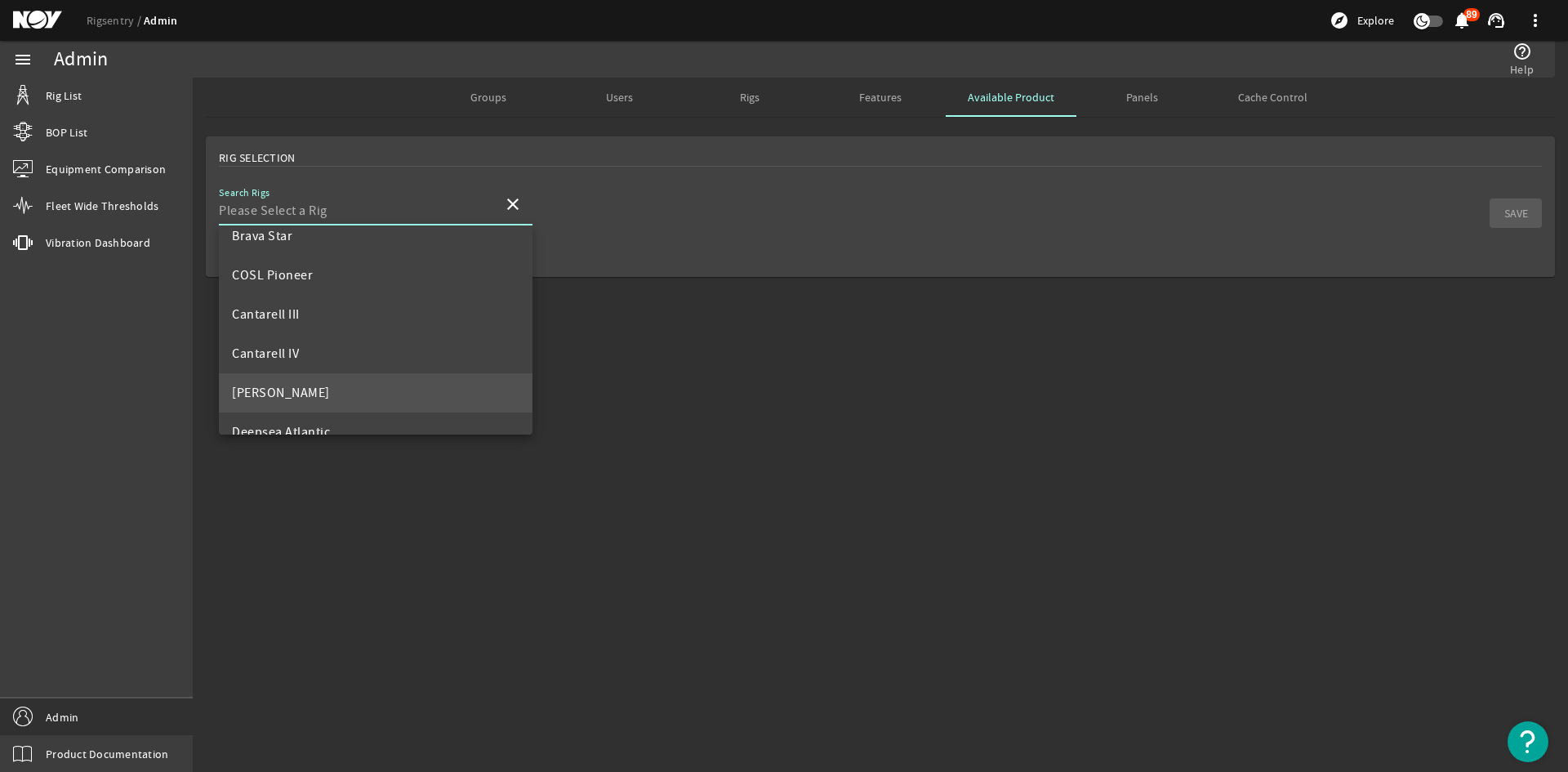
scroll to position [327, 0]
click at [284, 362] on span "[PERSON_NAME]" at bounding box center [281, 356] width 98 height 16
type input "[PERSON_NAME]"
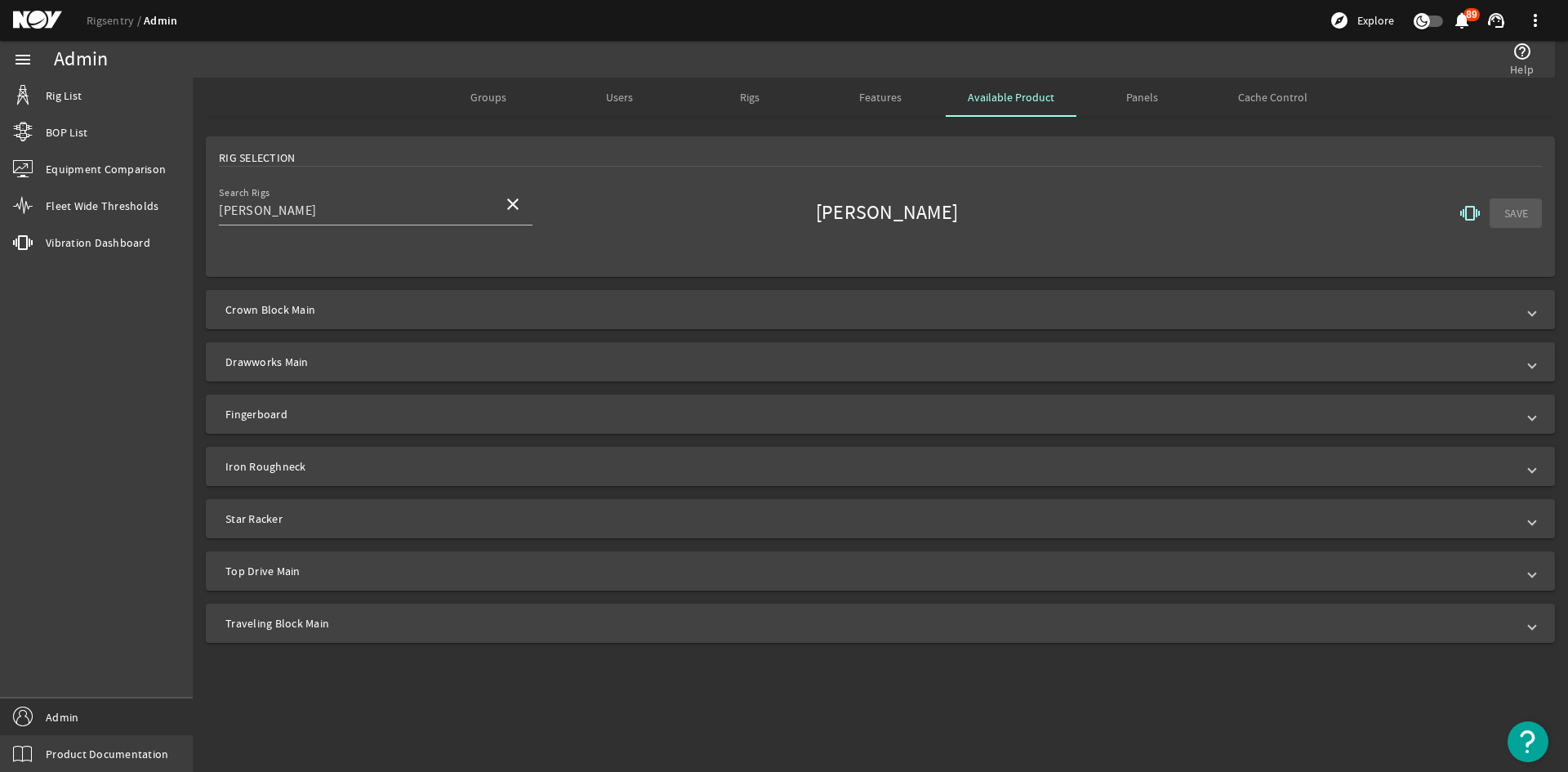
click at [579, 310] on span "Crown Block Main" at bounding box center [877, 309] width 1304 height 16
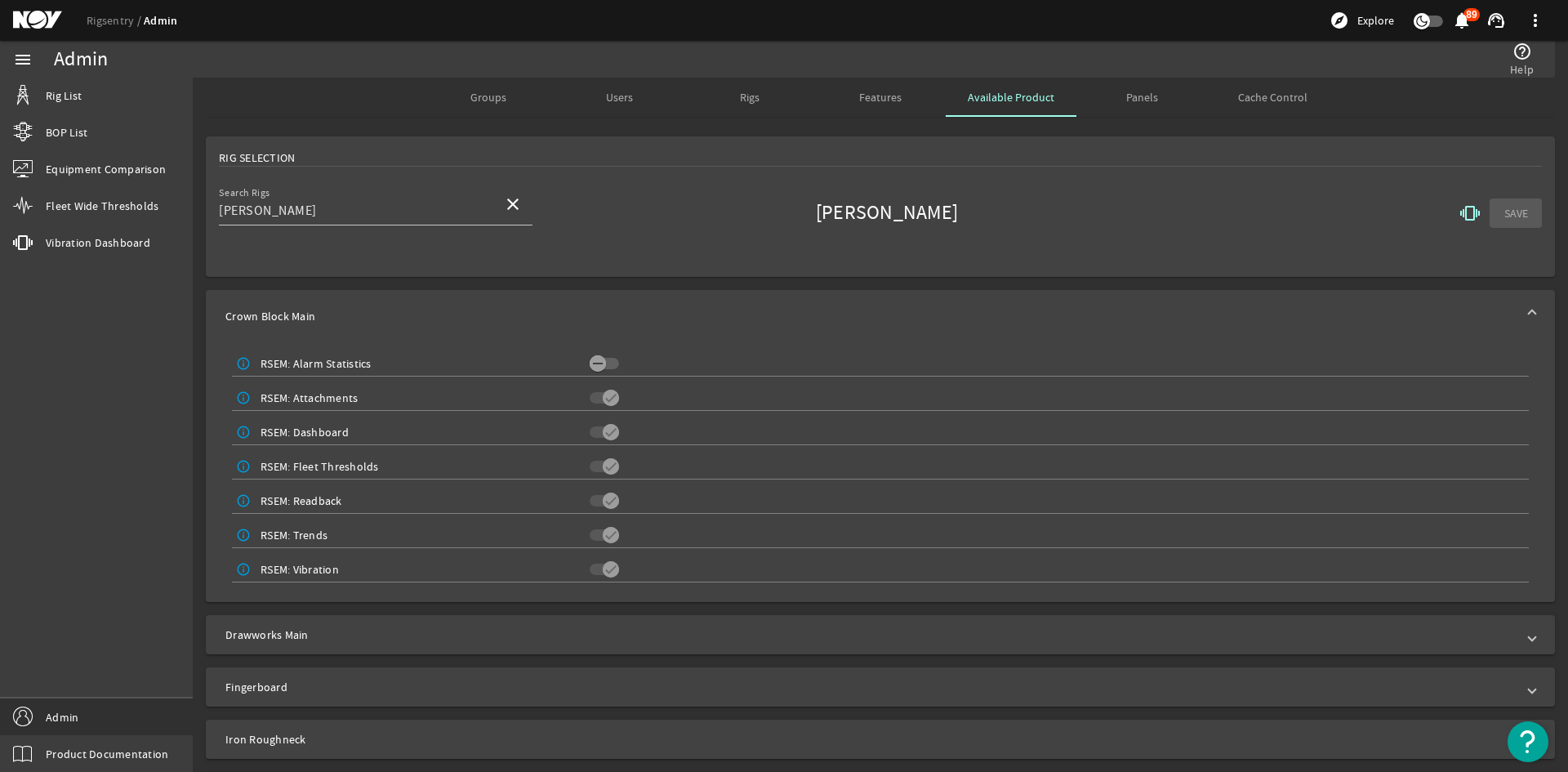
click at [578, 308] on span "Crown Block Main" at bounding box center [877, 316] width 1304 height 16
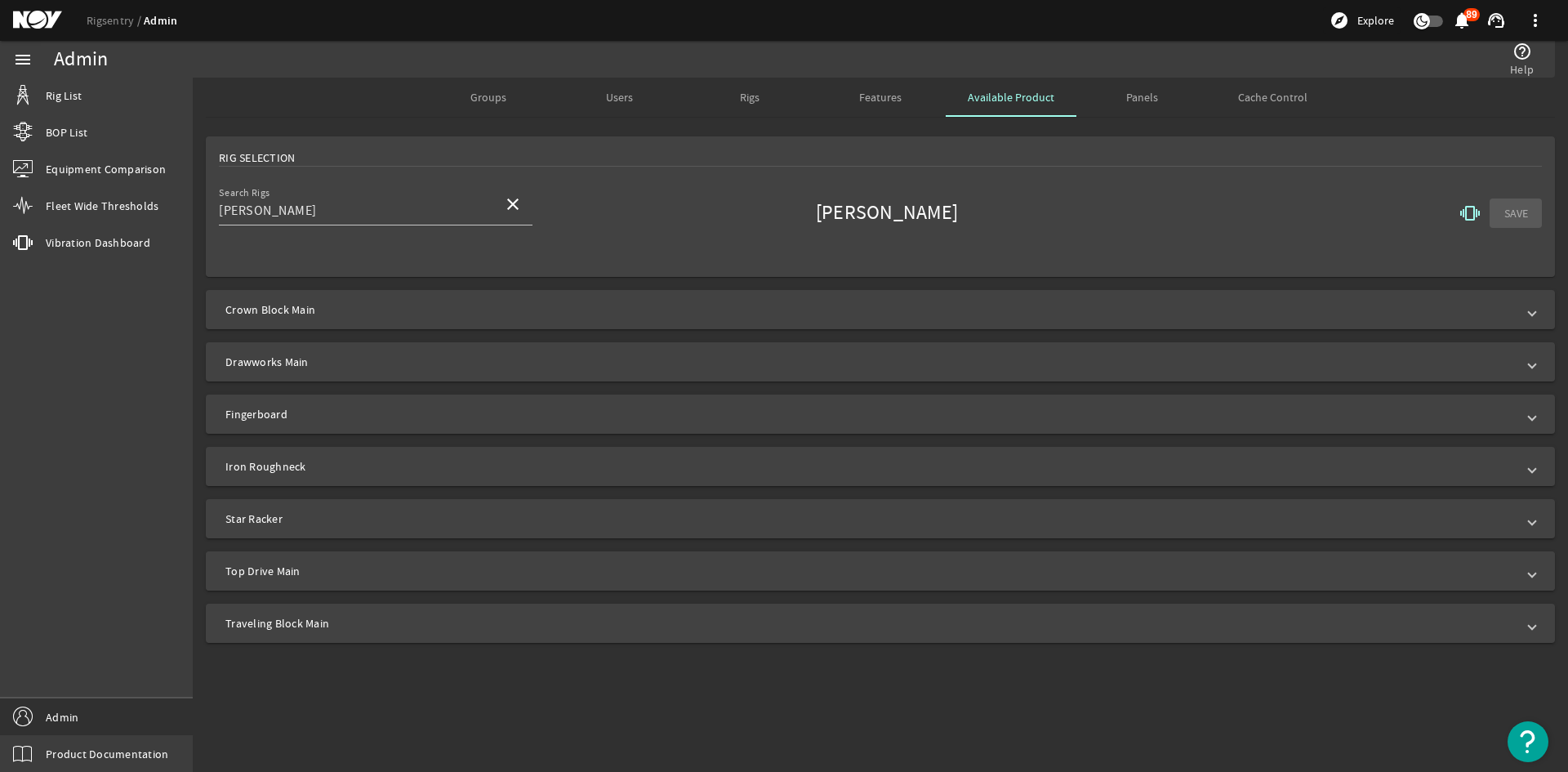
click at [431, 568] on span "Top Drive Main" at bounding box center [877, 571] width 1304 height 16
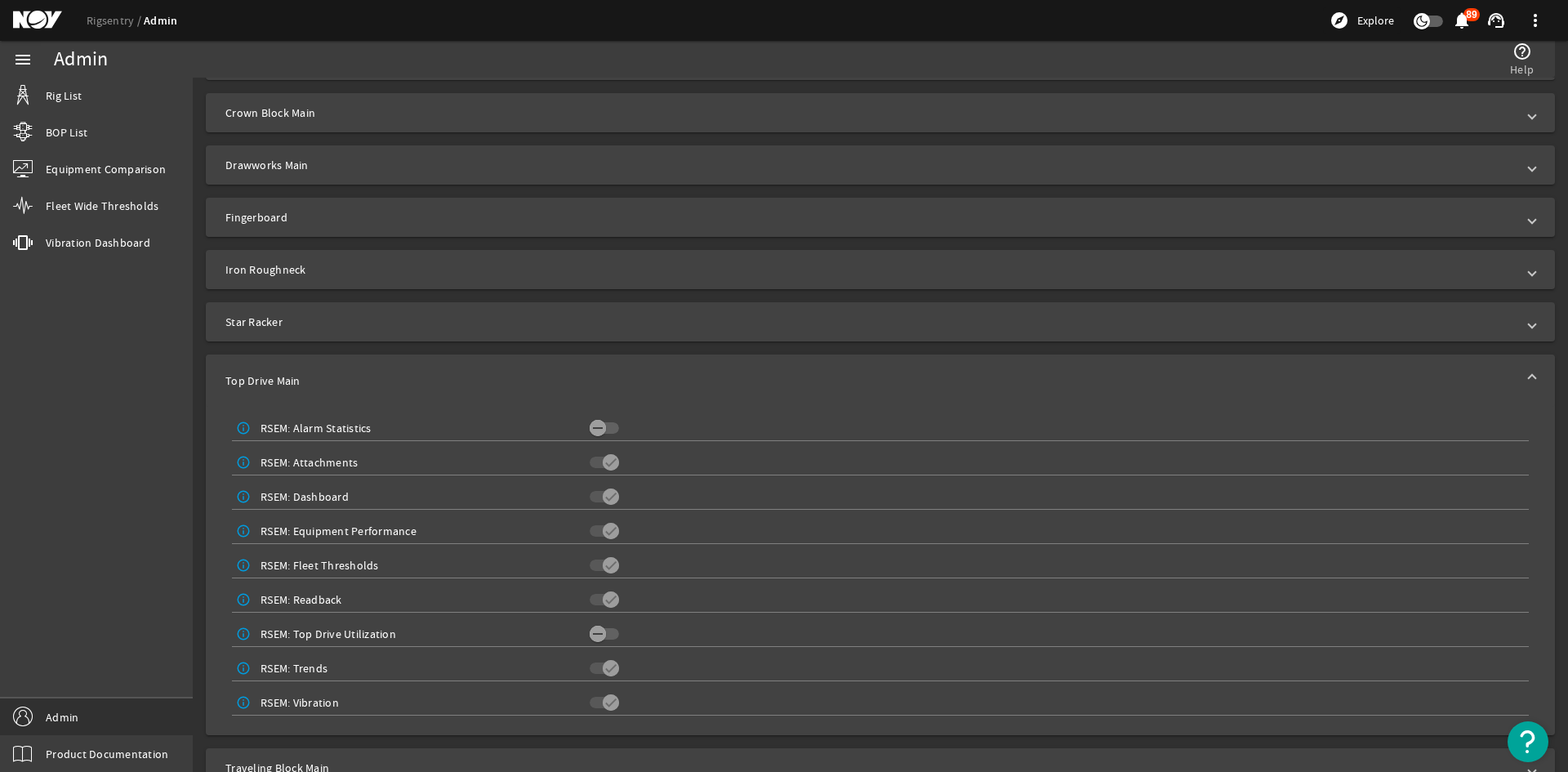
scroll to position [225, 0]
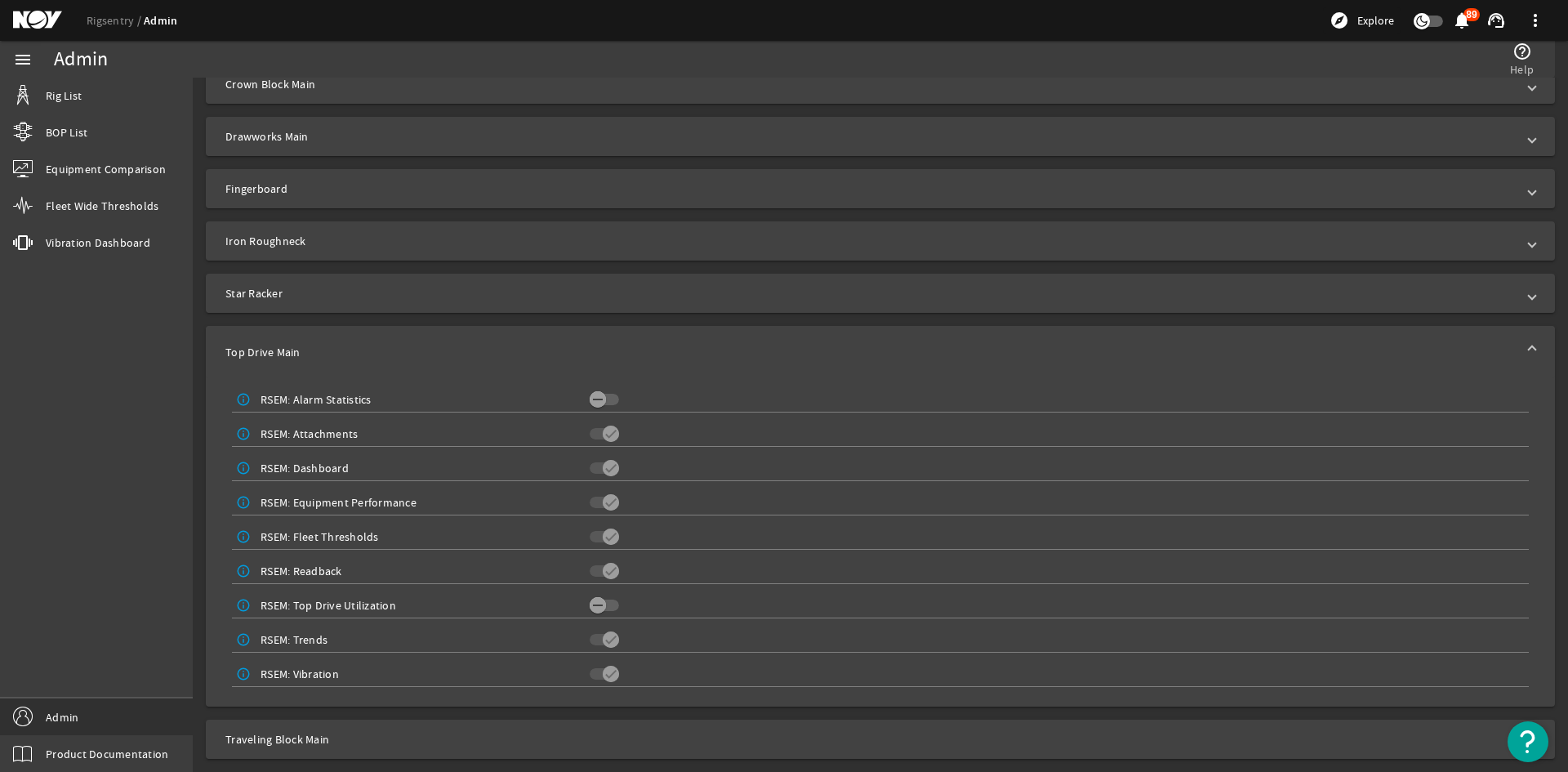
click at [458, 354] on span "Top Drive Main" at bounding box center [877, 351] width 1304 height 16
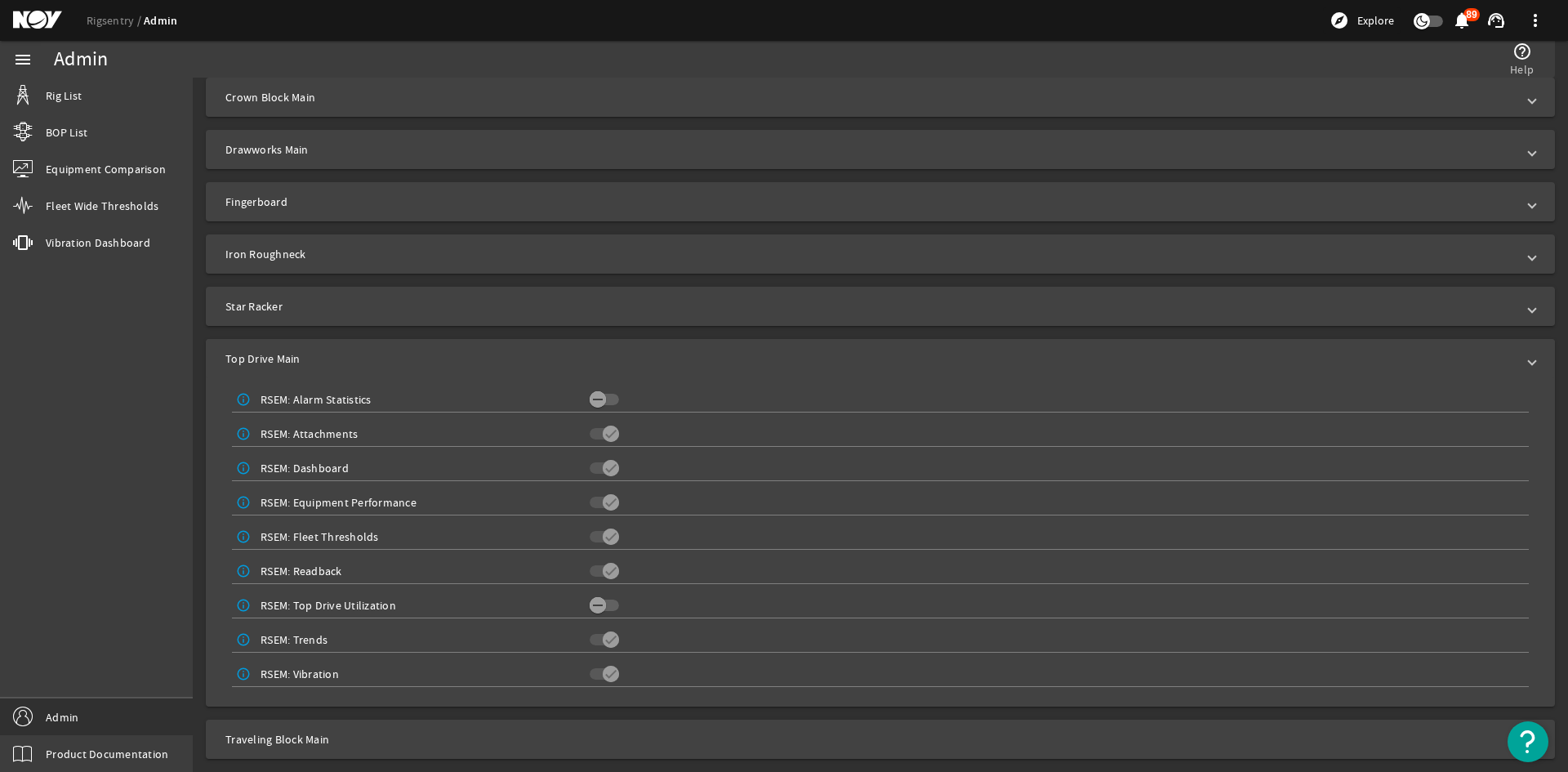
scroll to position [0, 0]
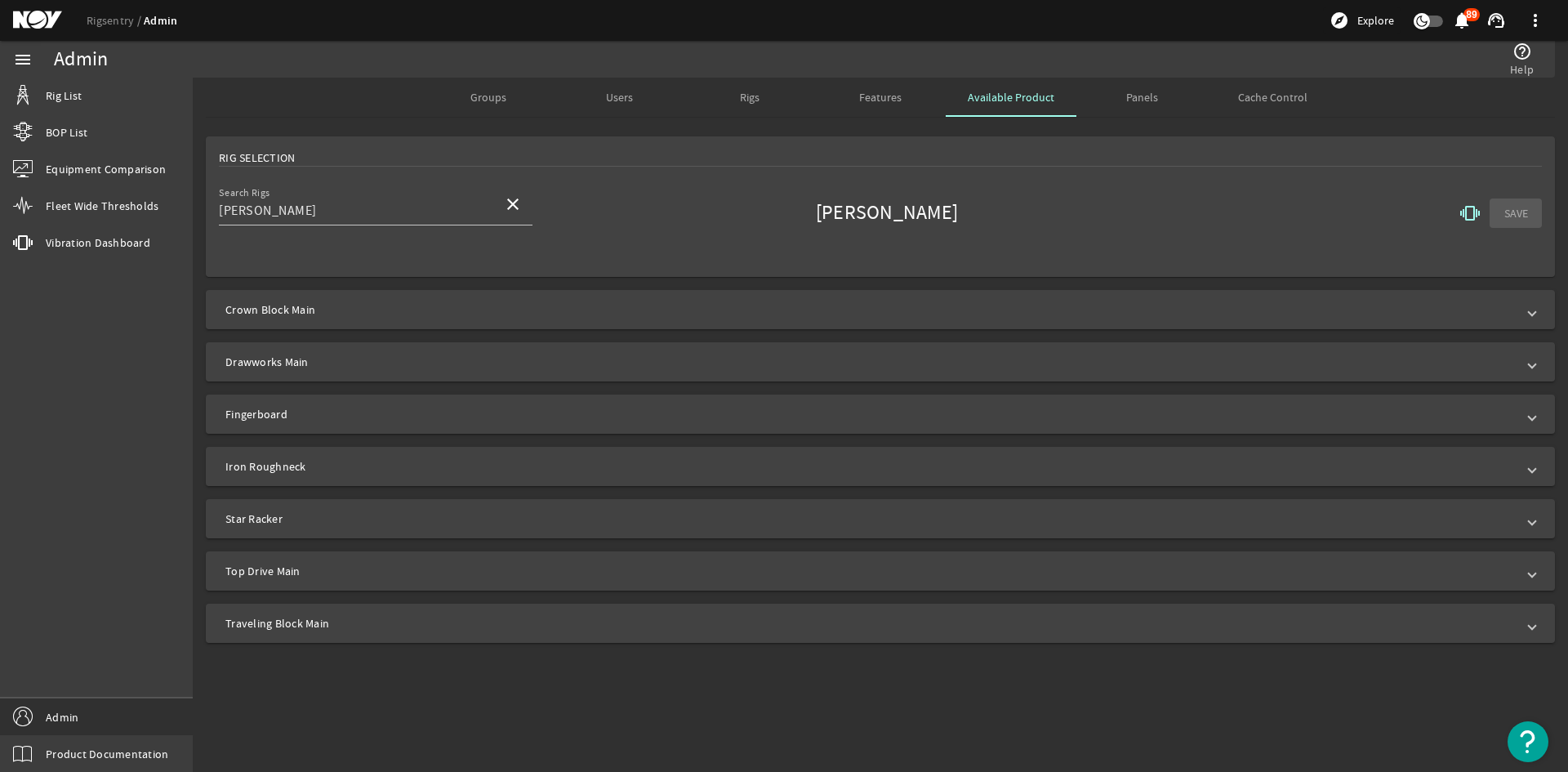
click at [1478, 210] on mat-icon "vibration" at bounding box center [1470, 212] width 20 height 20
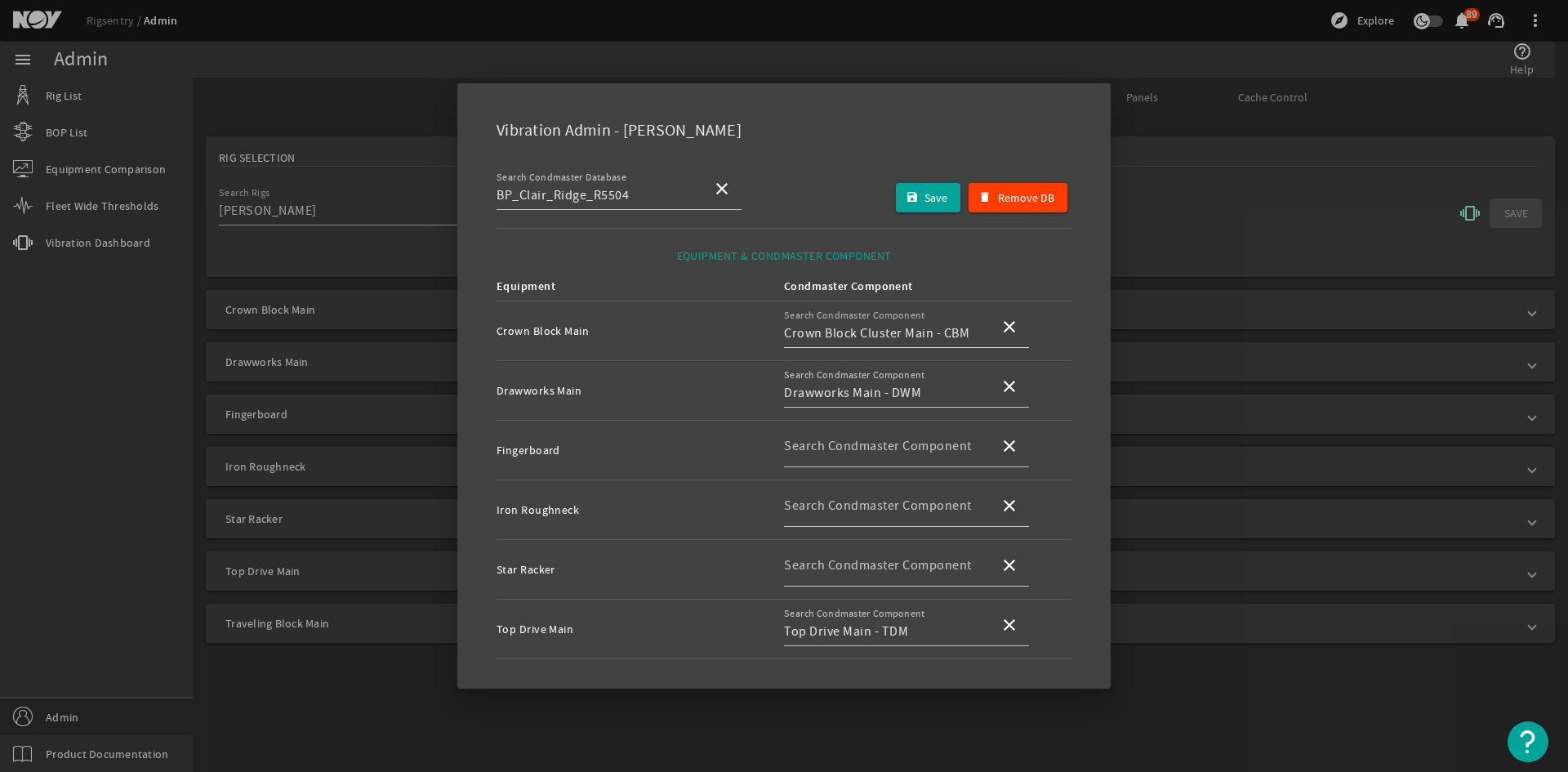
click at [868, 329] on input "Crown Block Cluster Main - CBM" at bounding box center [885, 333] width 202 height 20
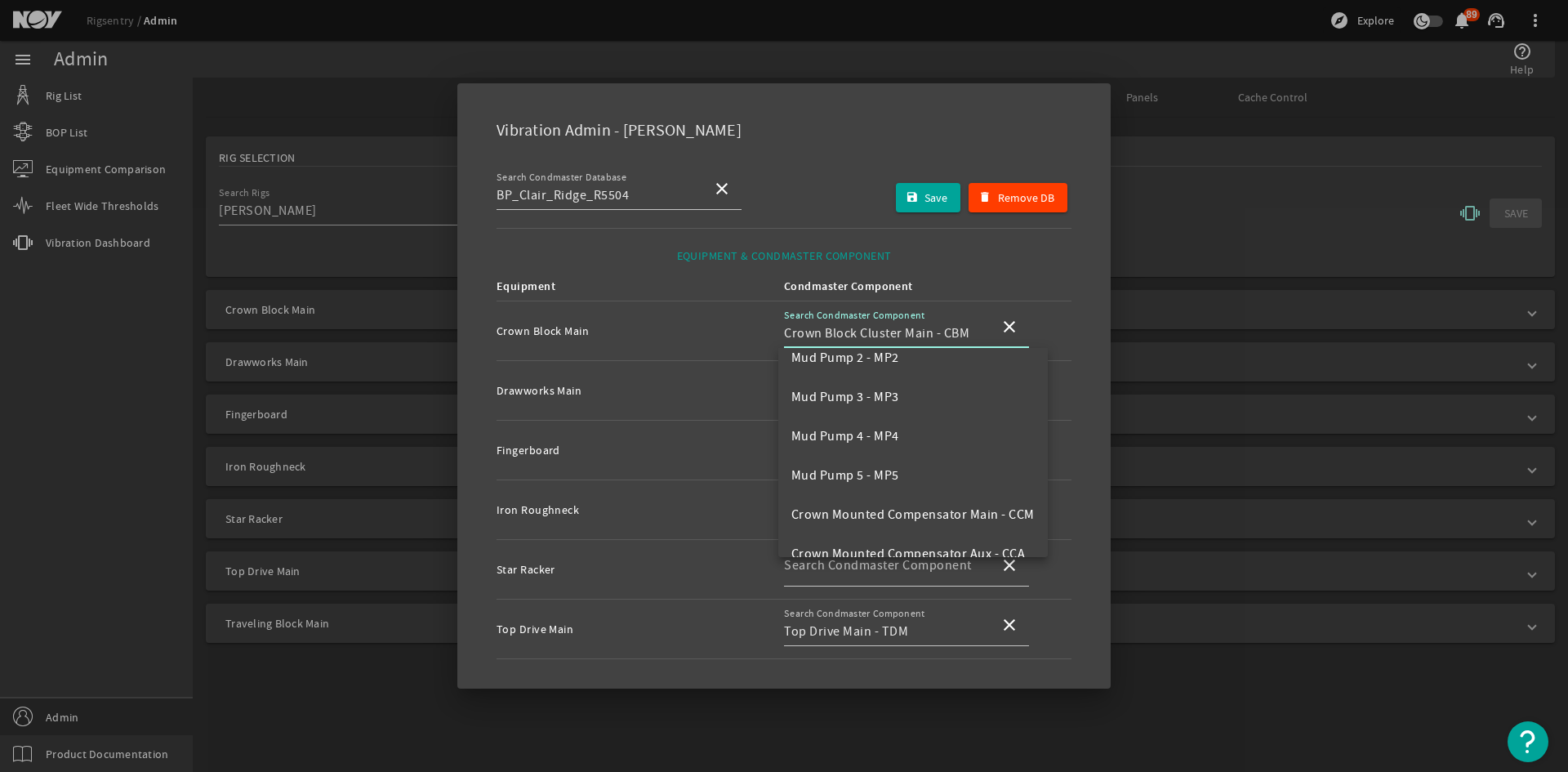
scroll to position [183, 0]
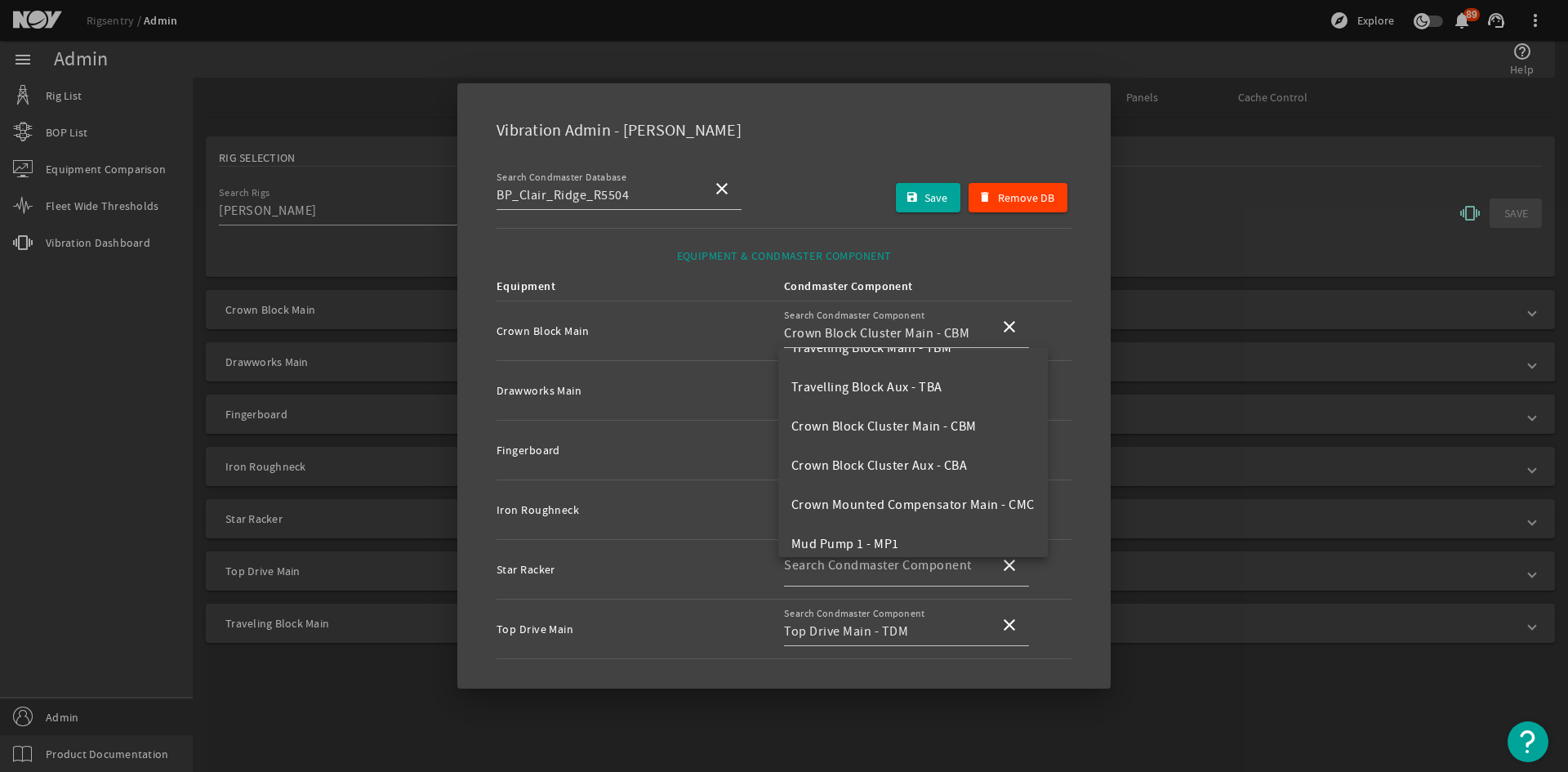
click at [813, 109] on div "Vibration Admin - Clair Ridge" at bounding box center [784, 127] width 614 height 48
click at [1188, 139] on div at bounding box center [784, 386] width 1568 height 772
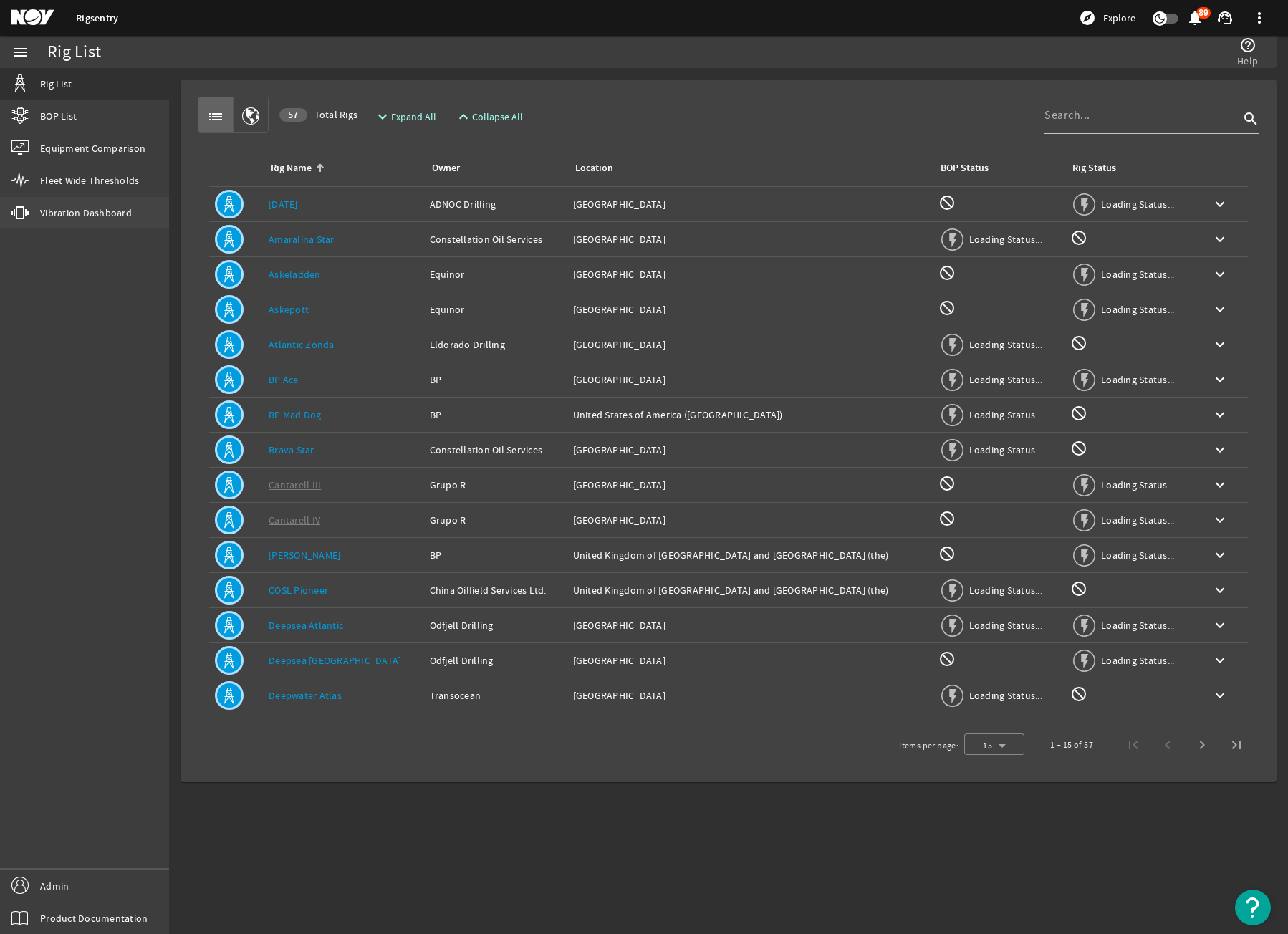
click at [76, 226] on link "vibration Vibration Dashboard" at bounding box center [85, 213] width 169 height 31
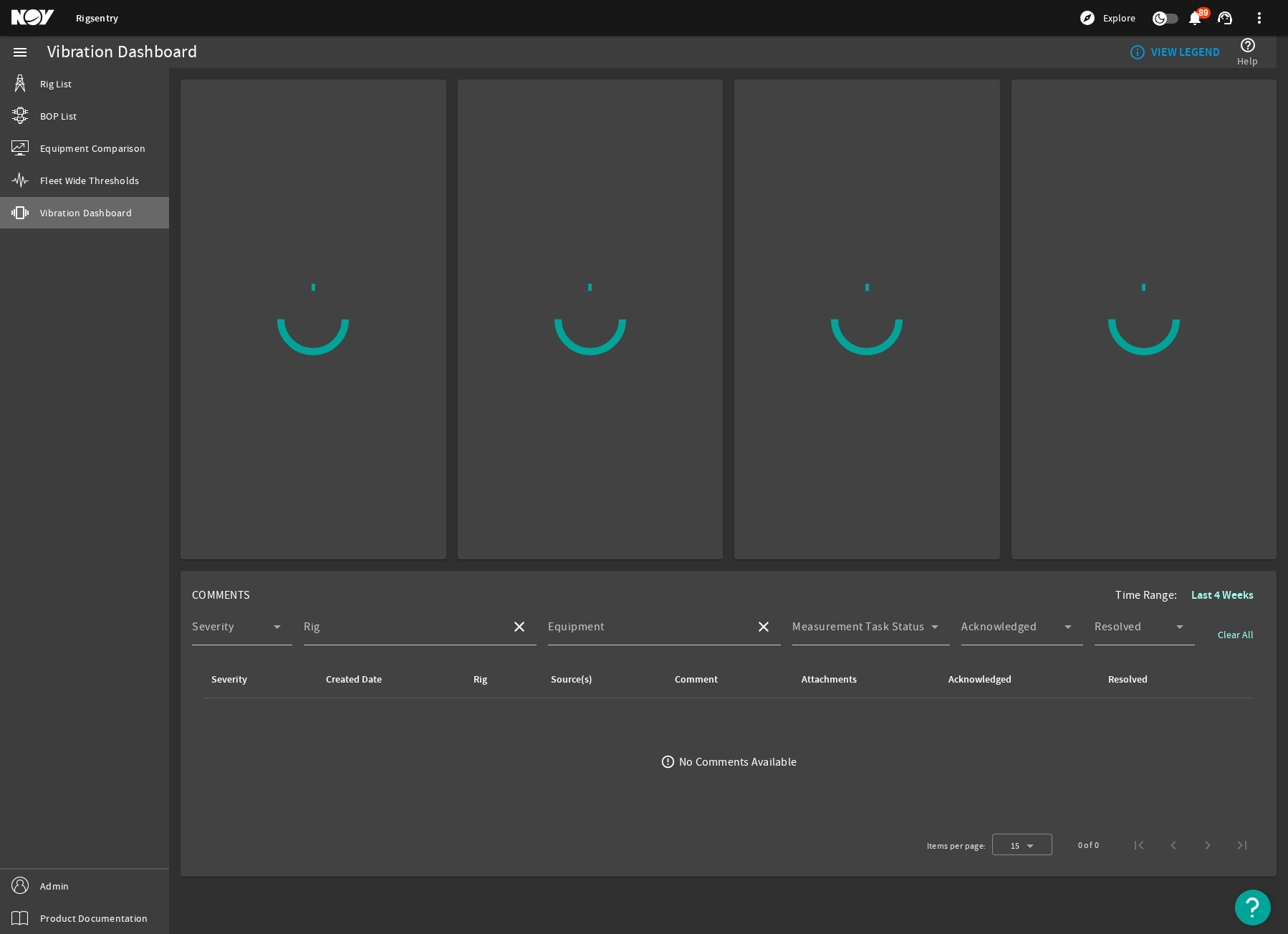
click at [78, 216] on span "Vibration Dashboard" at bounding box center [86, 213] width 92 height 14
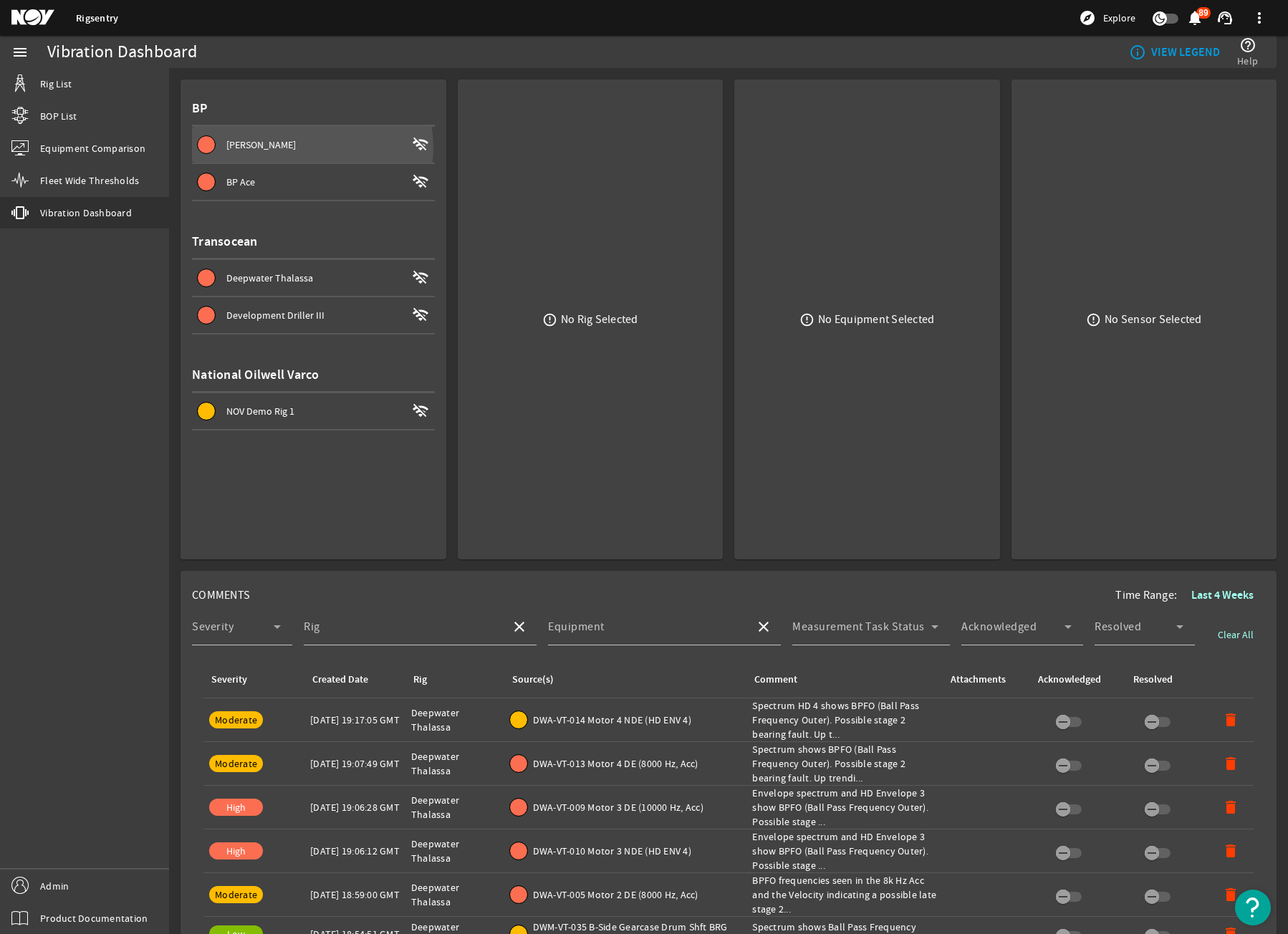
click at [303, 147] on div "[PERSON_NAME]" at bounding box center [316, 144] width 180 height 14
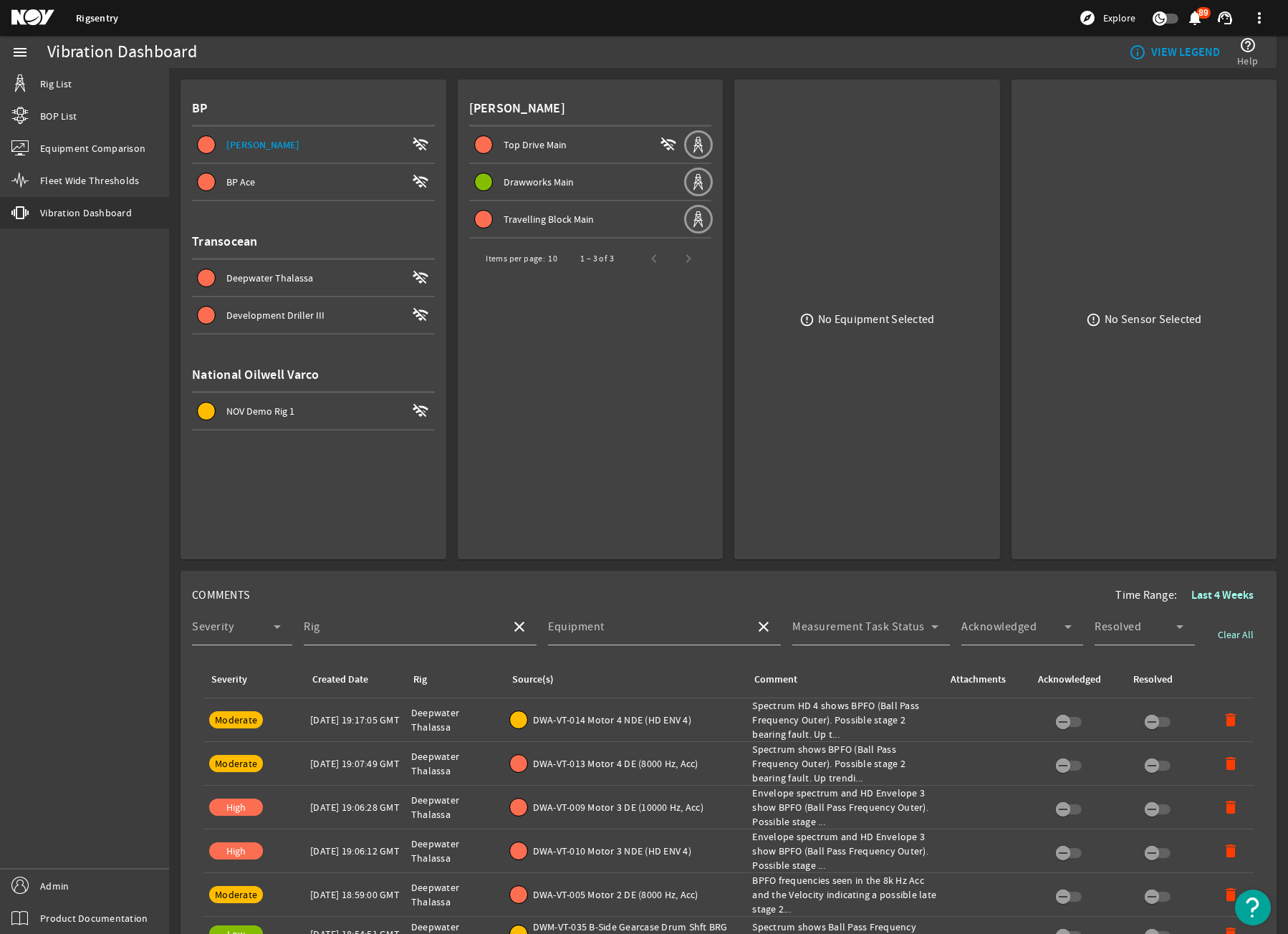
click at [569, 141] on div "Top Drive Main" at bounding box center [579, 144] width 151 height 14
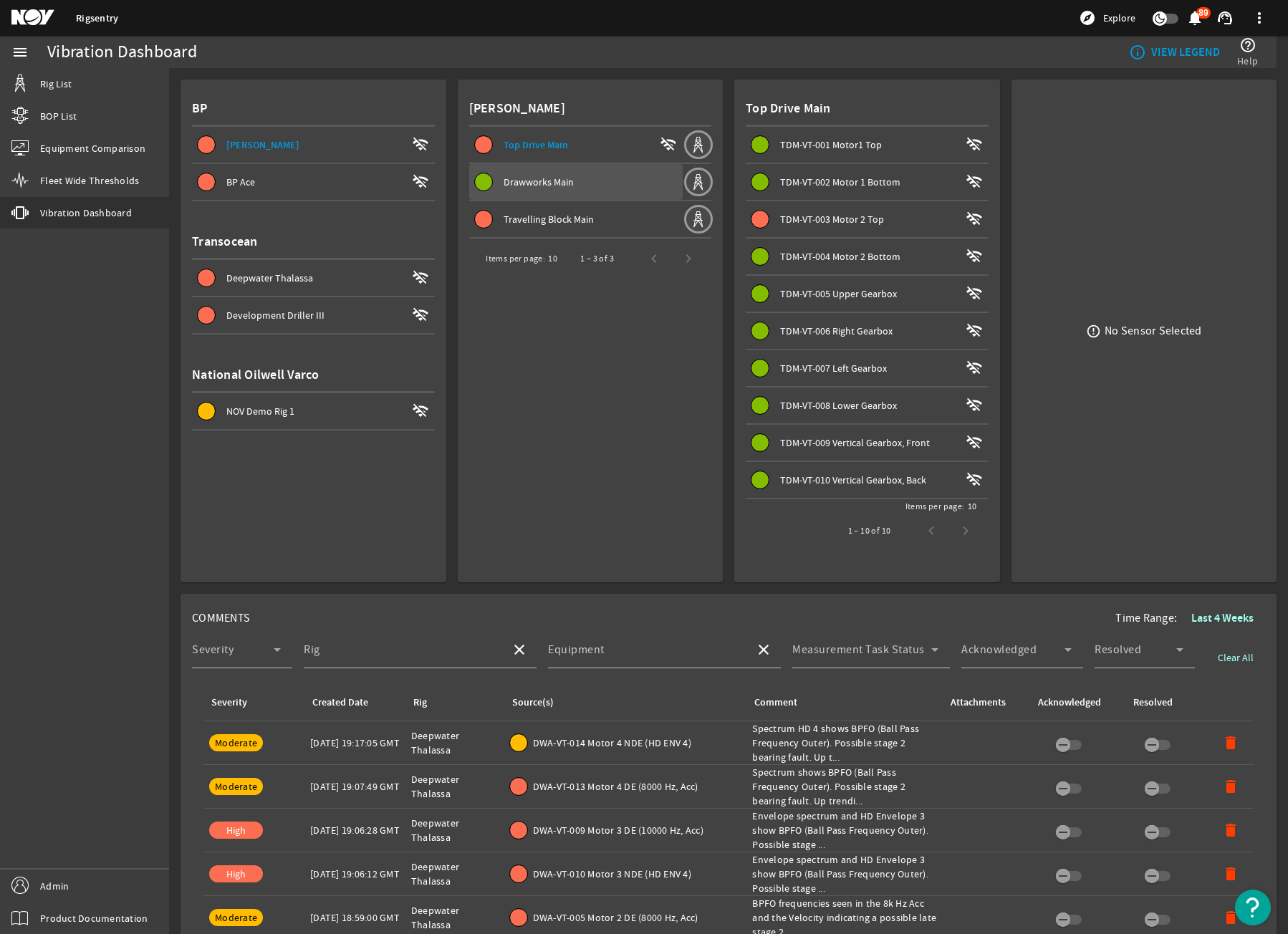
click at [609, 187] on div "Drawworks Main" at bounding box center [593, 182] width 180 height 14
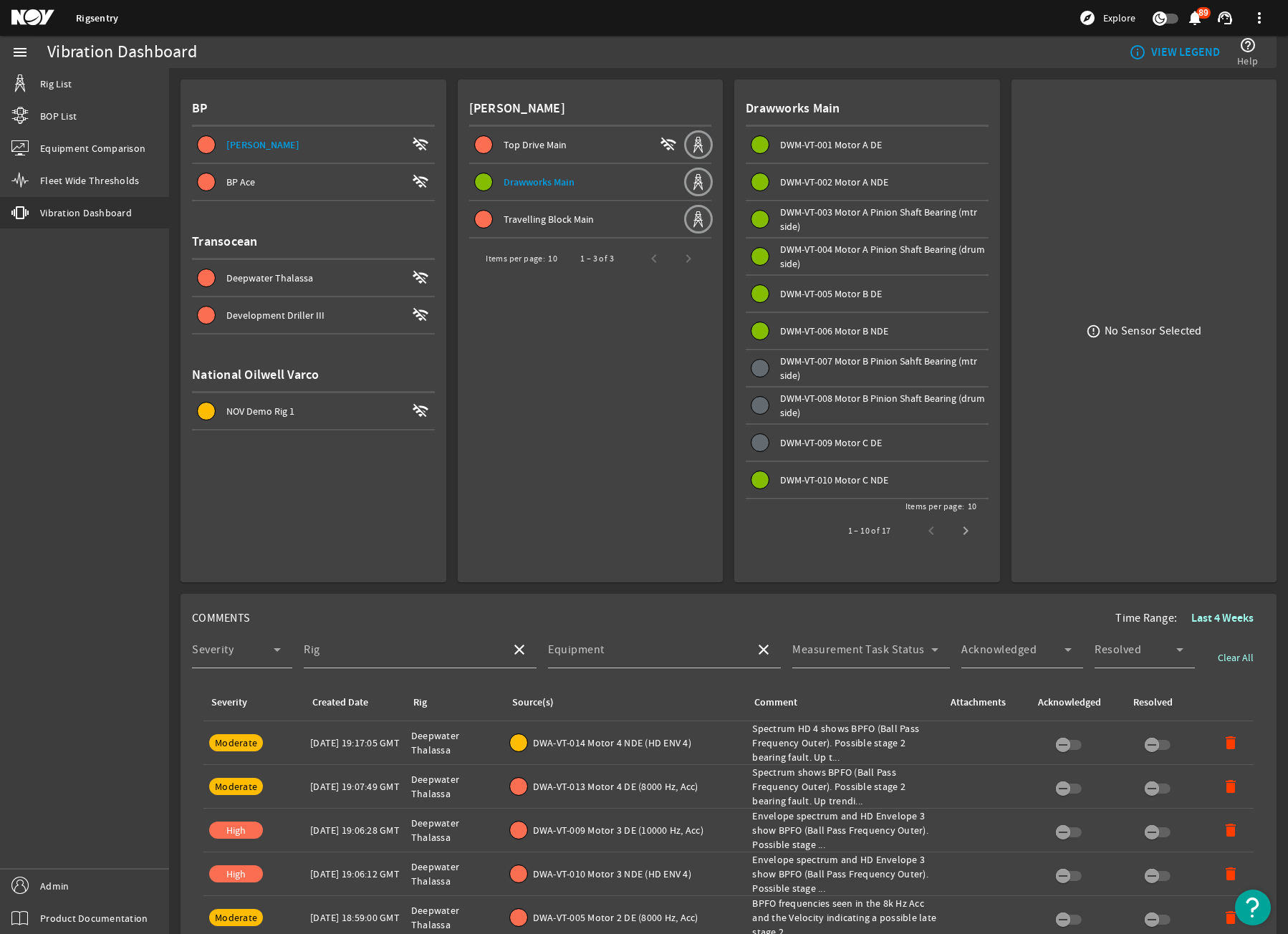
click at [614, 210] on span at bounding box center [576, 219] width 214 height 34
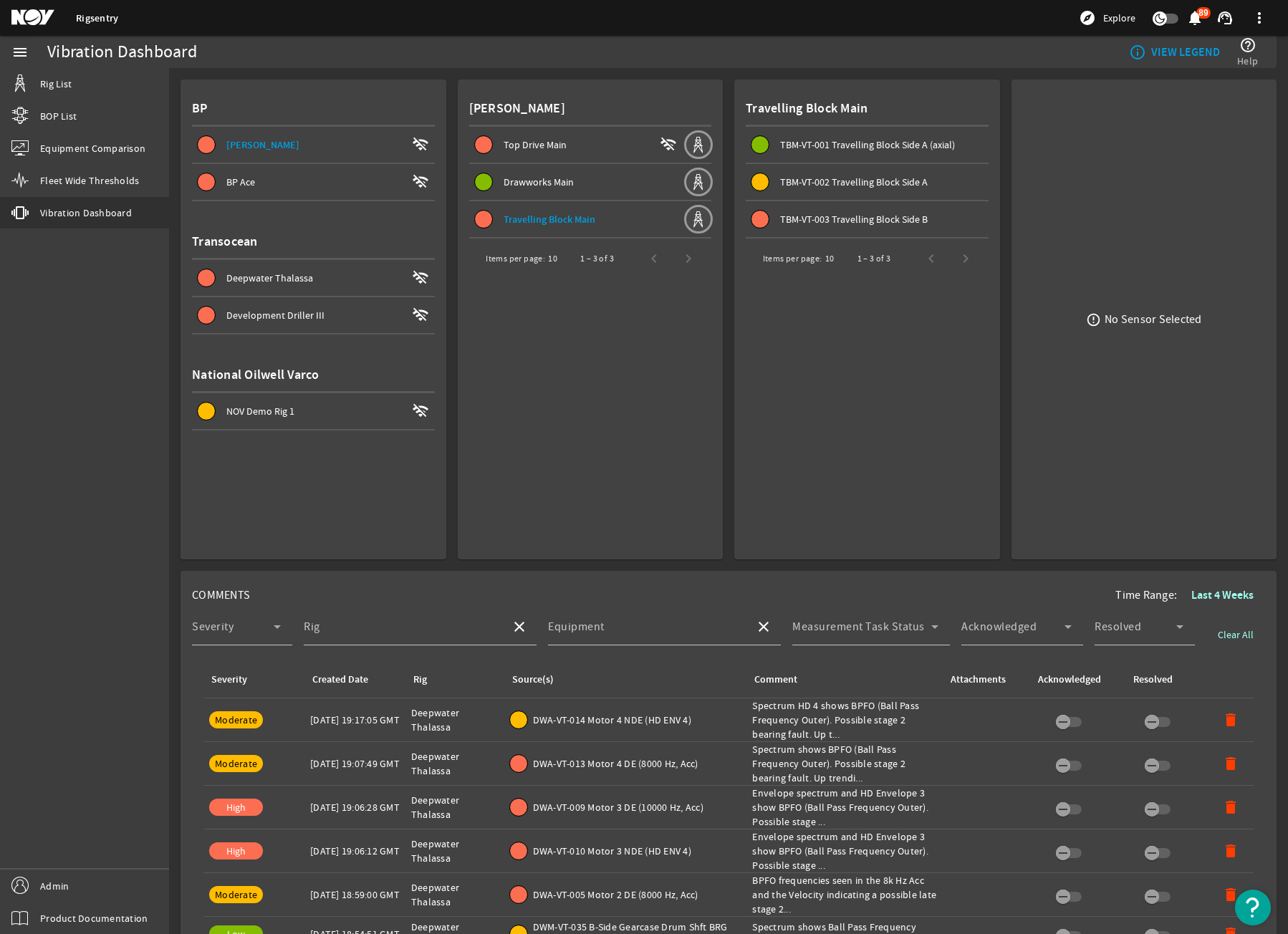
click at [858, 174] on span "TBM-VT-002 Travelling Block Side A" at bounding box center [870, 182] width 237 height 17
